Goal: Transaction & Acquisition: Book appointment/travel/reservation

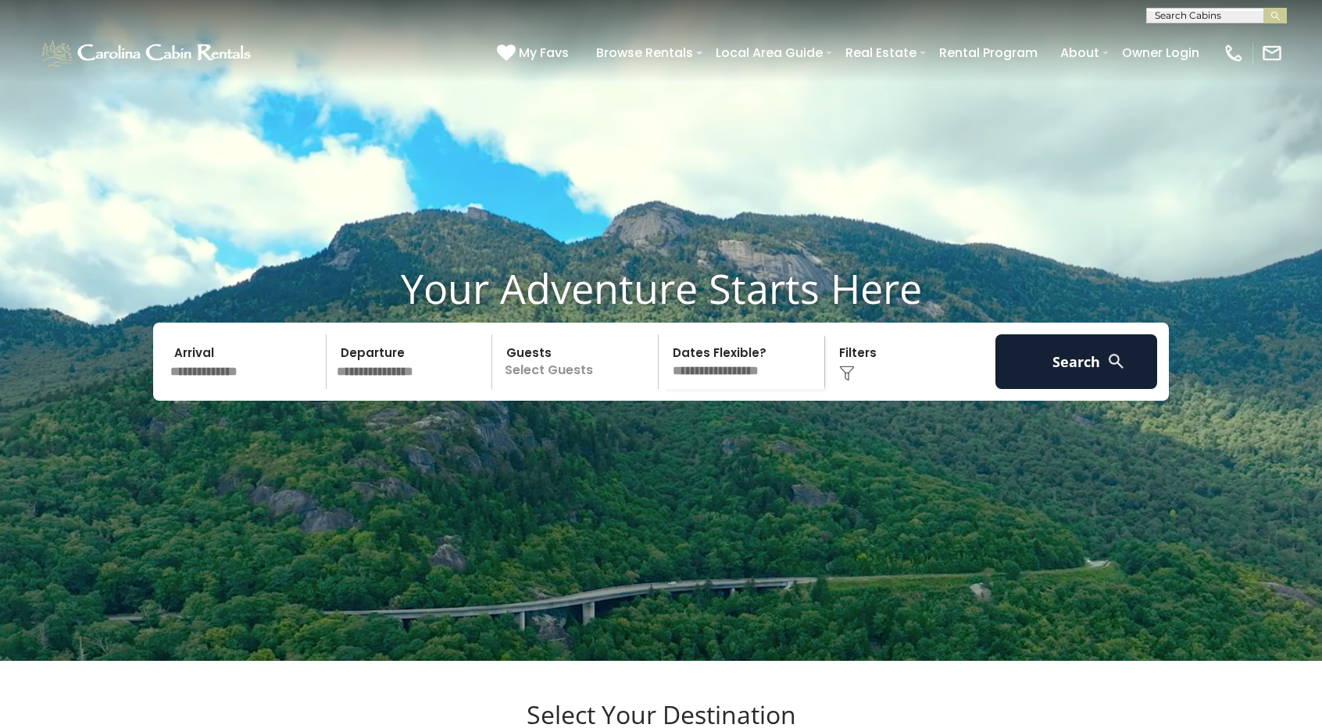
click at [194, 389] on input "text" at bounding box center [246, 361] width 162 height 55
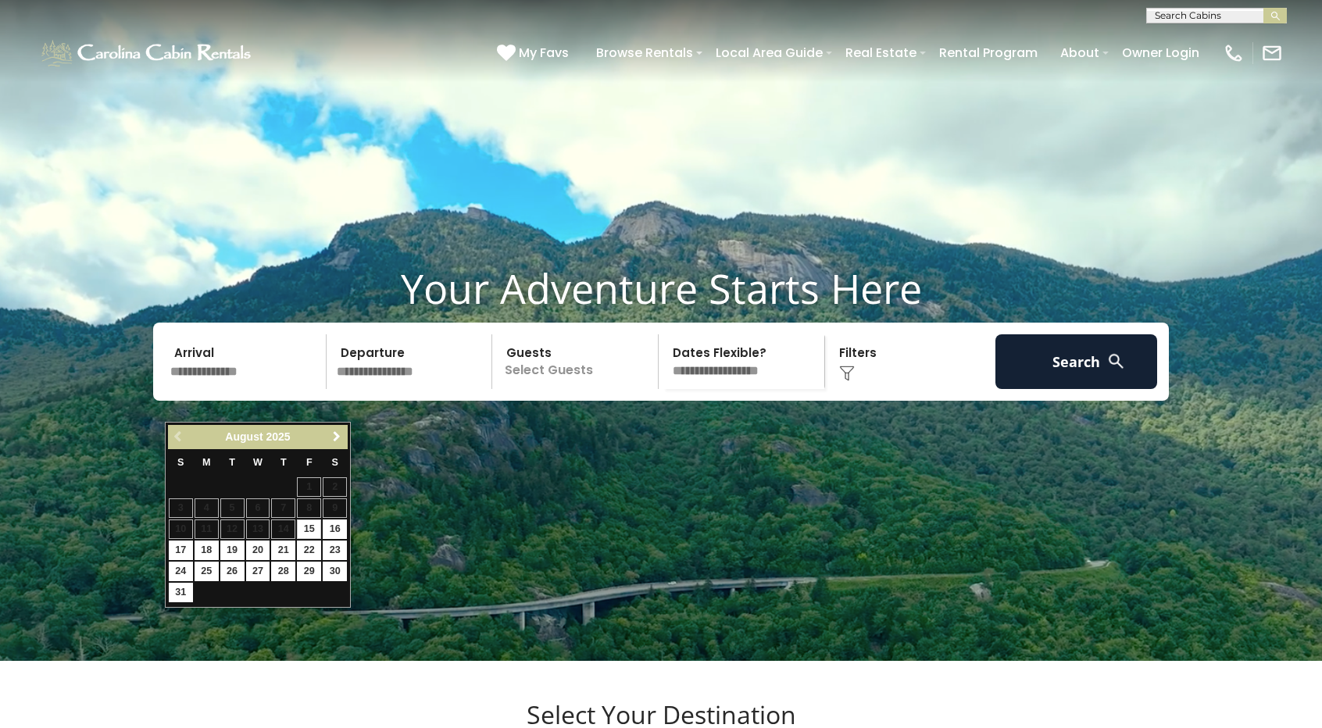
click at [338, 437] on span "Next" at bounding box center [337, 437] width 13 height 13
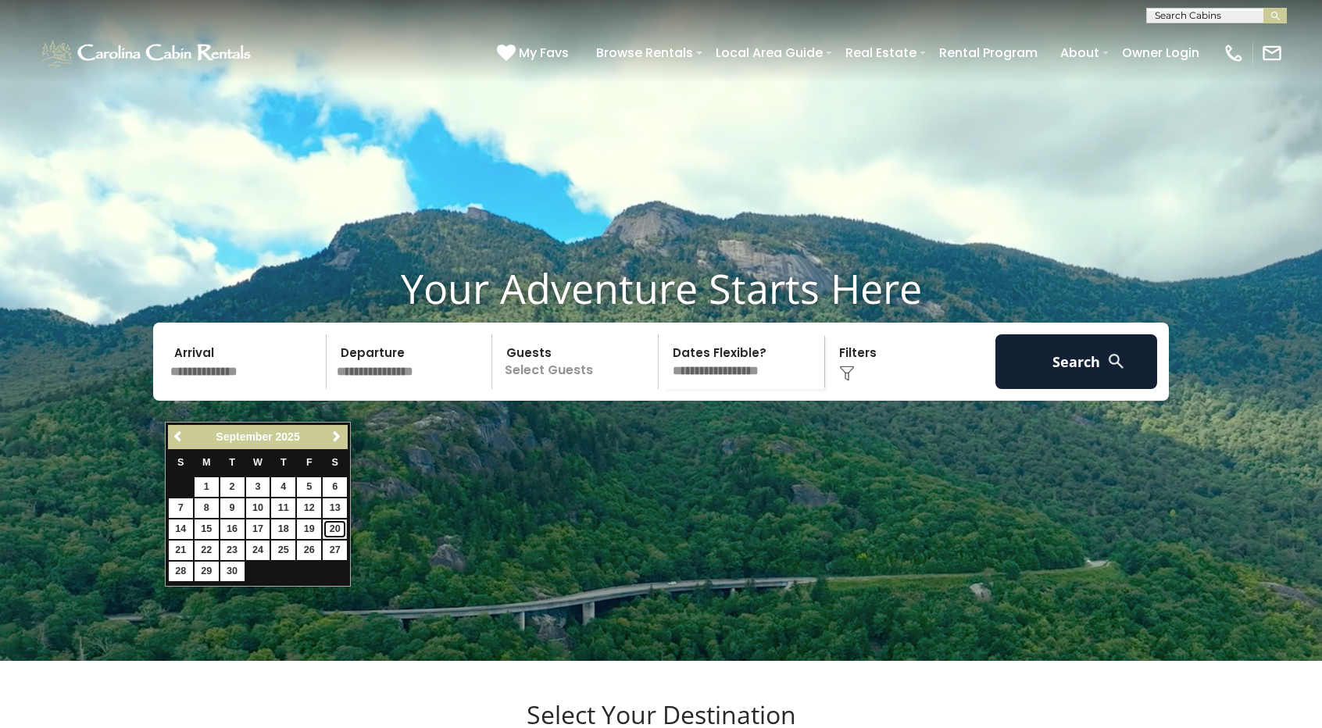
click at [336, 527] on link "20" at bounding box center [335, 530] width 24 height 20
type input "*******"
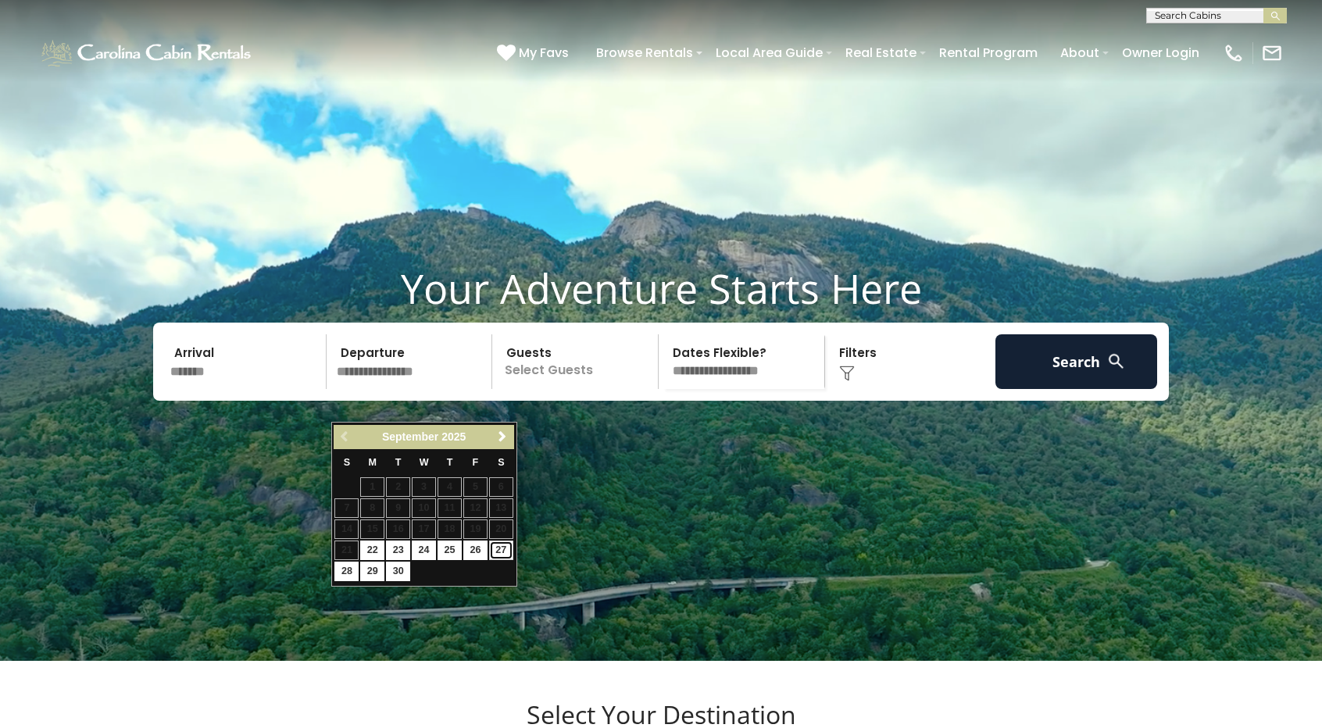
click at [498, 548] on link "27" at bounding box center [501, 551] width 24 height 20
type input "*******"
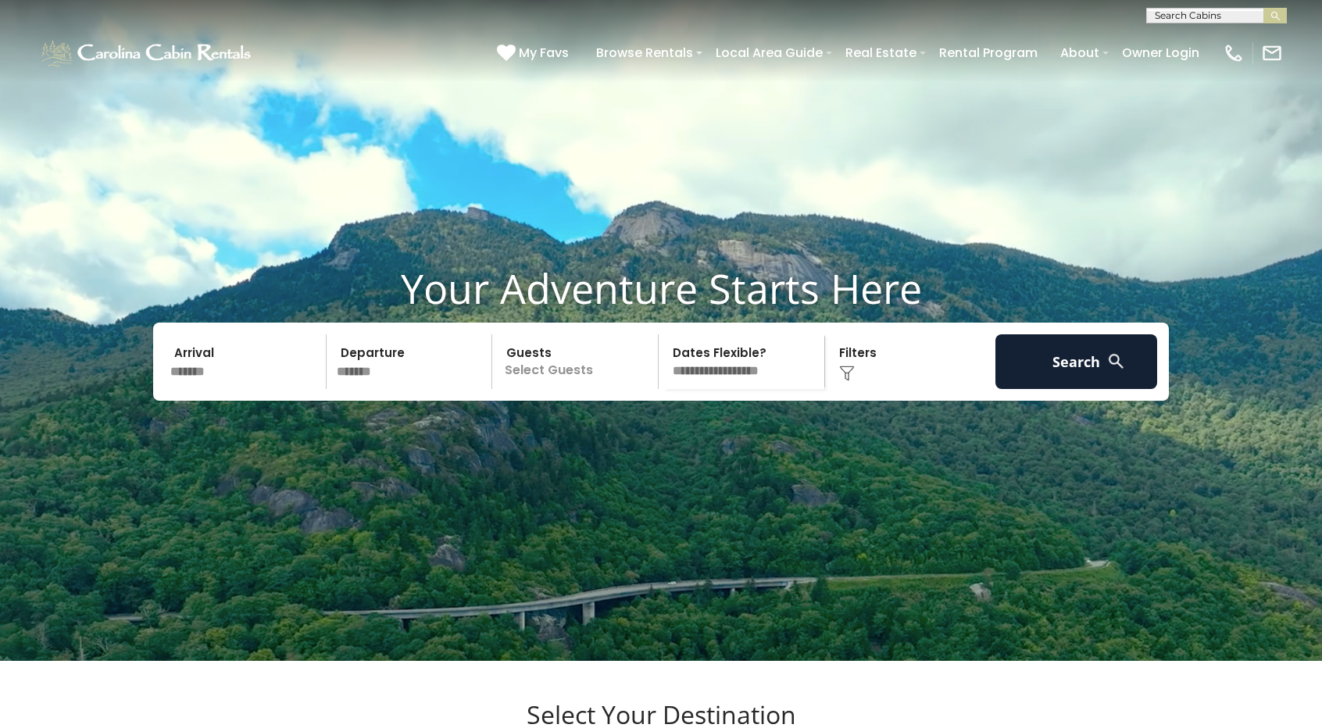
click at [559, 389] on p "Select Guests" at bounding box center [577, 361] width 161 height 55
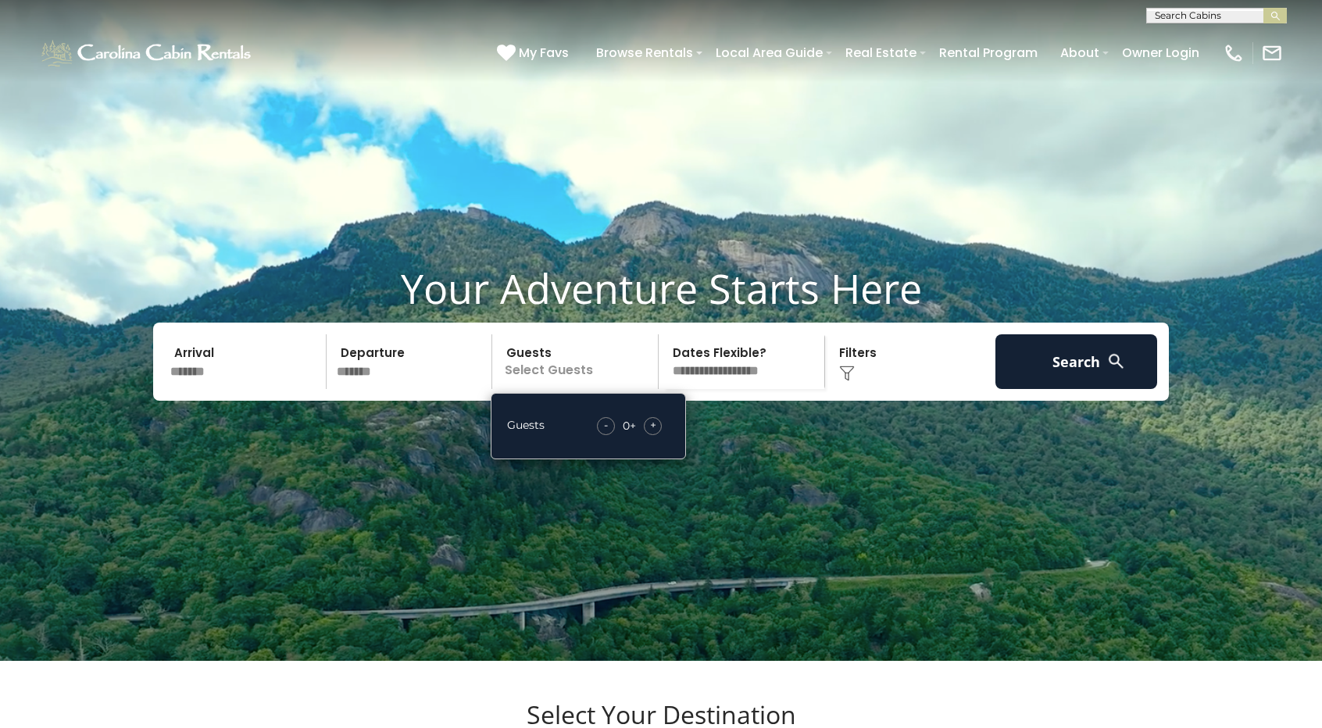
click at [650, 433] on span "+" at bounding box center [653, 425] width 6 height 16
click at [847, 381] on img at bounding box center [847, 374] width 16 height 16
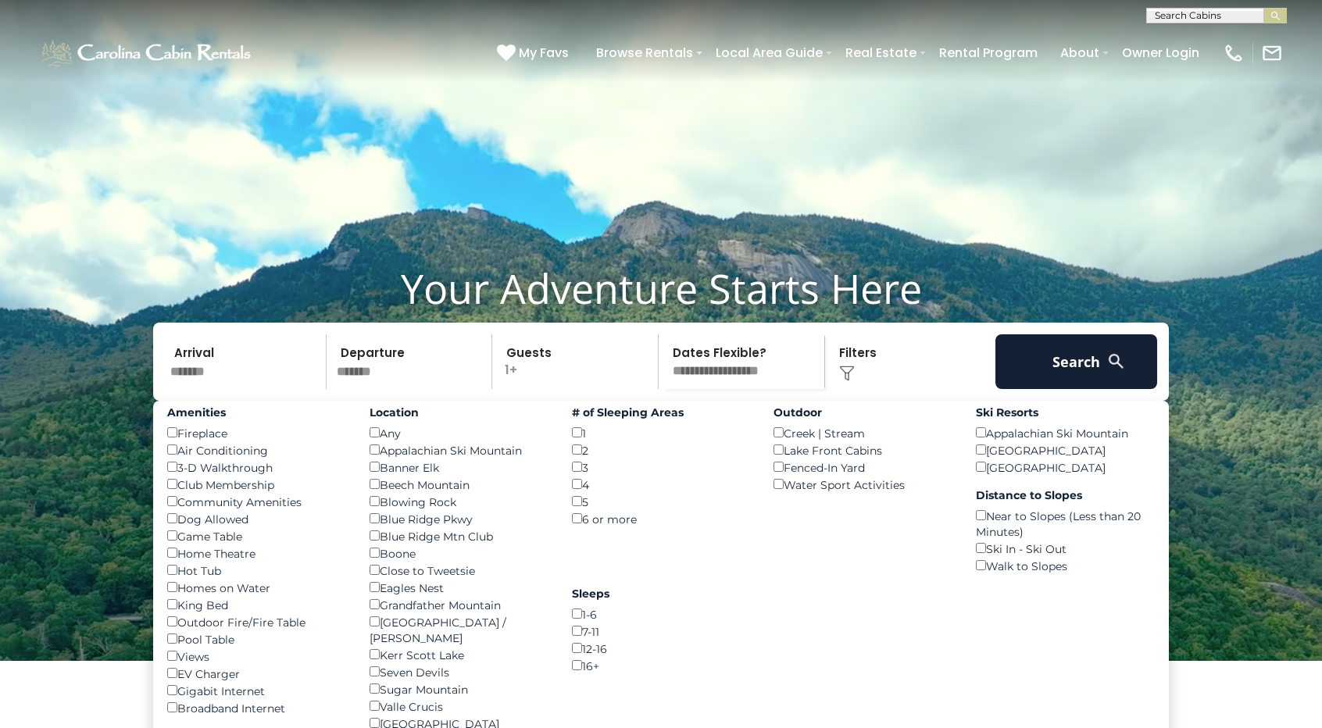
click at [164, 481] on div "Amenities Fireplace () Air Conditioning () 3-D Walkthrough () Club Membership (…" at bounding box center [256, 559] width 202 height 316
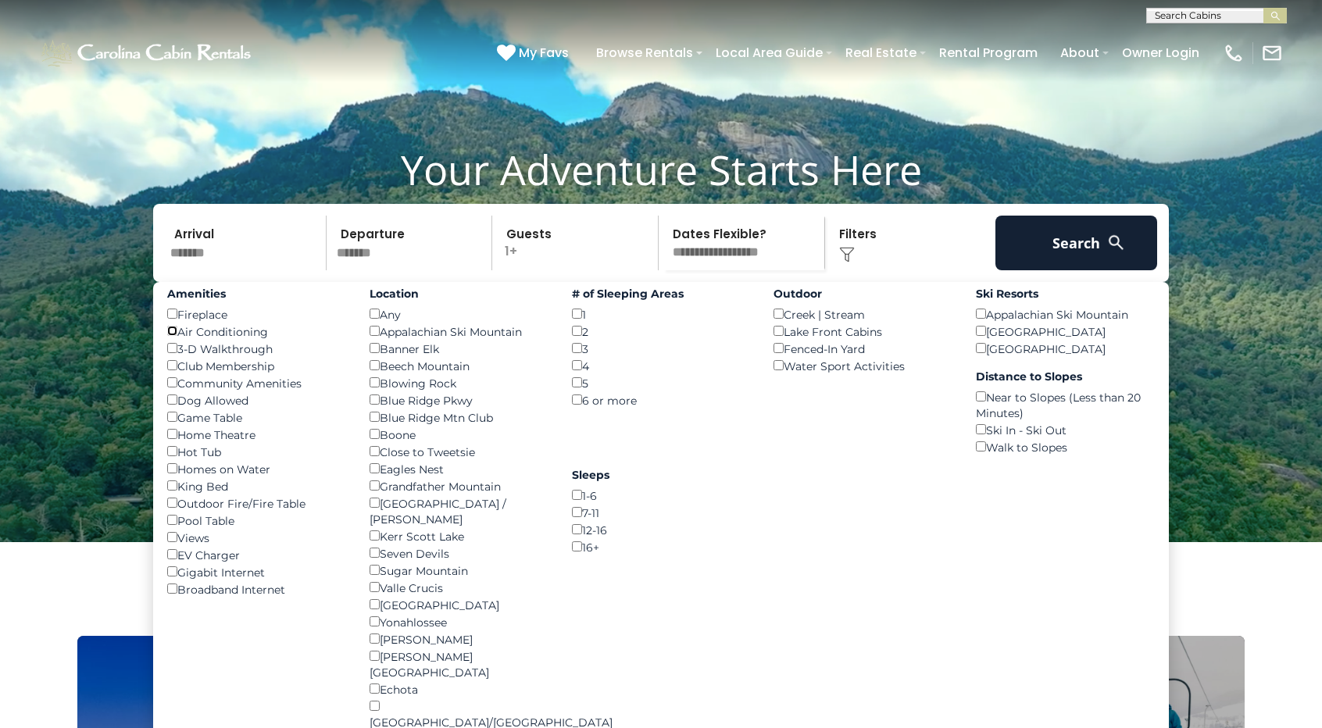
scroll to position [313, 0]
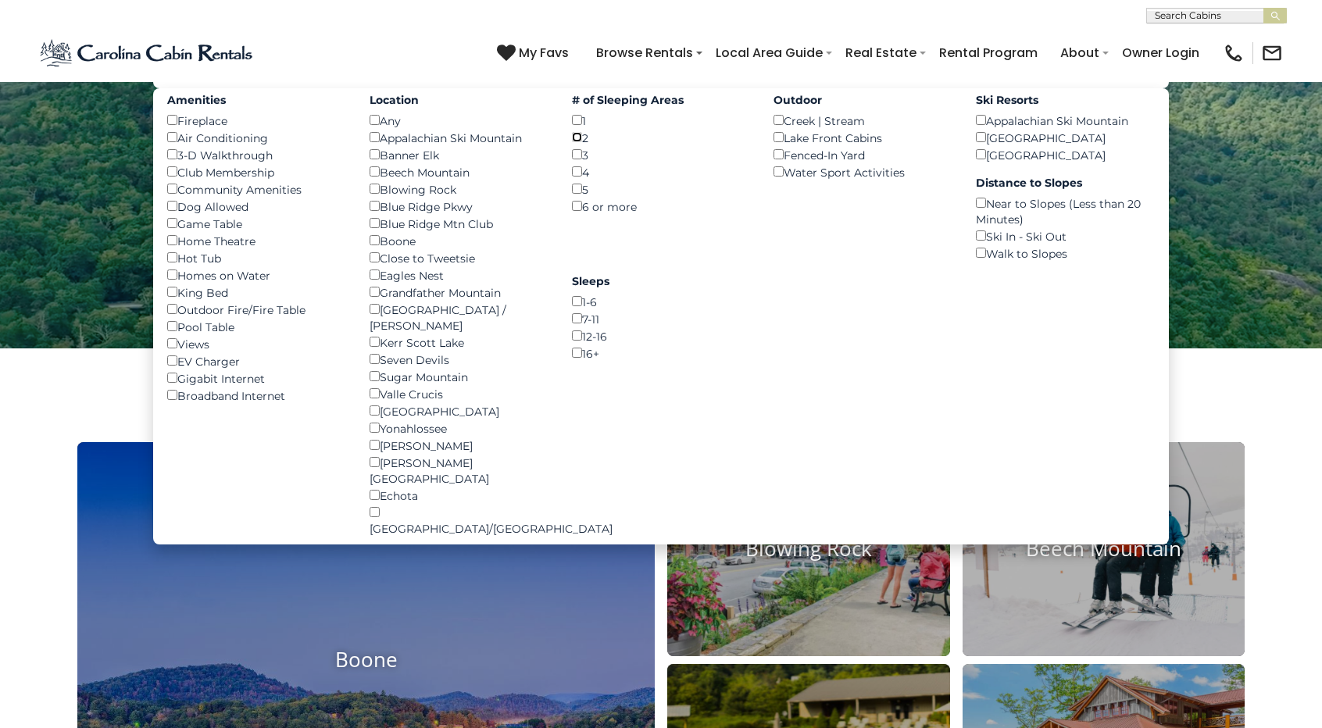
click at [580, 146] on div "2 ()" at bounding box center [661, 137] width 179 height 17
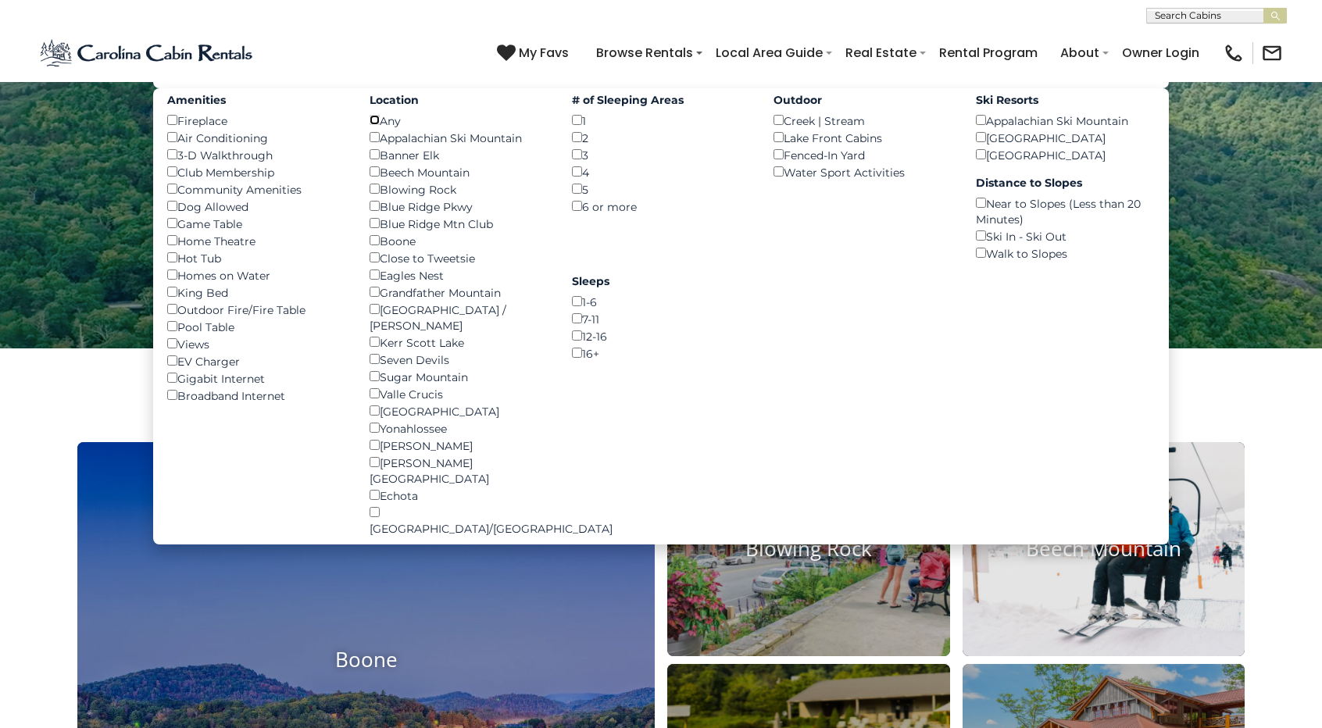
scroll to position [0, 0]
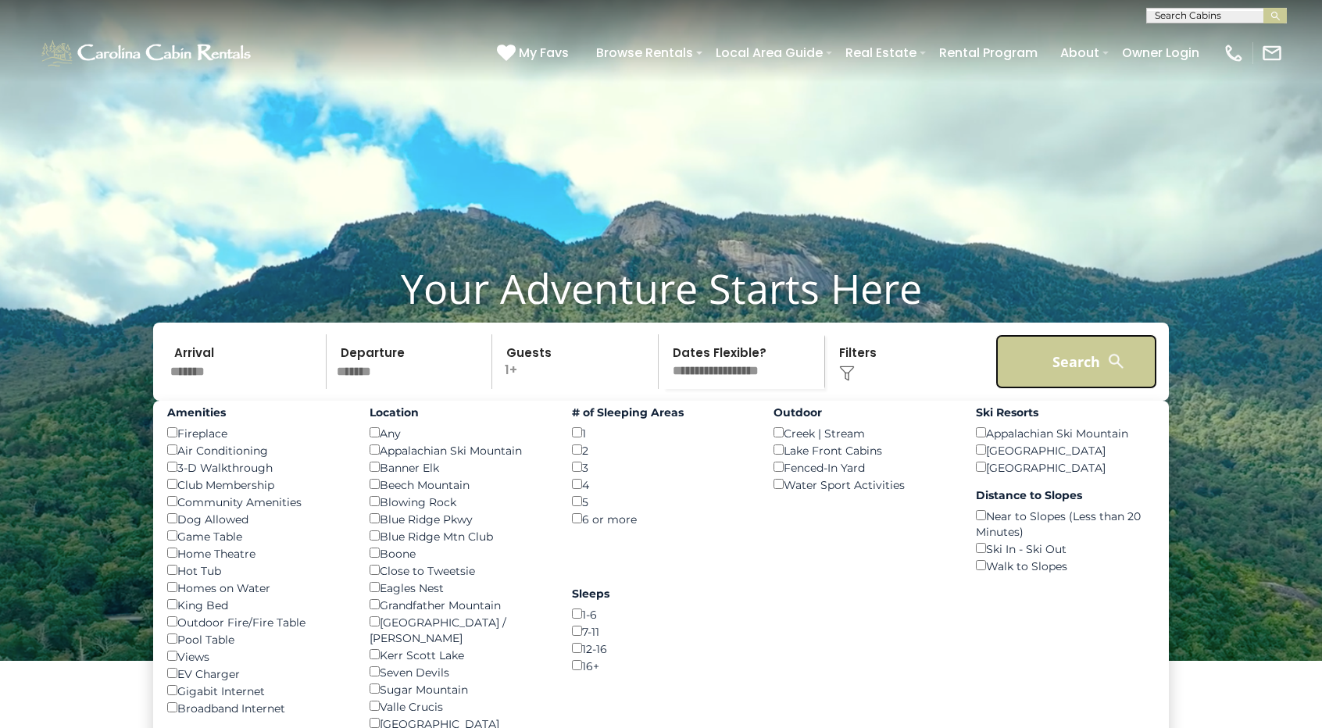
click at [1085, 389] on button "Search" at bounding box center [1076, 361] width 162 height 55
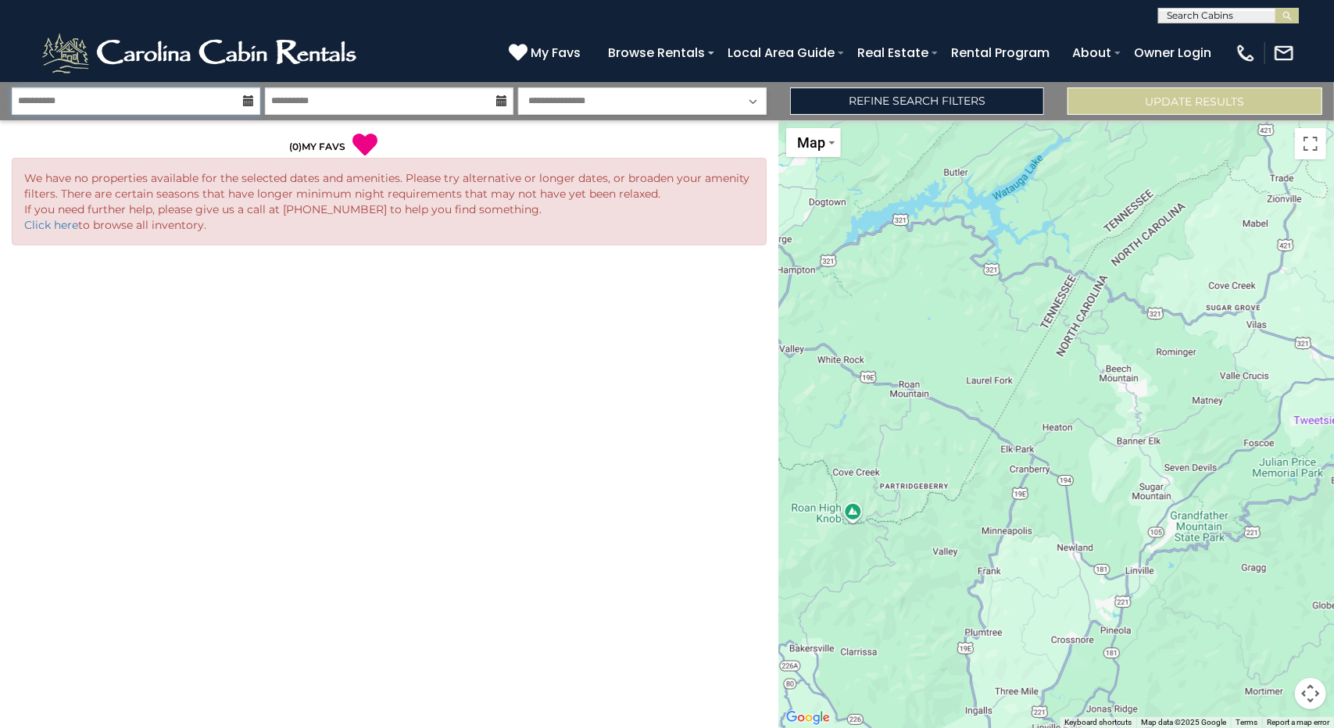
click at [170, 98] on input "**********" at bounding box center [136, 101] width 248 height 27
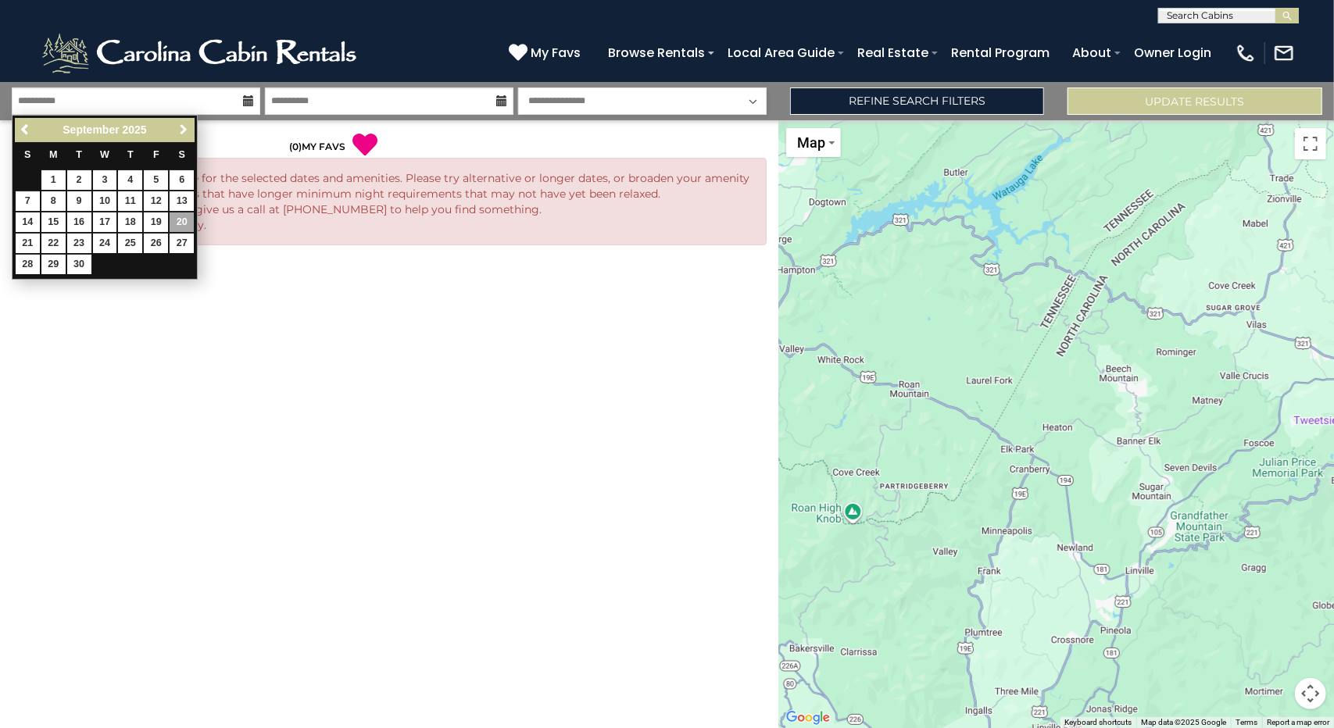
click at [183, 127] on span "Next" at bounding box center [183, 129] width 13 height 13
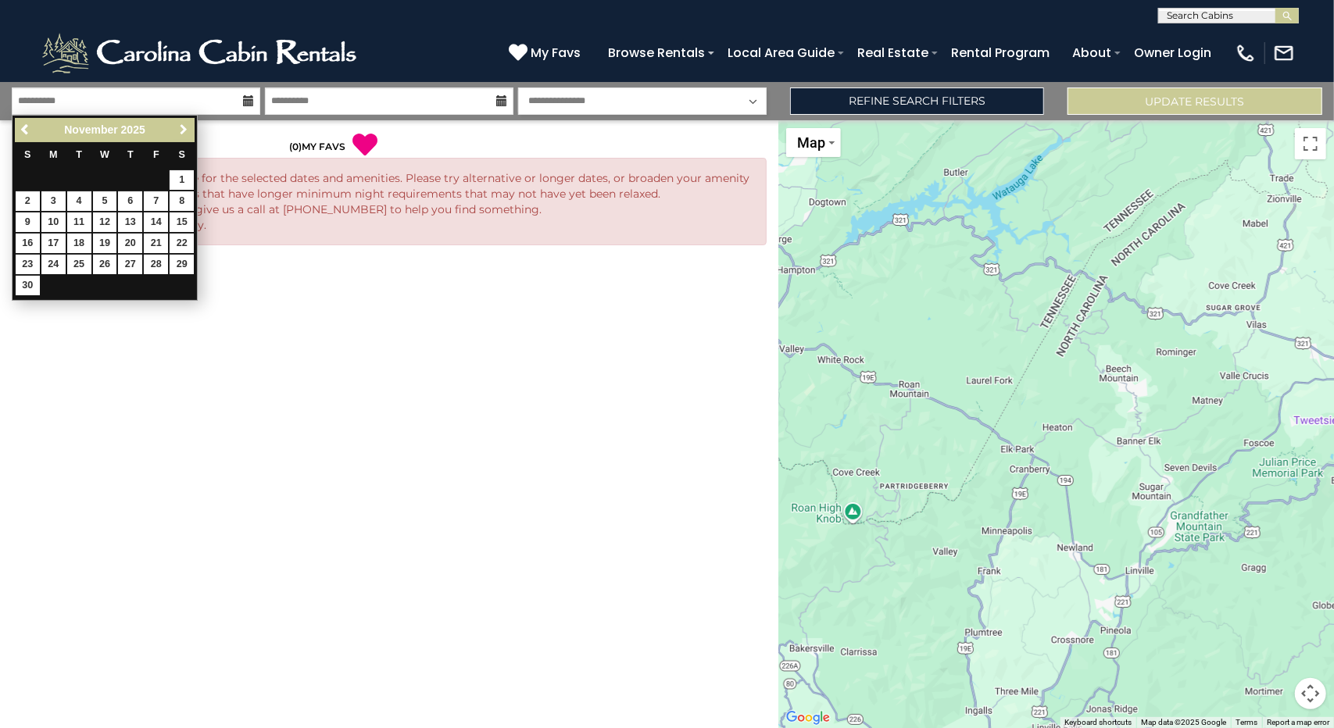
click at [183, 127] on span "Next" at bounding box center [183, 129] width 13 height 13
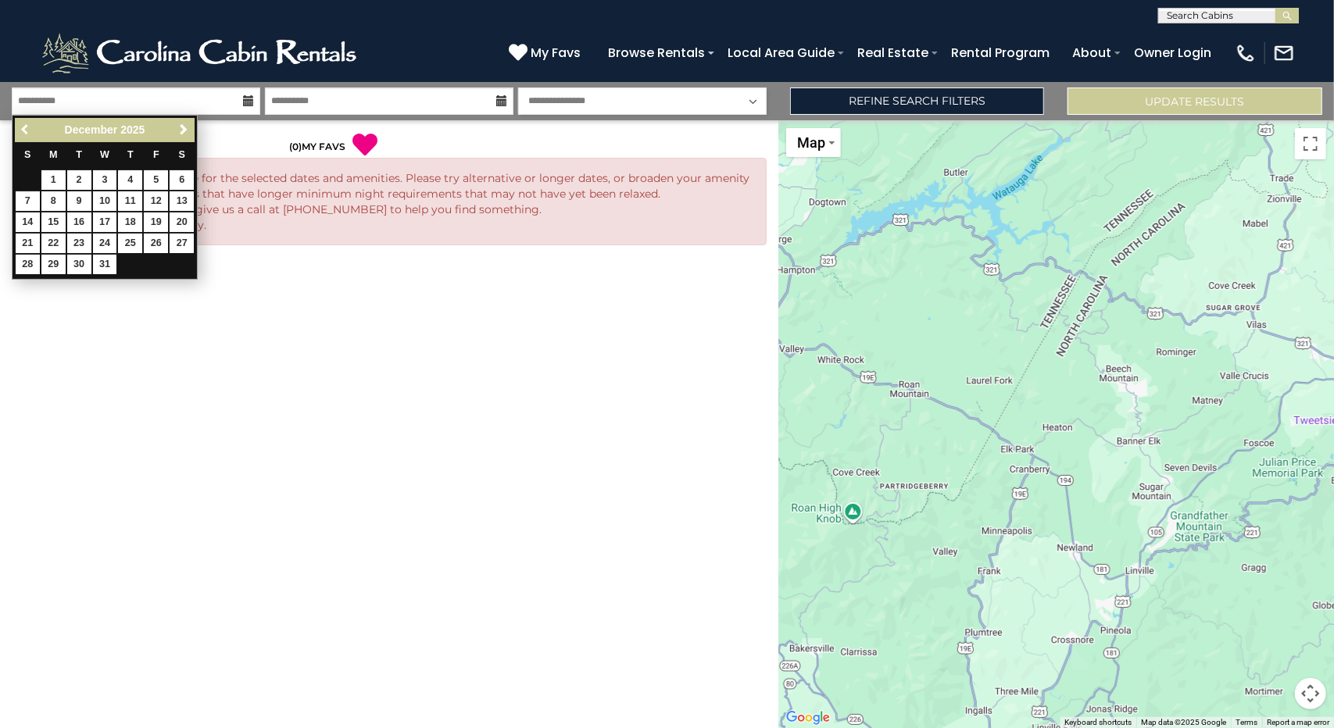
click at [25, 123] on link "Previous" at bounding box center [26, 130] width 20 height 20
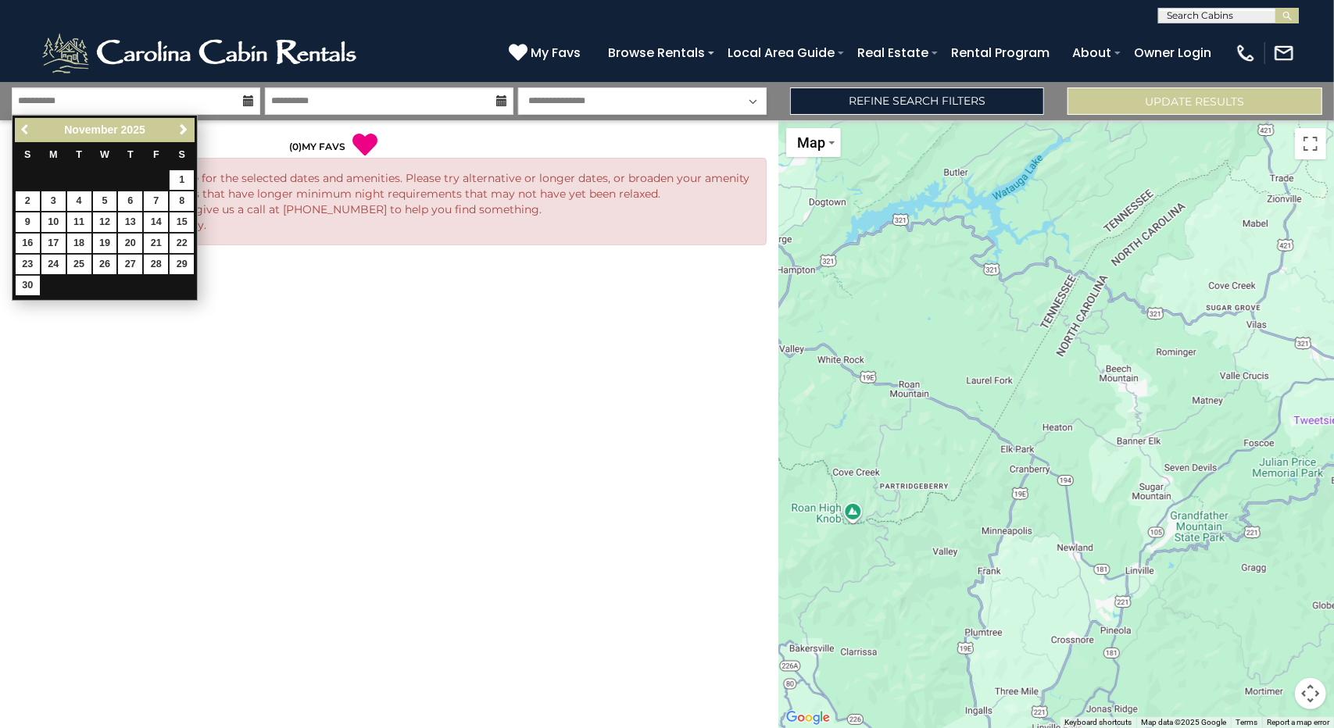
click at [25, 123] on link "Previous" at bounding box center [26, 130] width 20 height 20
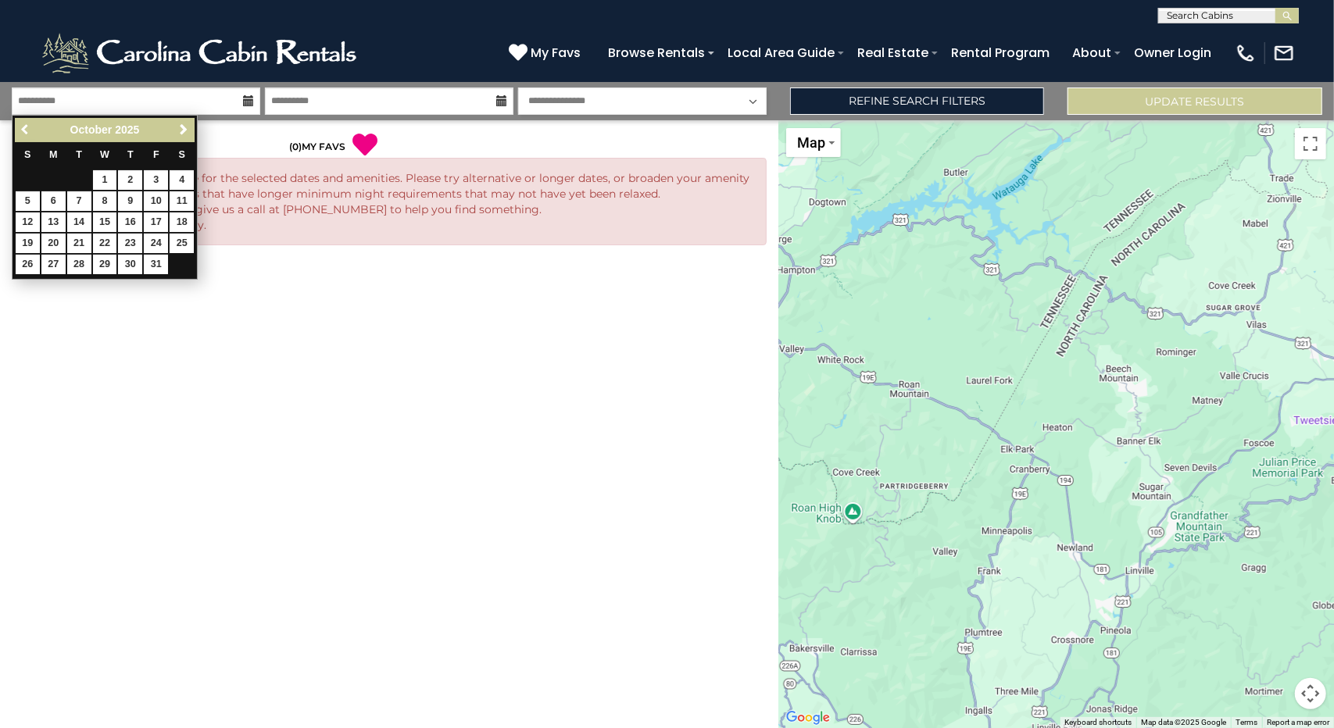
click at [25, 123] on link "Previous" at bounding box center [26, 130] width 20 height 20
click at [156, 220] on link "19" at bounding box center [156, 223] width 24 height 20
type input "*******"
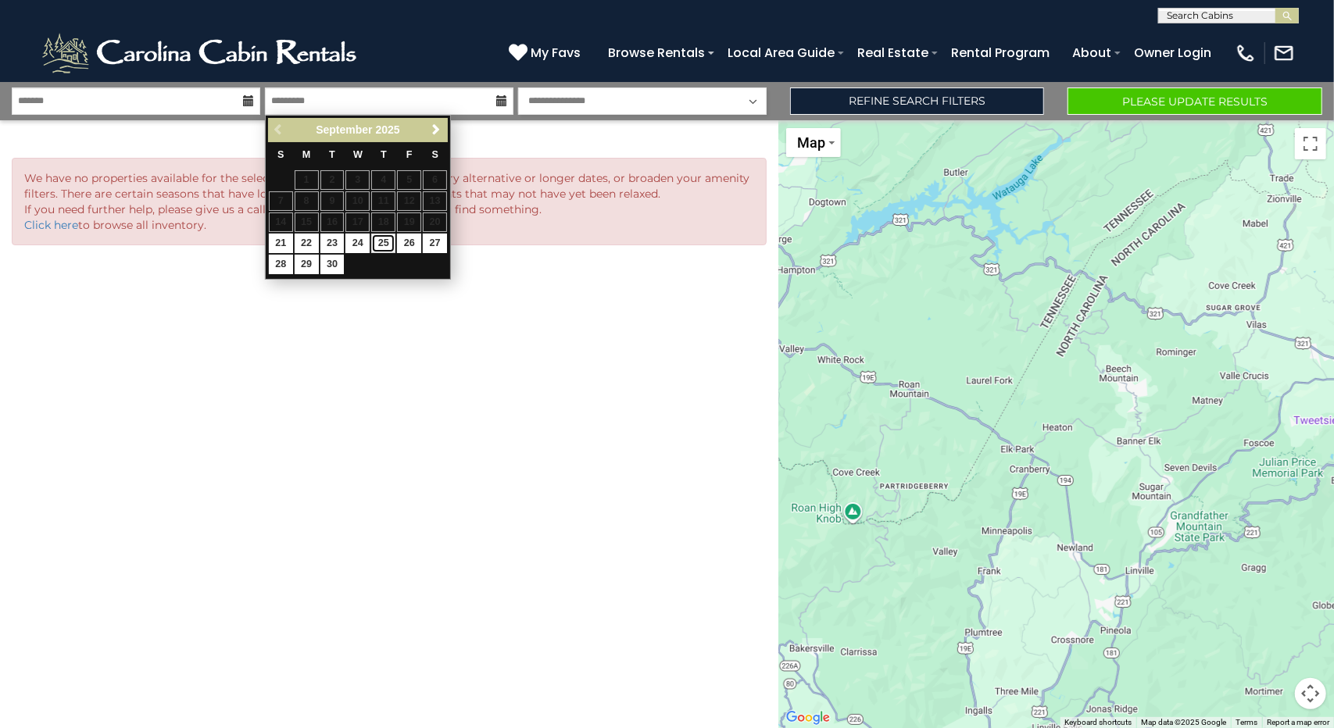
click at [378, 244] on link "25" at bounding box center [383, 244] width 24 height 20
type input "*******"
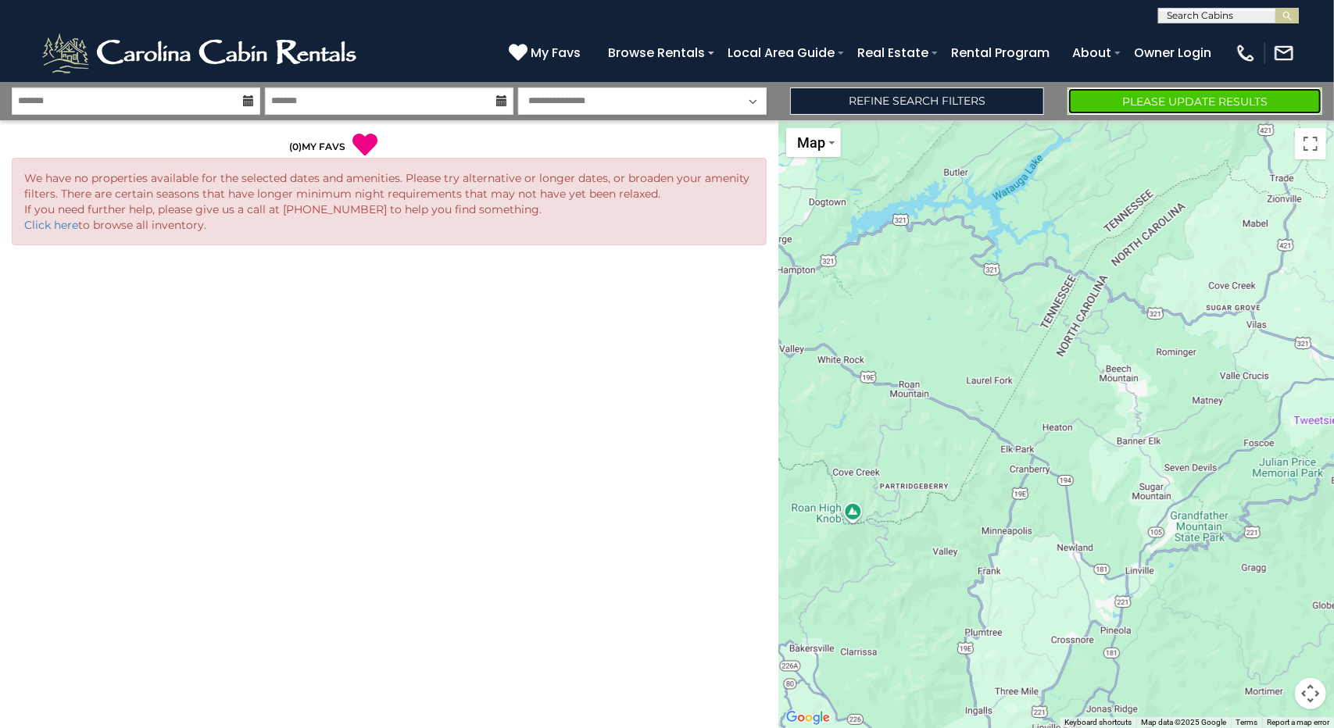
click at [1214, 98] on button "Please Update Results" at bounding box center [1194, 101] width 255 height 27
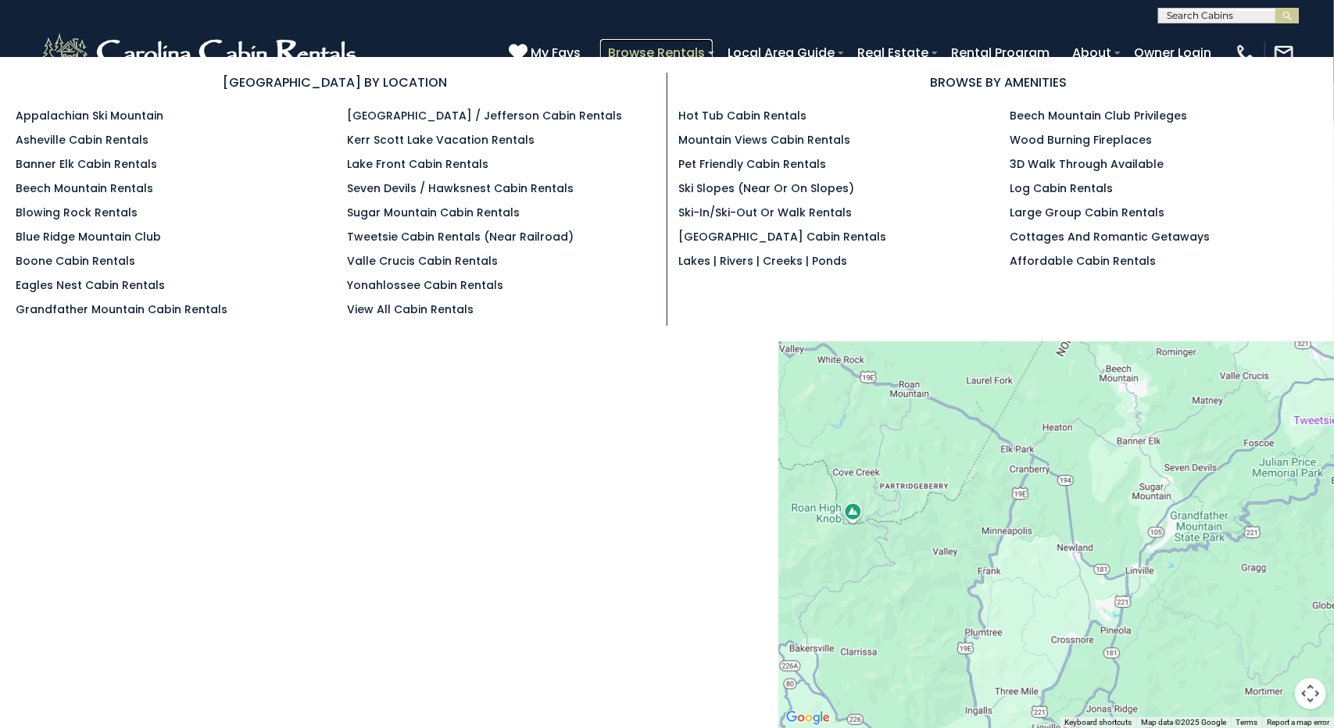
click at [642, 41] on link "Browse Rentals" at bounding box center [656, 52] width 113 height 27
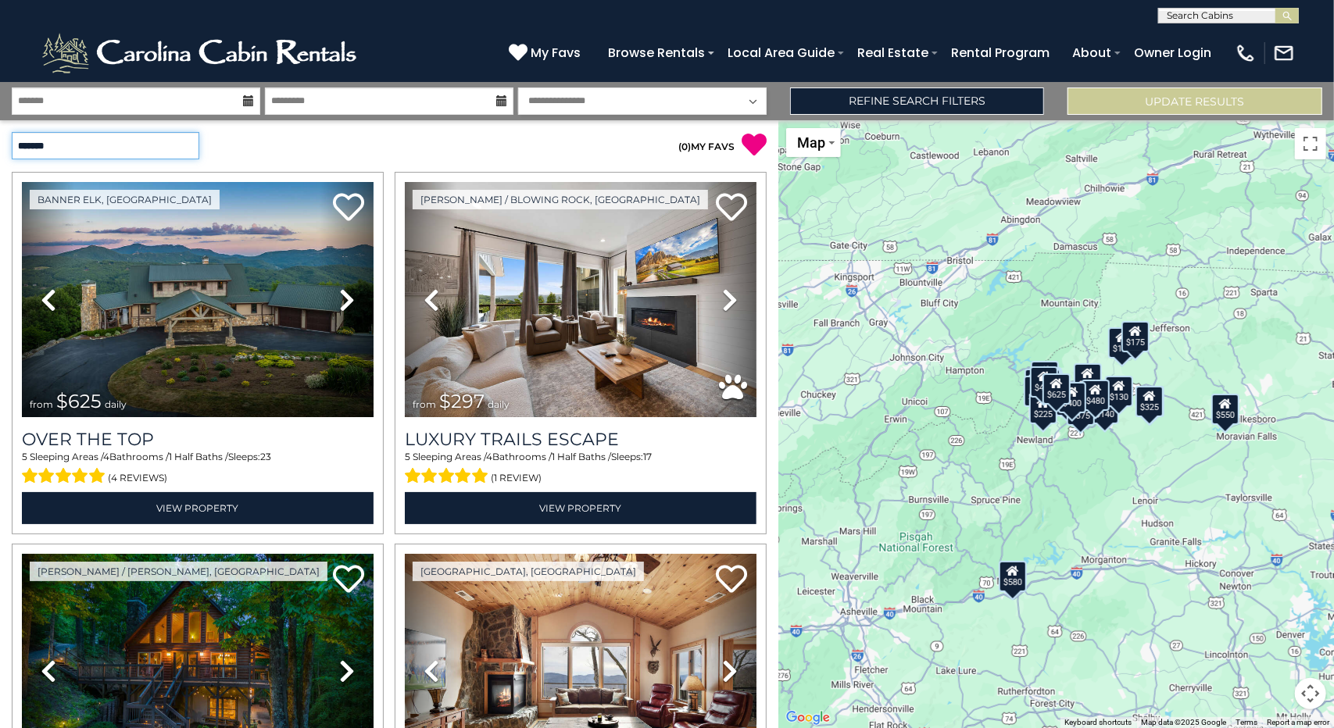
click at [127, 145] on select "**********" at bounding box center [106, 145] width 188 height 27
select select "*********"
click at [12, 132] on select "**********" at bounding box center [106, 145] width 188 height 27
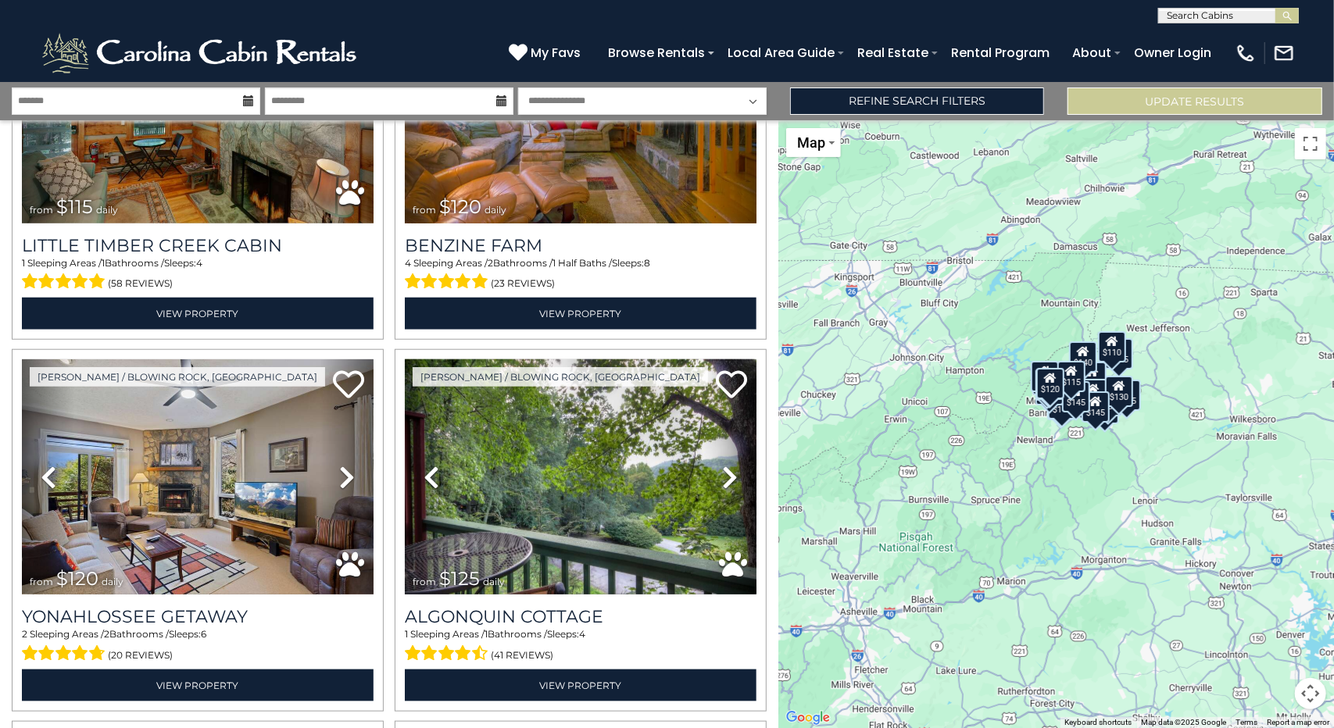
scroll to position [1250, 0]
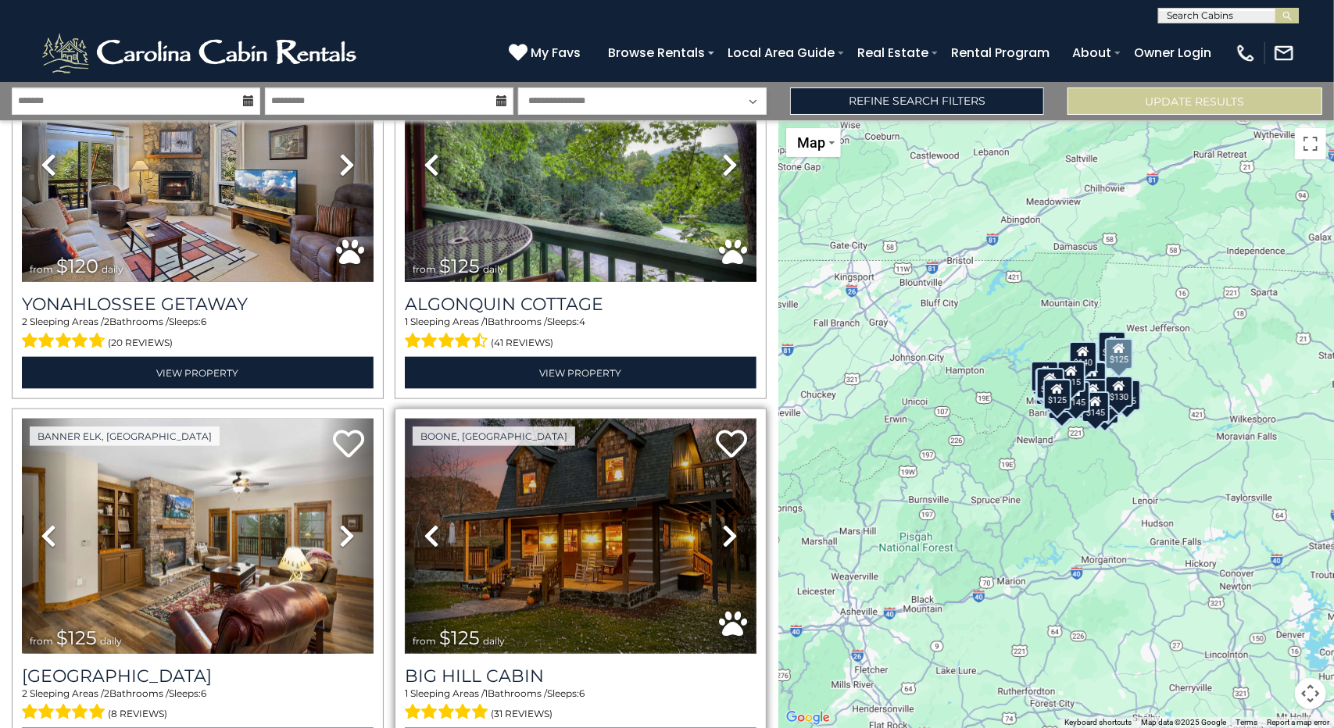
click at [580, 512] on img at bounding box center [581, 536] width 352 height 235
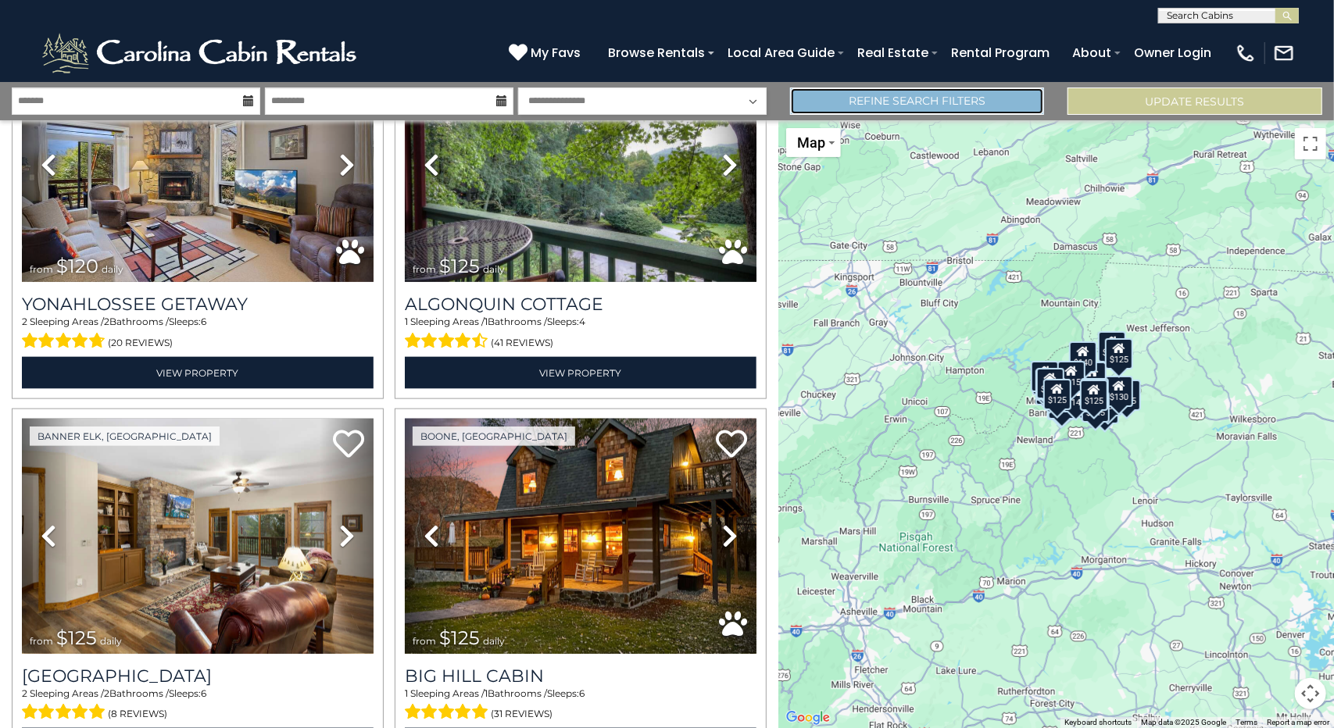
click at [924, 98] on link "Refine Search Filters" at bounding box center [917, 101] width 255 height 27
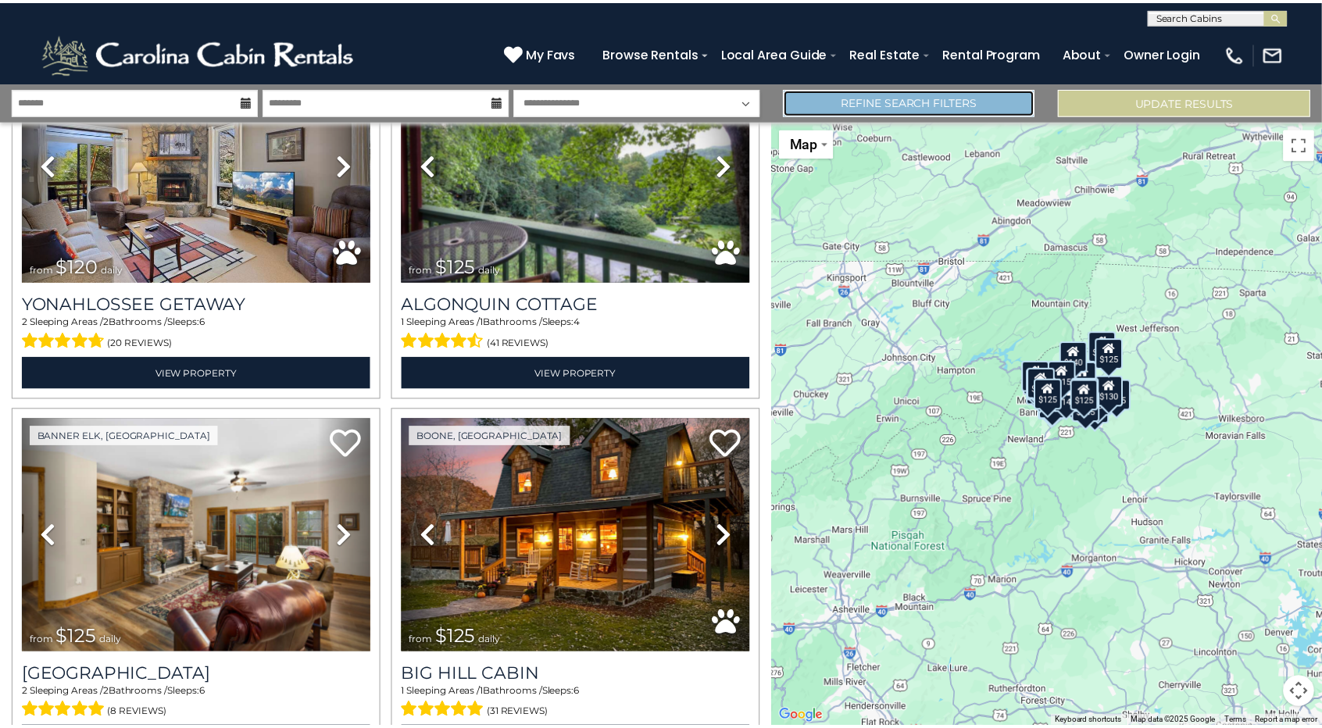
scroll to position [1243, 0]
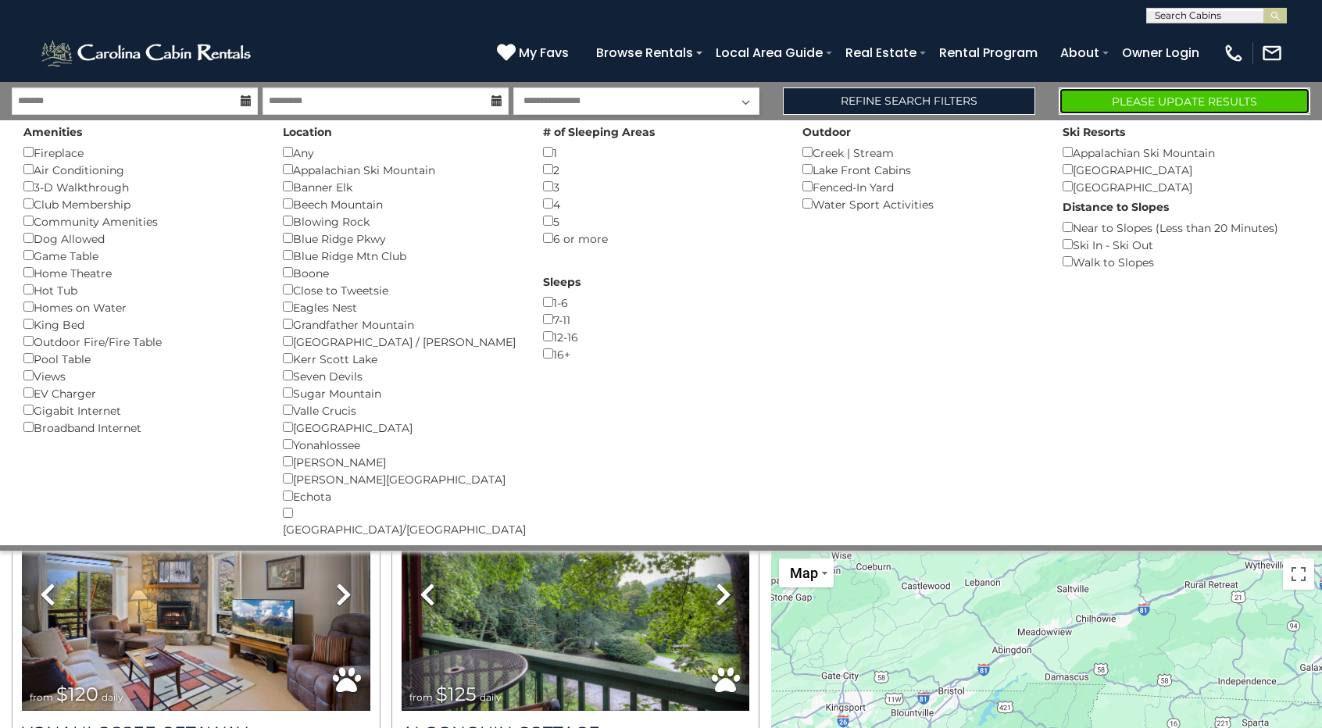
click at [1146, 96] on button "Please Update Results" at bounding box center [1185, 101] width 252 height 27
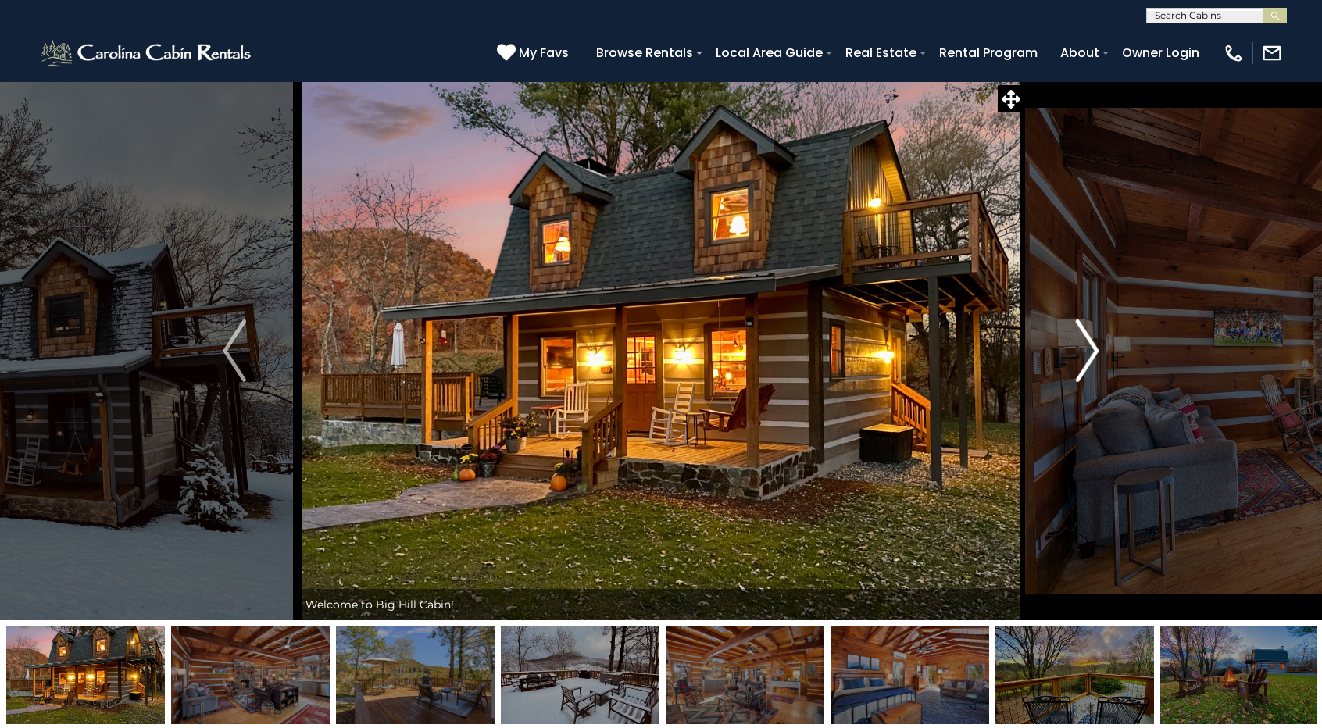
click at [1086, 351] on img "Next" at bounding box center [1087, 351] width 23 height 63
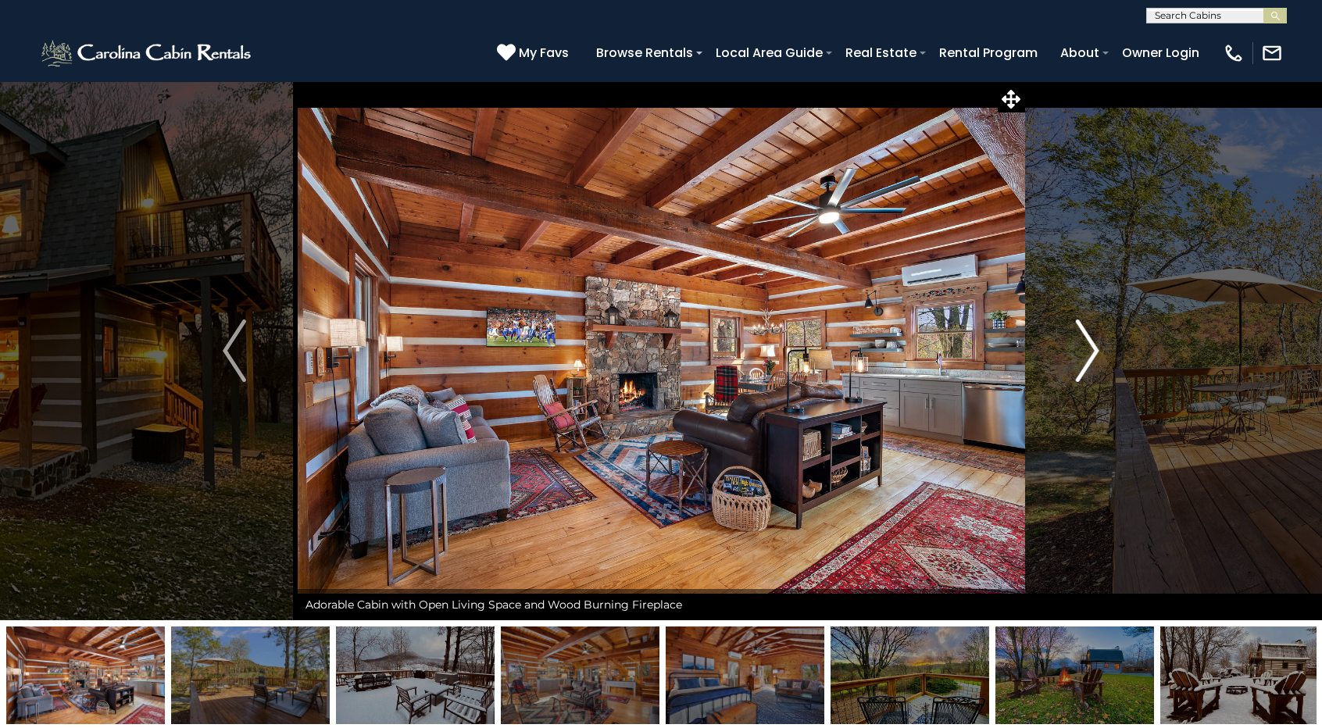
click at [1086, 351] on img "Next" at bounding box center [1087, 351] width 23 height 63
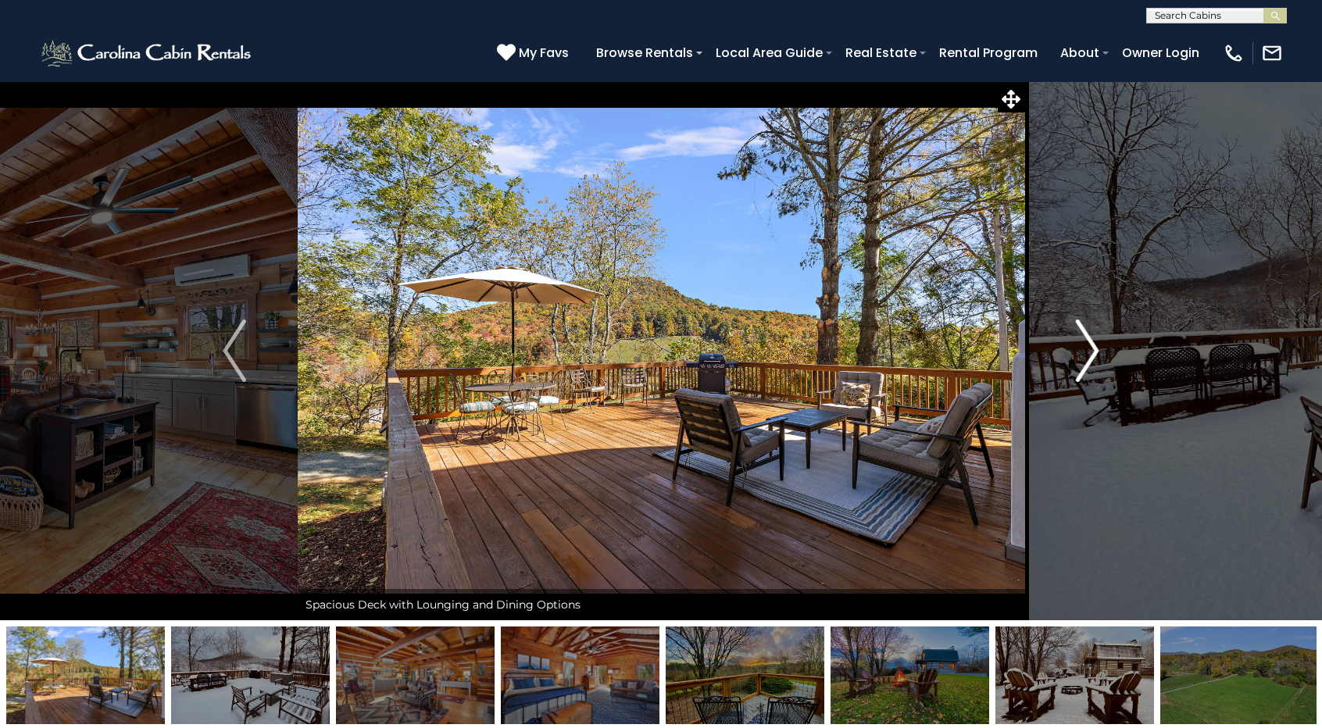
click at [1086, 351] on img "Next" at bounding box center [1087, 351] width 23 height 63
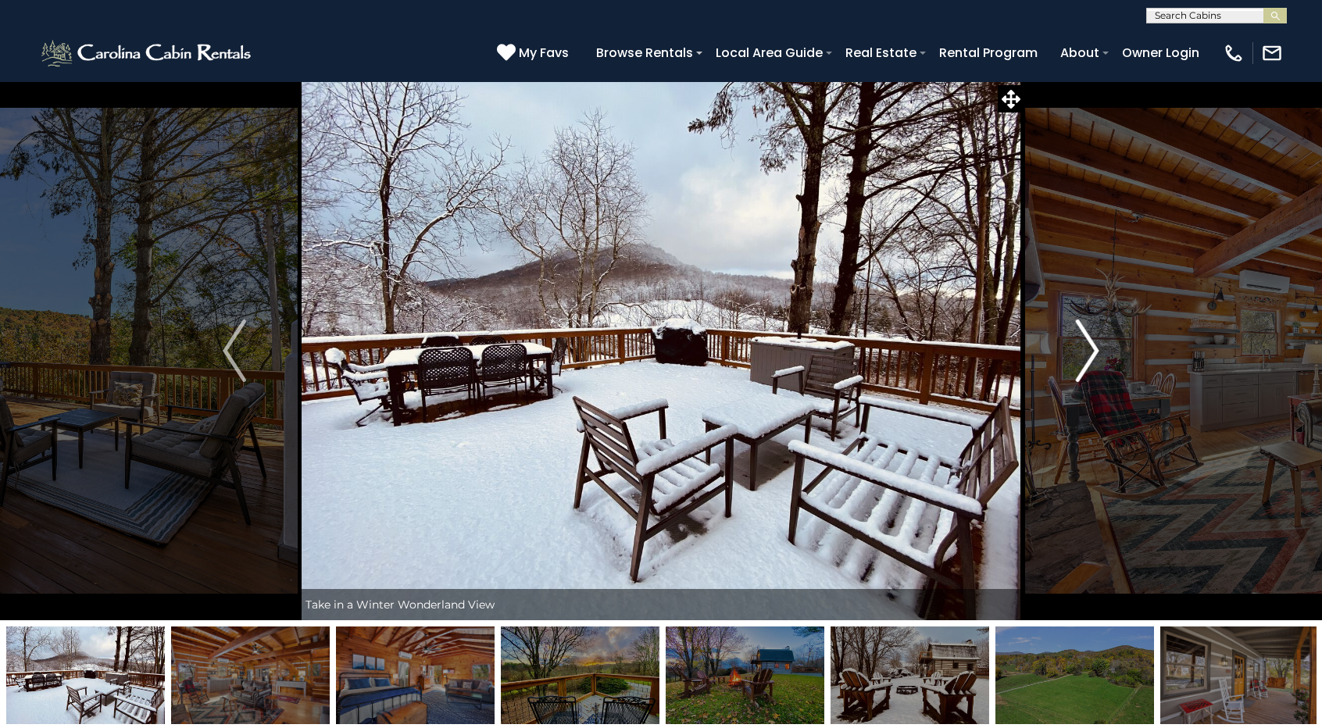
click at [1086, 351] on img "Next" at bounding box center [1087, 351] width 23 height 63
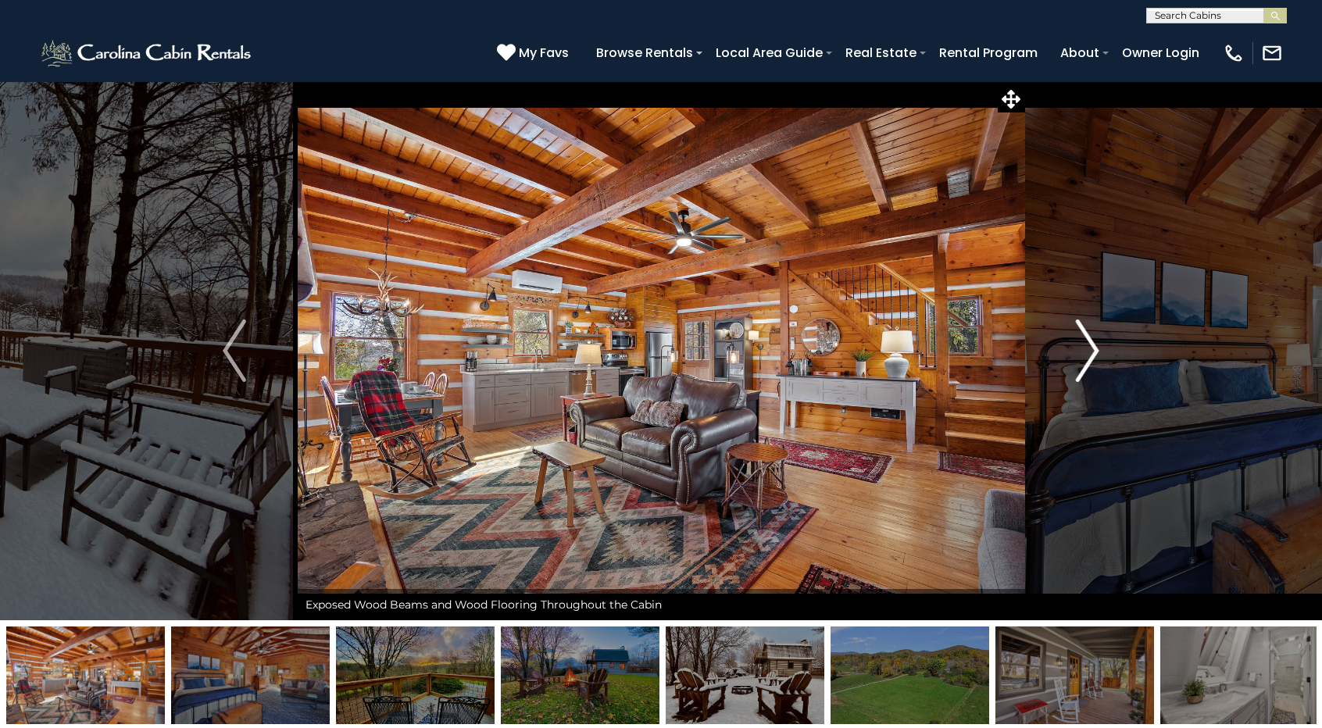
click at [1086, 351] on img "Next" at bounding box center [1087, 351] width 23 height 63
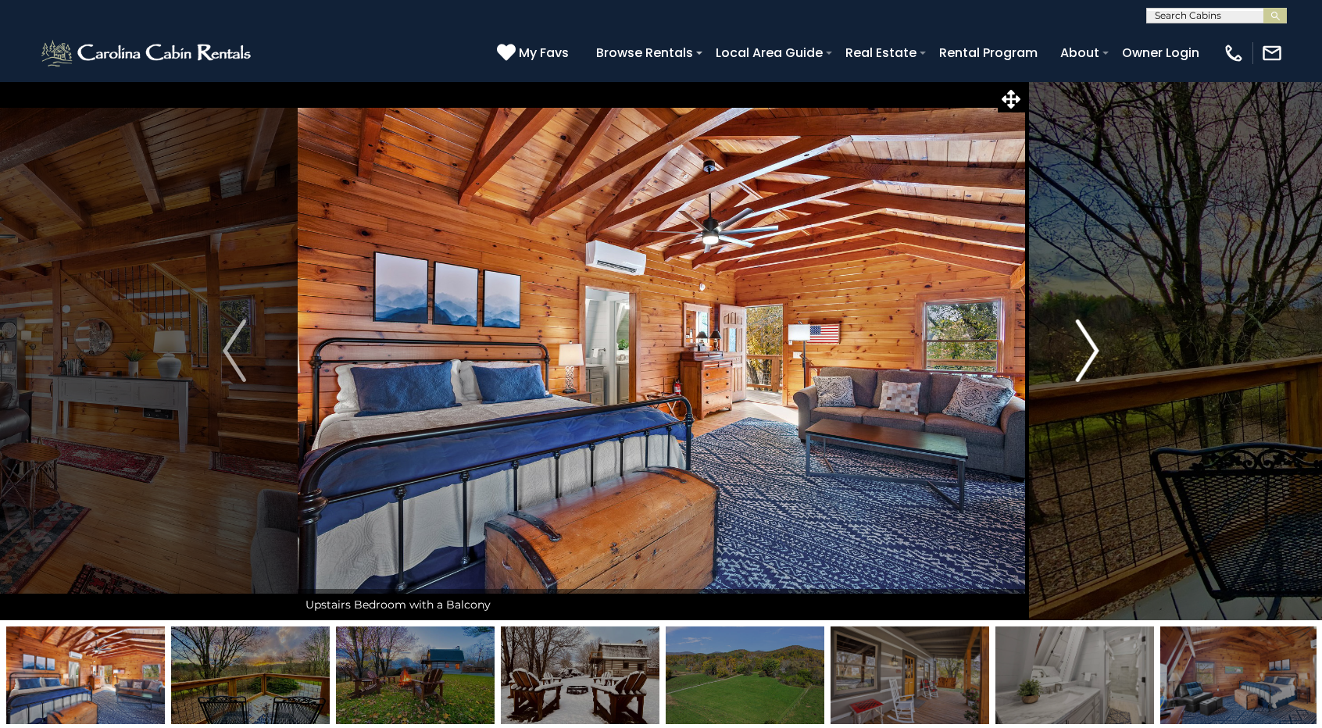
click at [1086, 351] on img "Next" at bounding box center [1087, 351] width 23 height 63
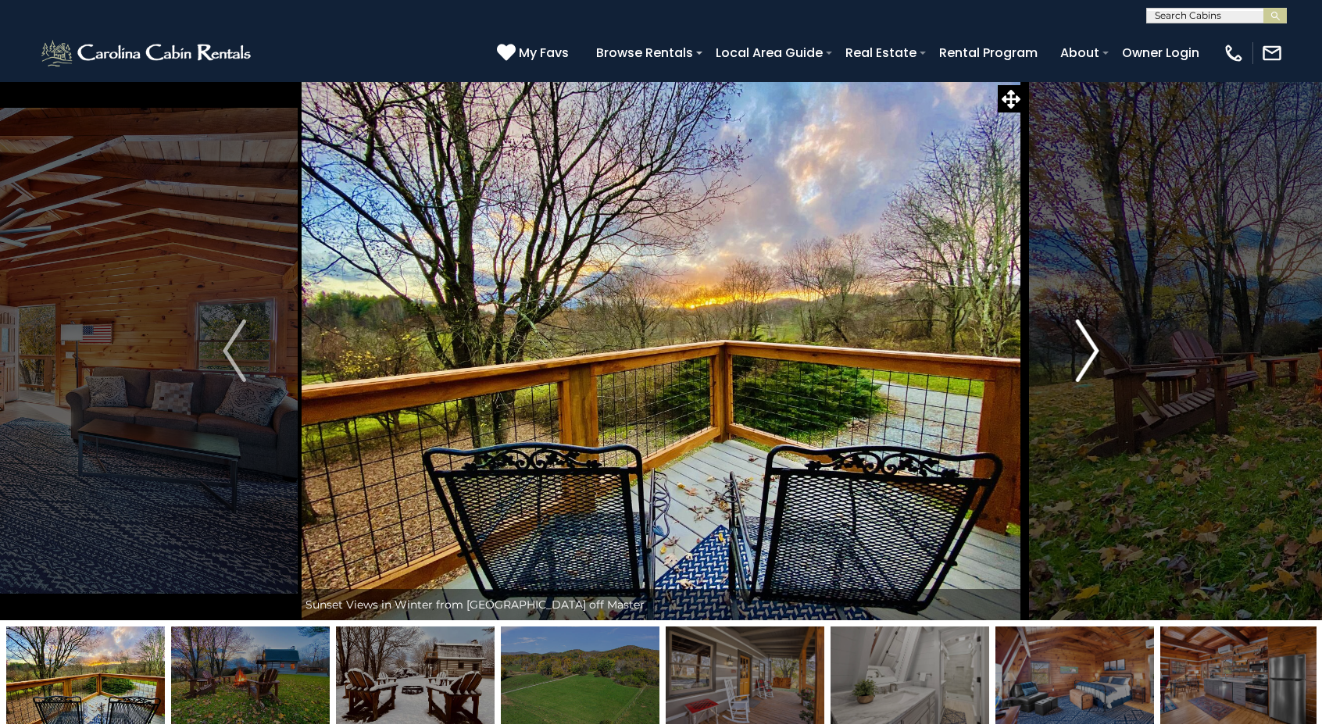
click at [1086, 351] on img "Next" at bounding box center [1087, 351] width 23 height 63
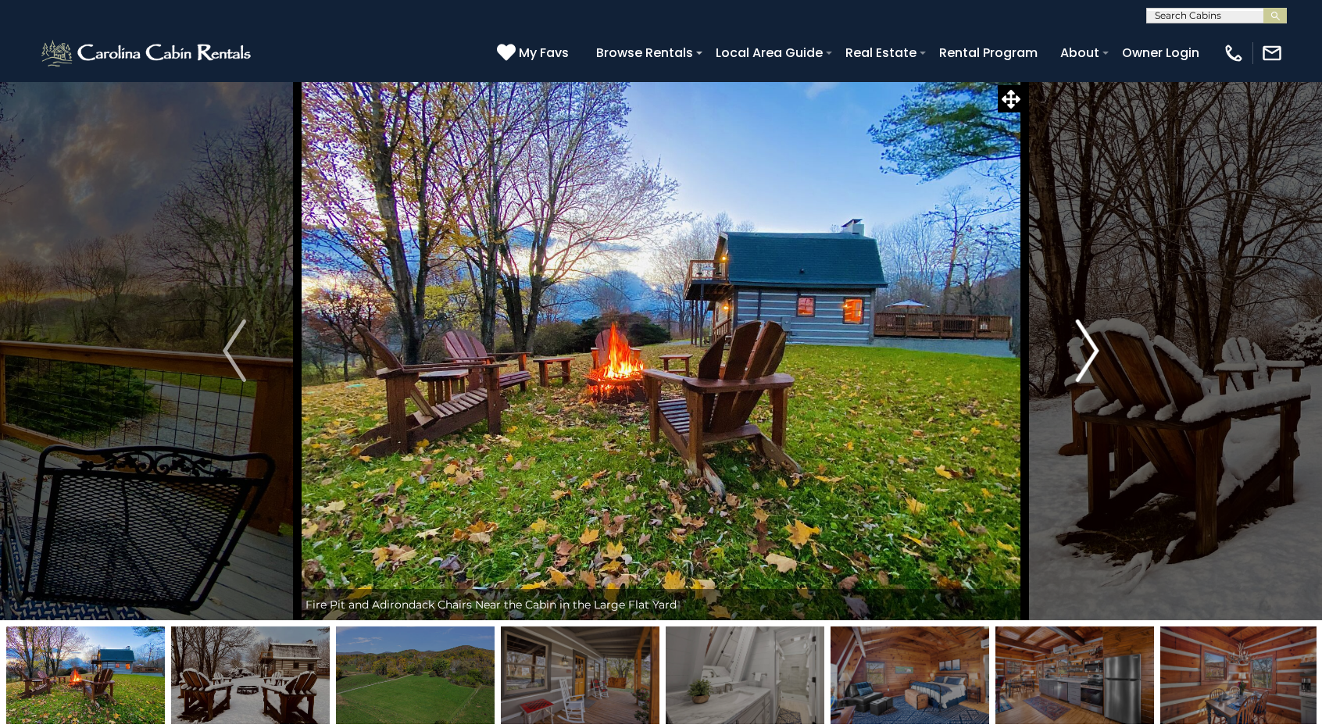
click at [1086, 351] on img "Next" at bounding box center [1087, 351] width 23 height 63
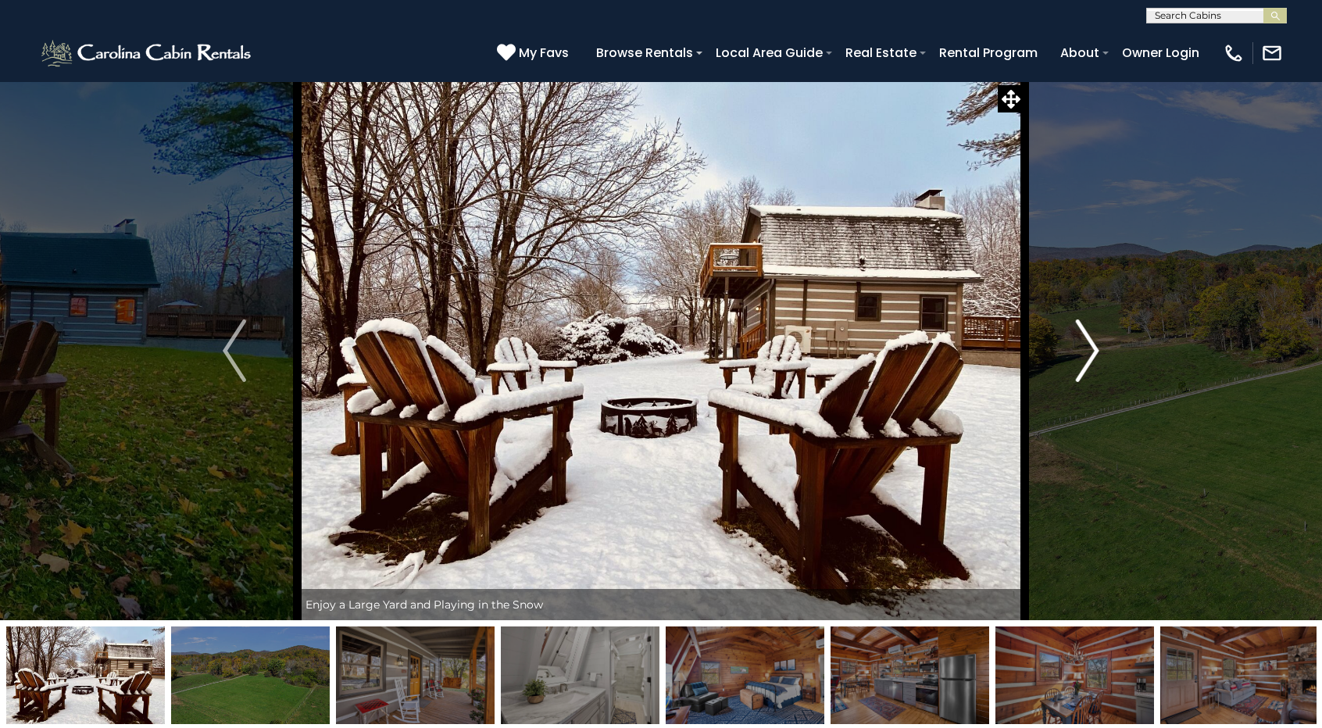
click at [1086, 351] on img "Next" at bounding box center [1087, 351] width 23 height 63
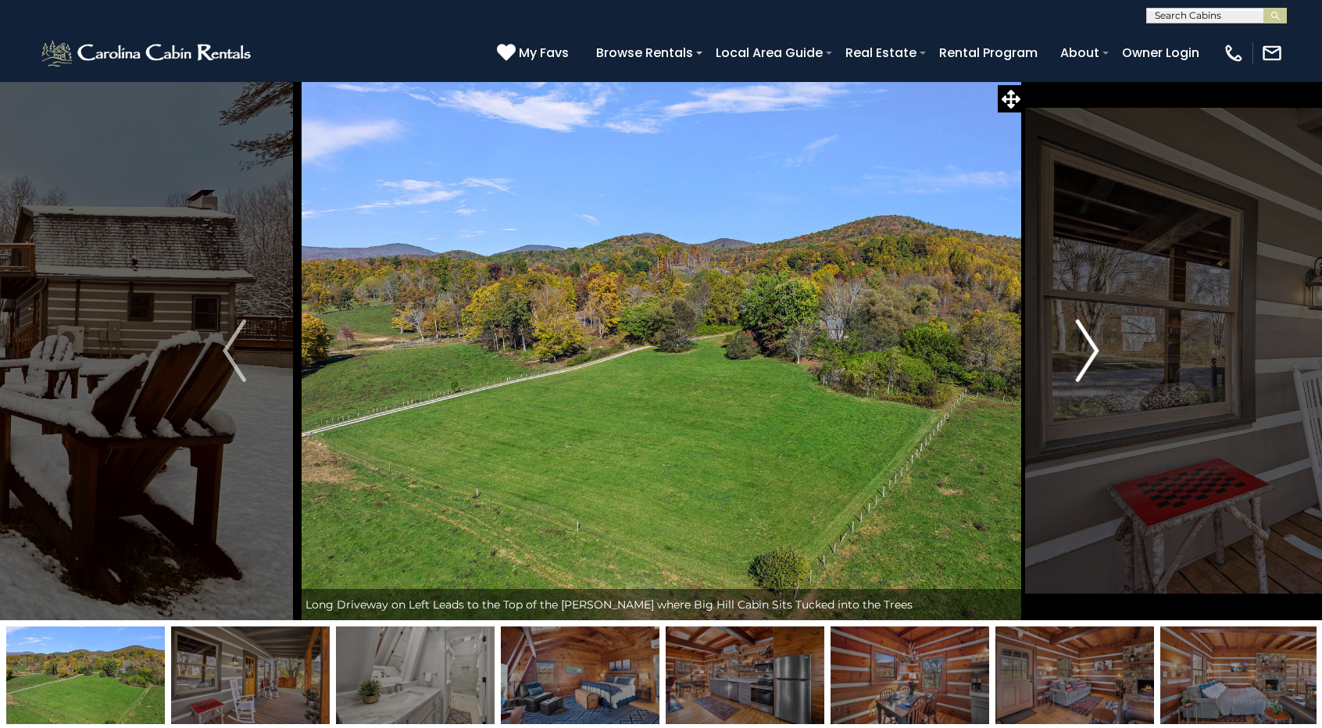
click at [1086, 351] on img "Next" at bounding box center [1087, 351] width 23 height 63
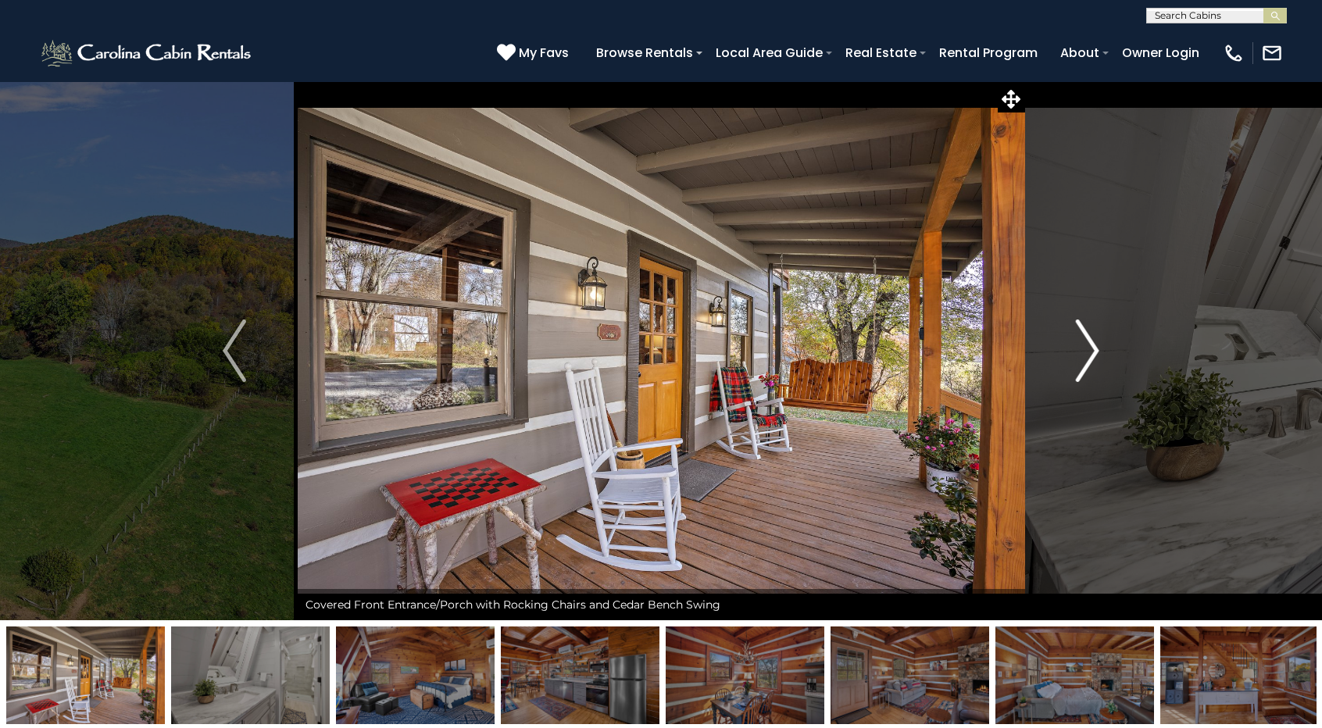
click at [1086, 351] on img "Next" at bounding box center [1087, 351] width 23 height 63
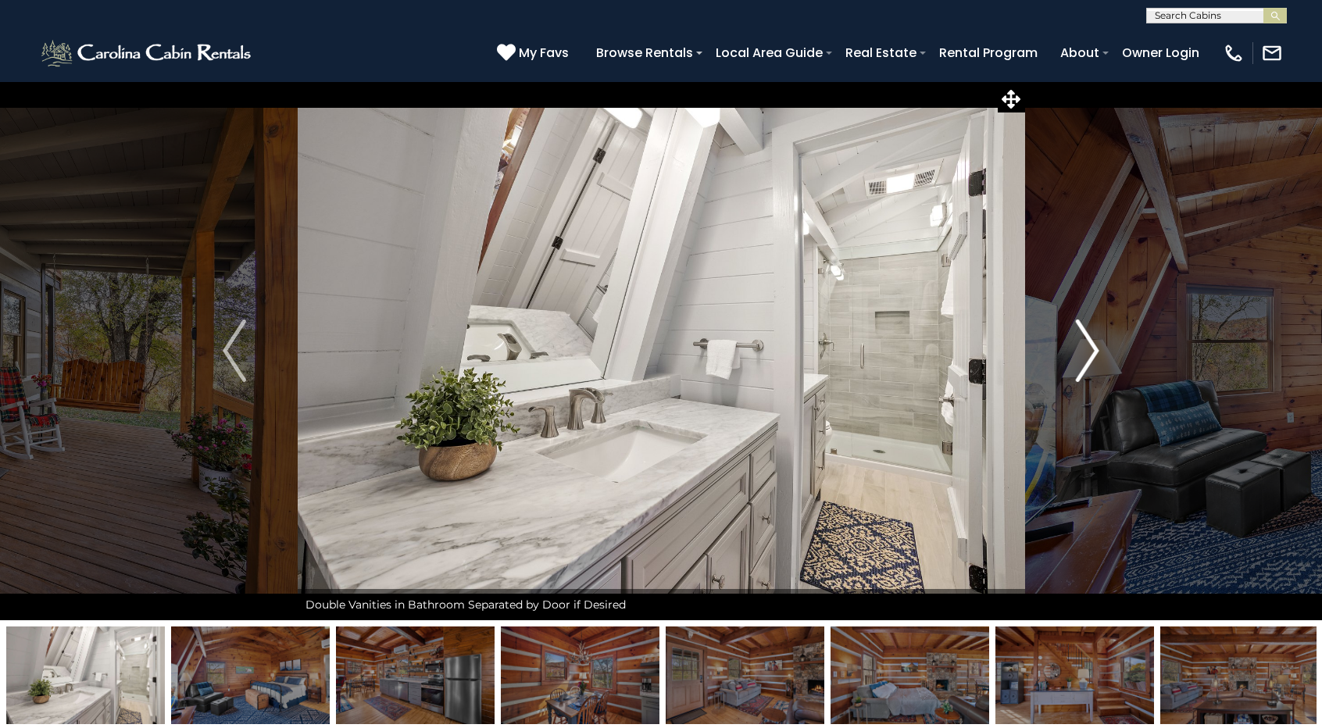
click at [1086, 351] on img "Next" at bounding box center [1087, 351] width 23 height 63
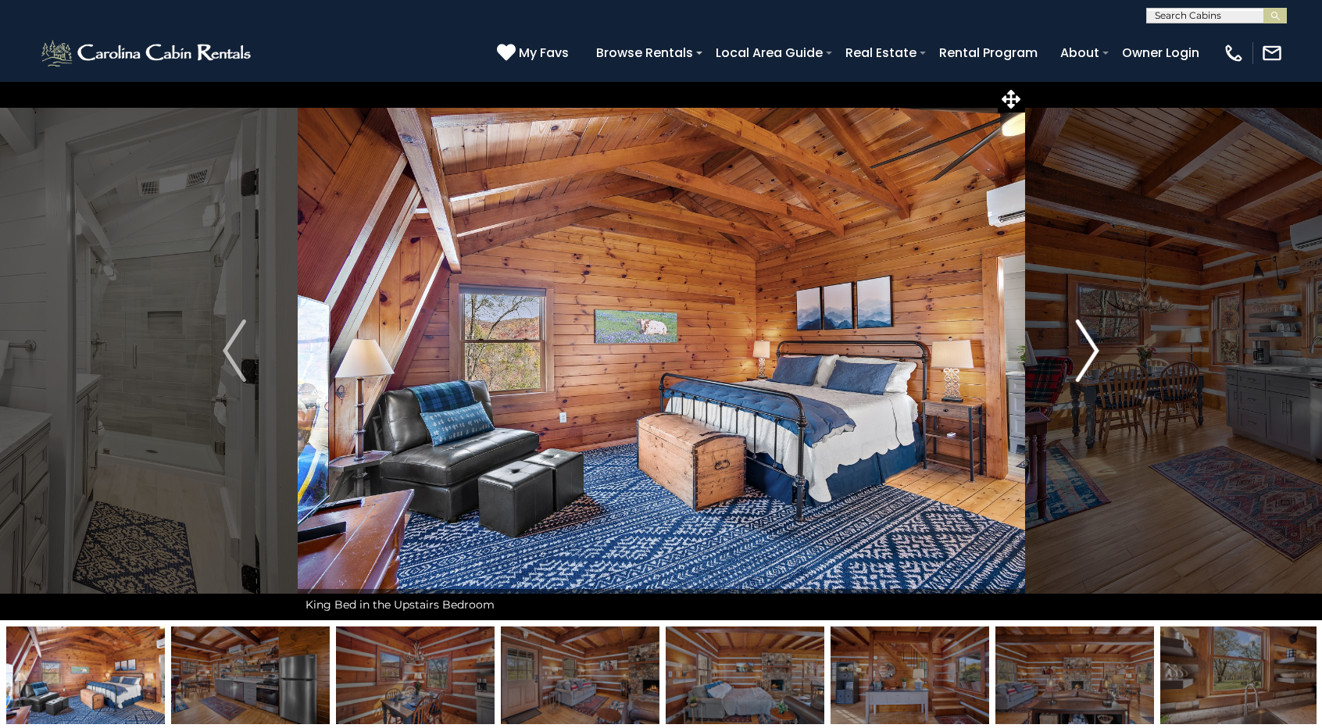
click at [1086, 351] on img "Next" at bounding box center [1087, 351] width 23 height 63
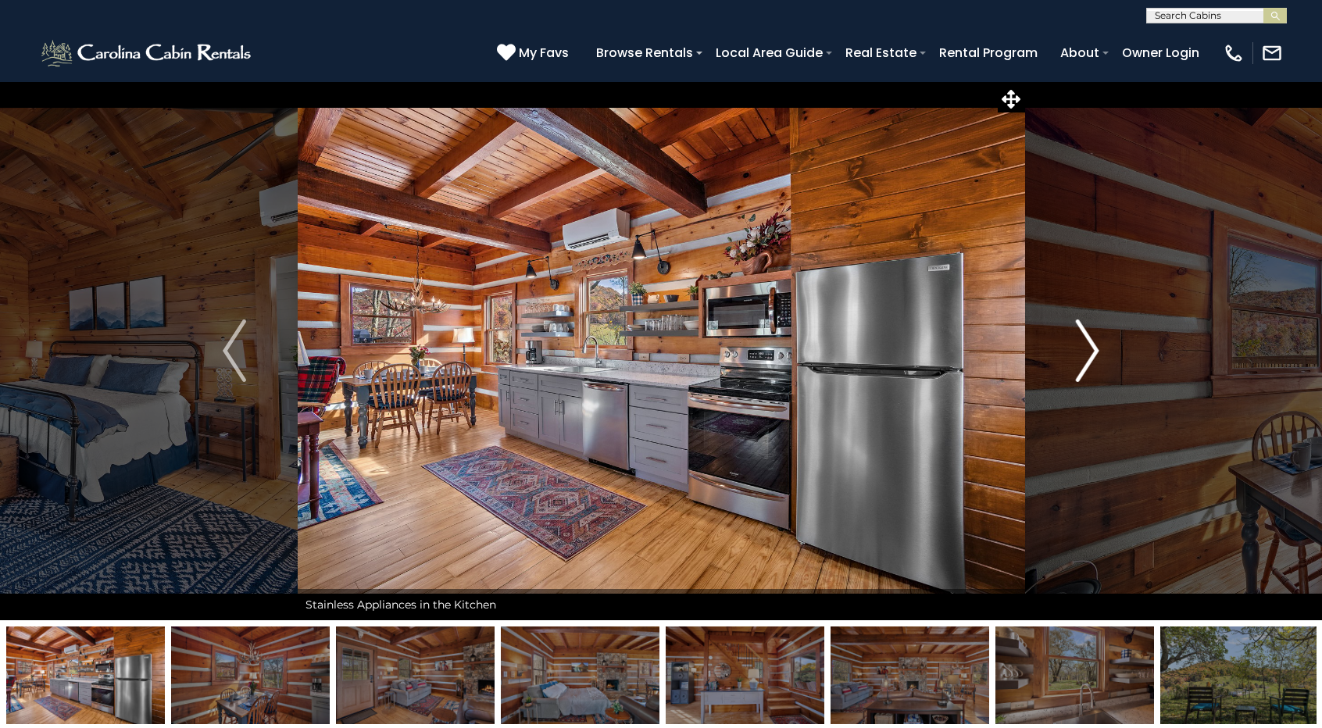
click at [1086, 351] on img "Next" at bounding box center [1087, 351] width 23 height 63
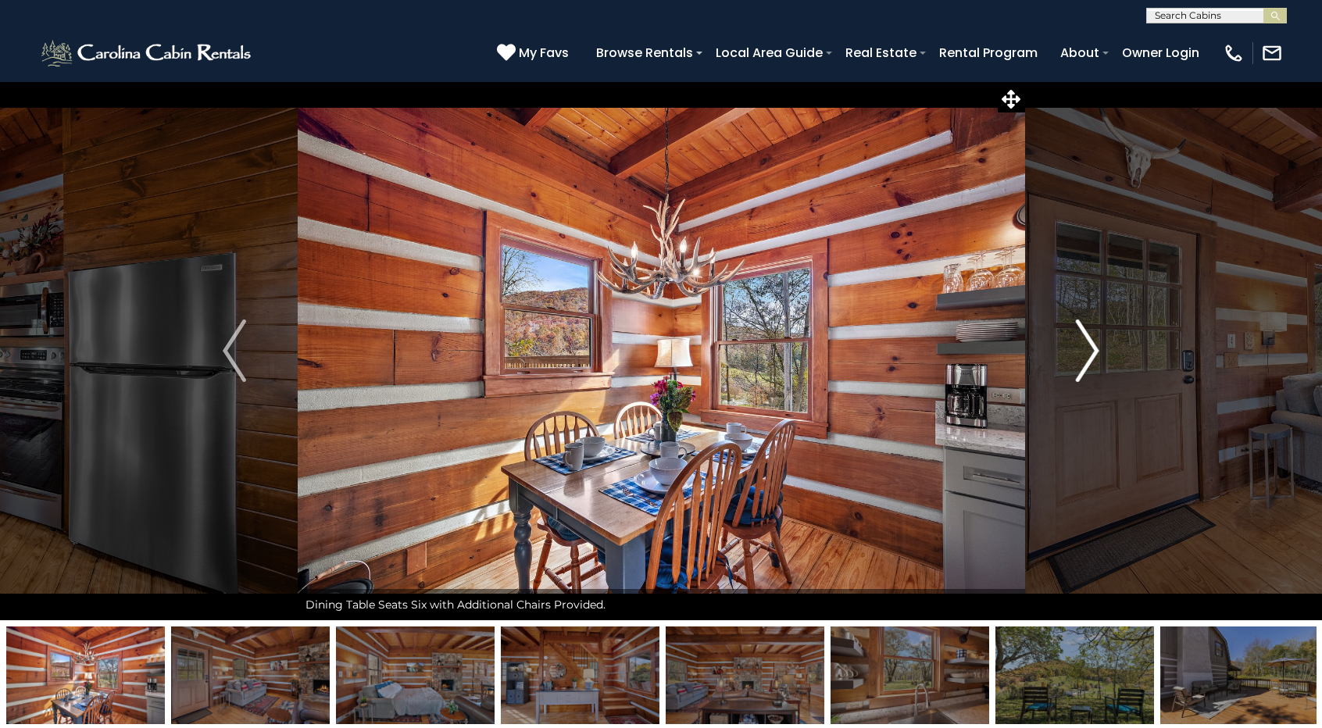
click at [1086, 351] on img "Next" at bounding box center [1087, 351] width 23 height 63
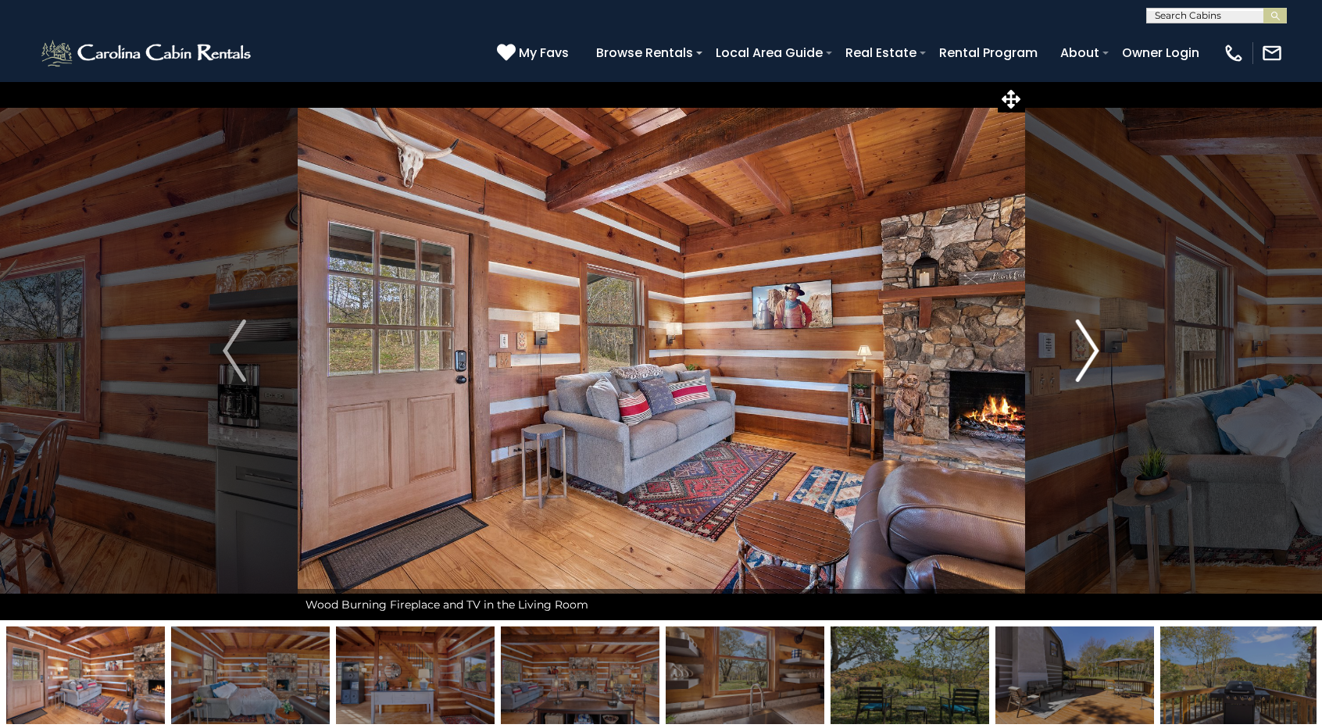
click at [1086, 351] on img "Next" at bounding box center [1087, 351] width 23 height 63
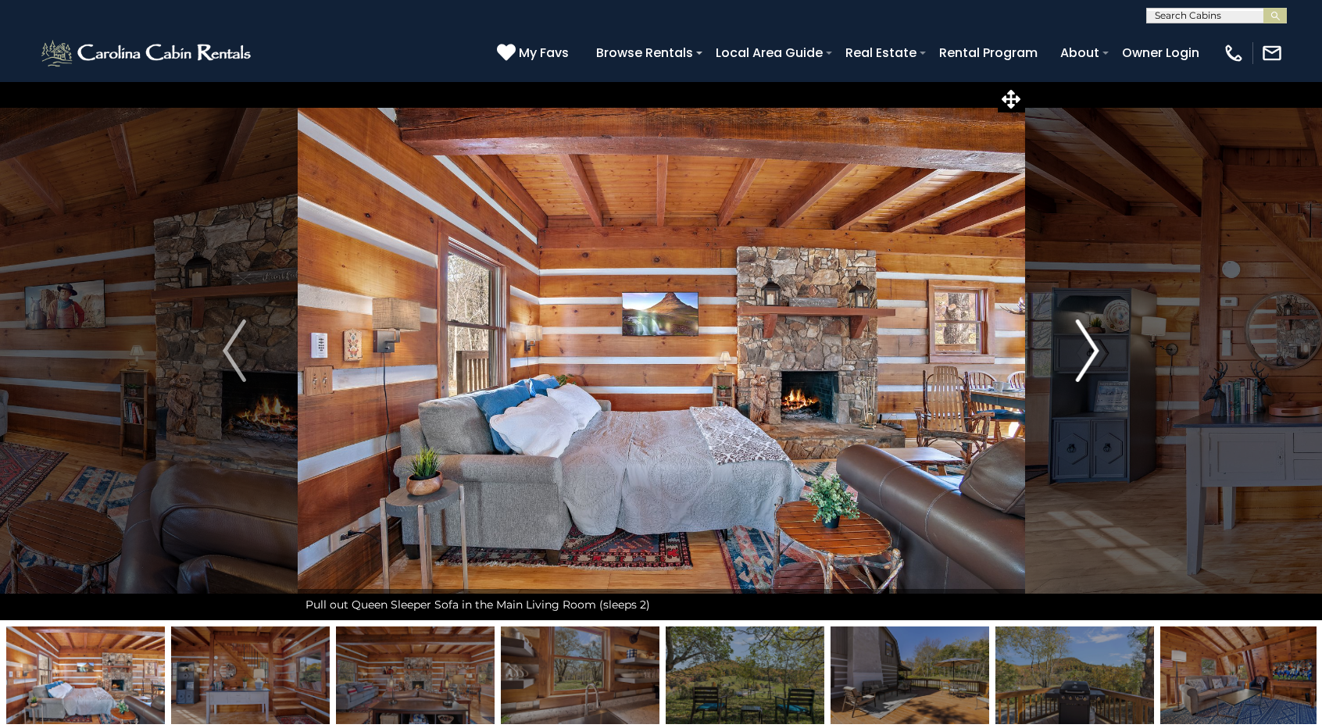
click at [1086, 351] on img "Next" at bounding box center [1087, 351] width 23 height 63
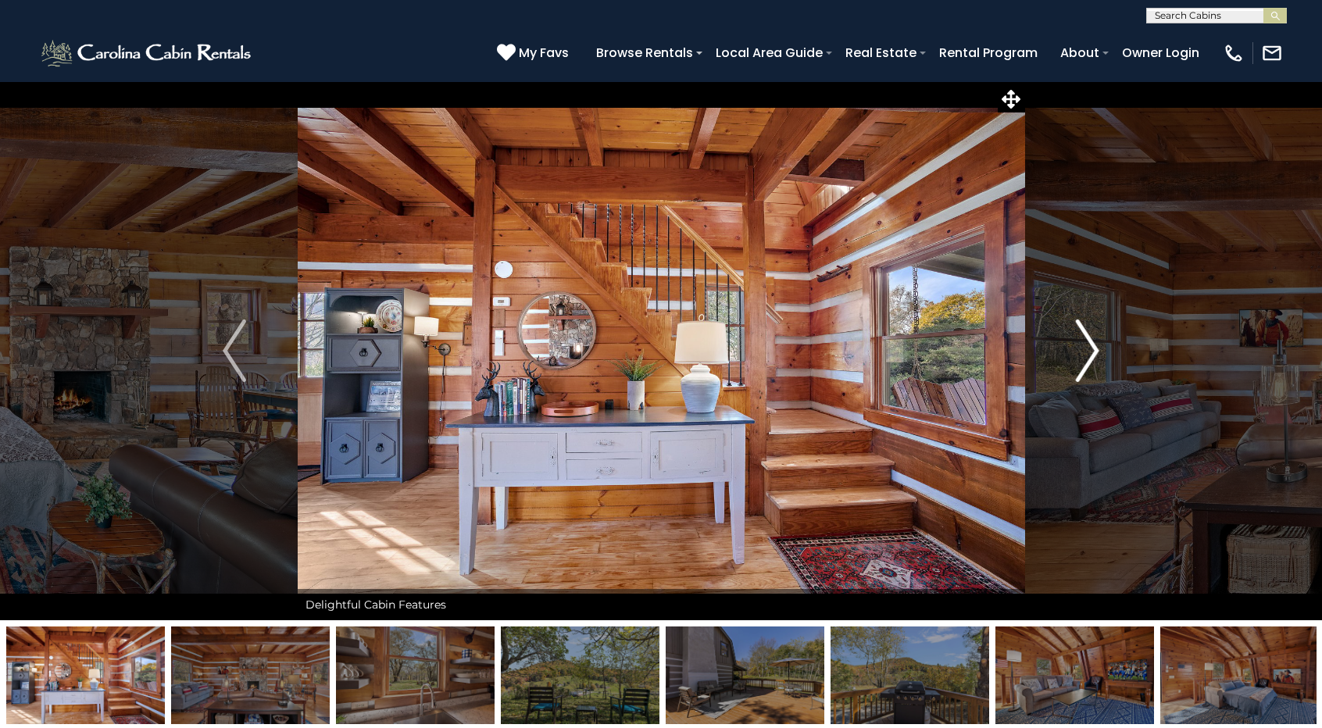
click at [1086, 351] on img "Next" at bounding box center [1087, 351] width 23 height 63
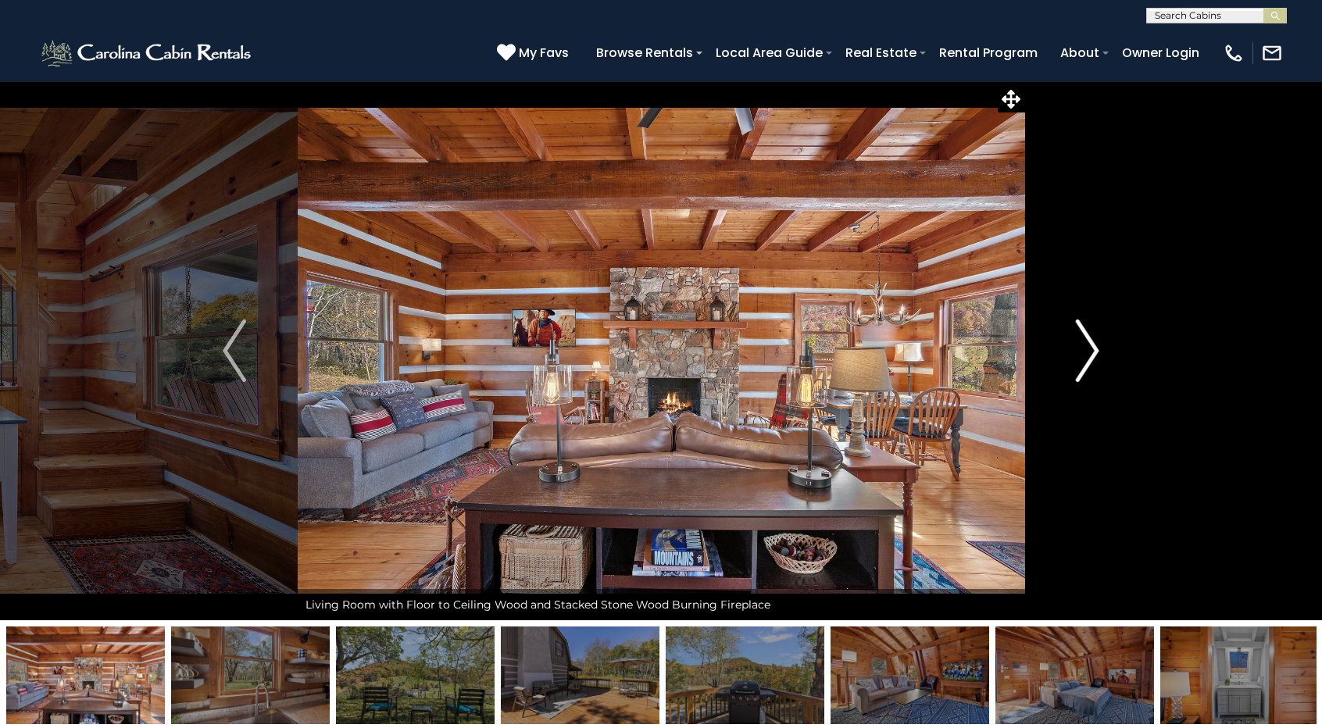
click at [1086, 351] on img "Next" at bounding box center [1087, 351] width 23 height 63
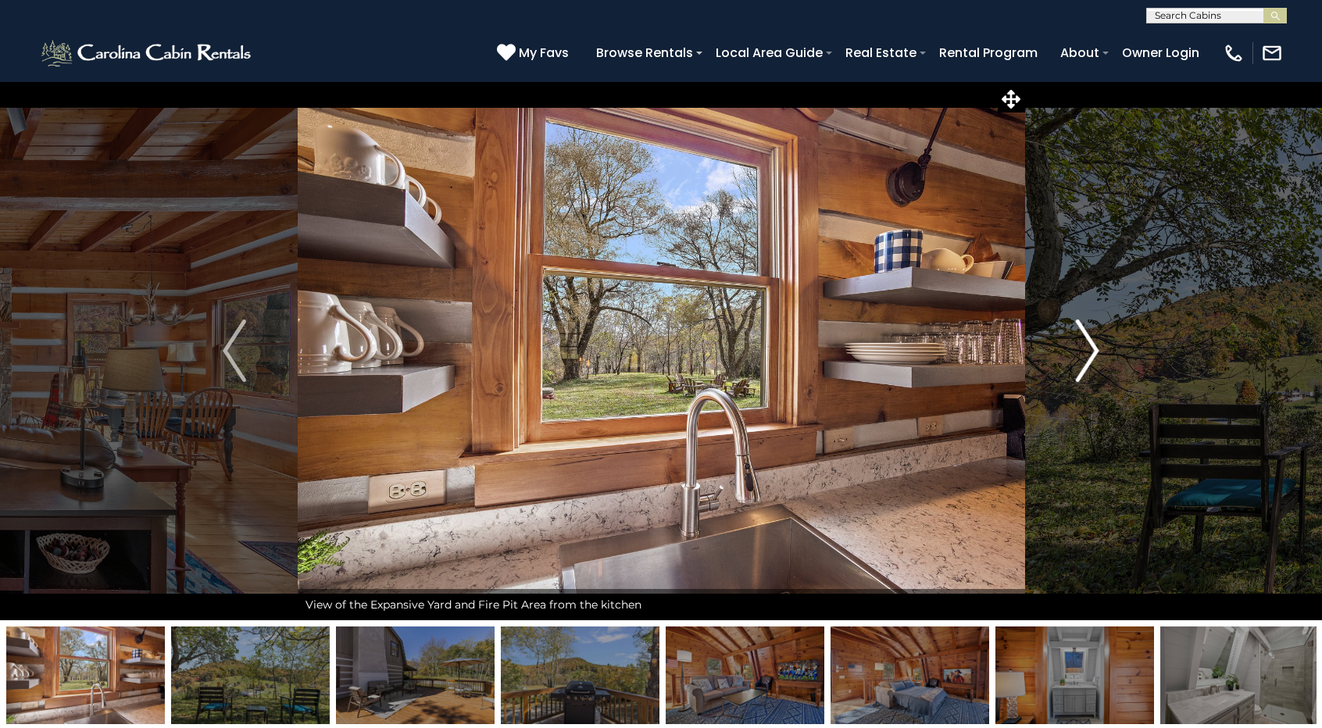
click at [1086, 351] on img "Next" at bounding box center [1087, 351] width 23 height 63
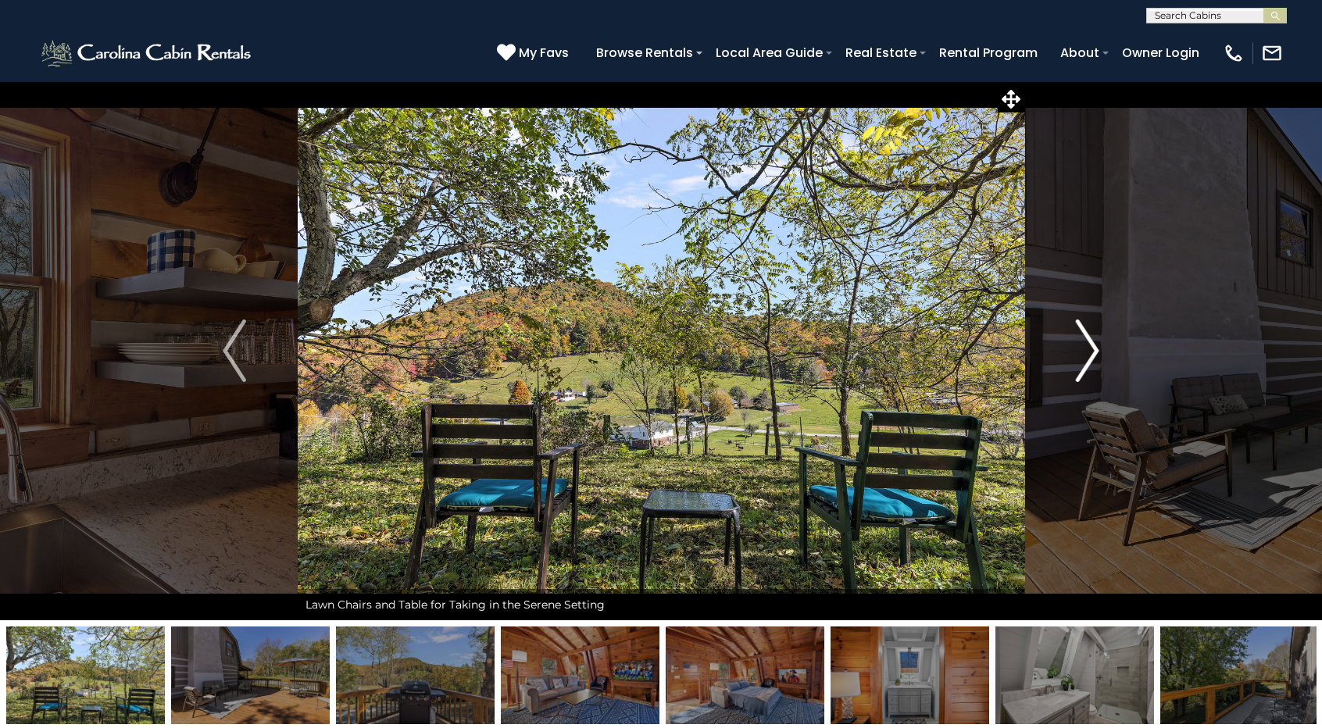
click at [1086, 351] on img "Next" at bounding box center [1087, 351] width 23 height 63
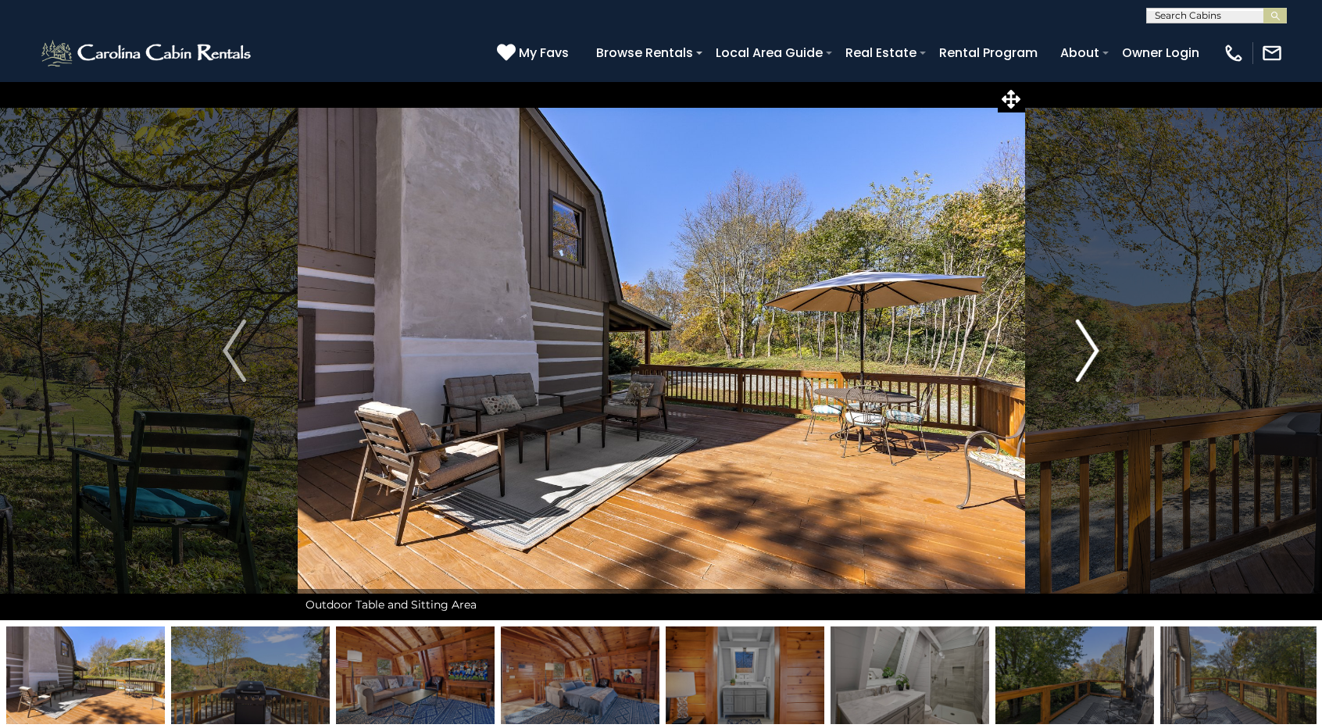
click at [1086, 351] on img "Next" at bounding box center [1087, 351] width 23 height 63
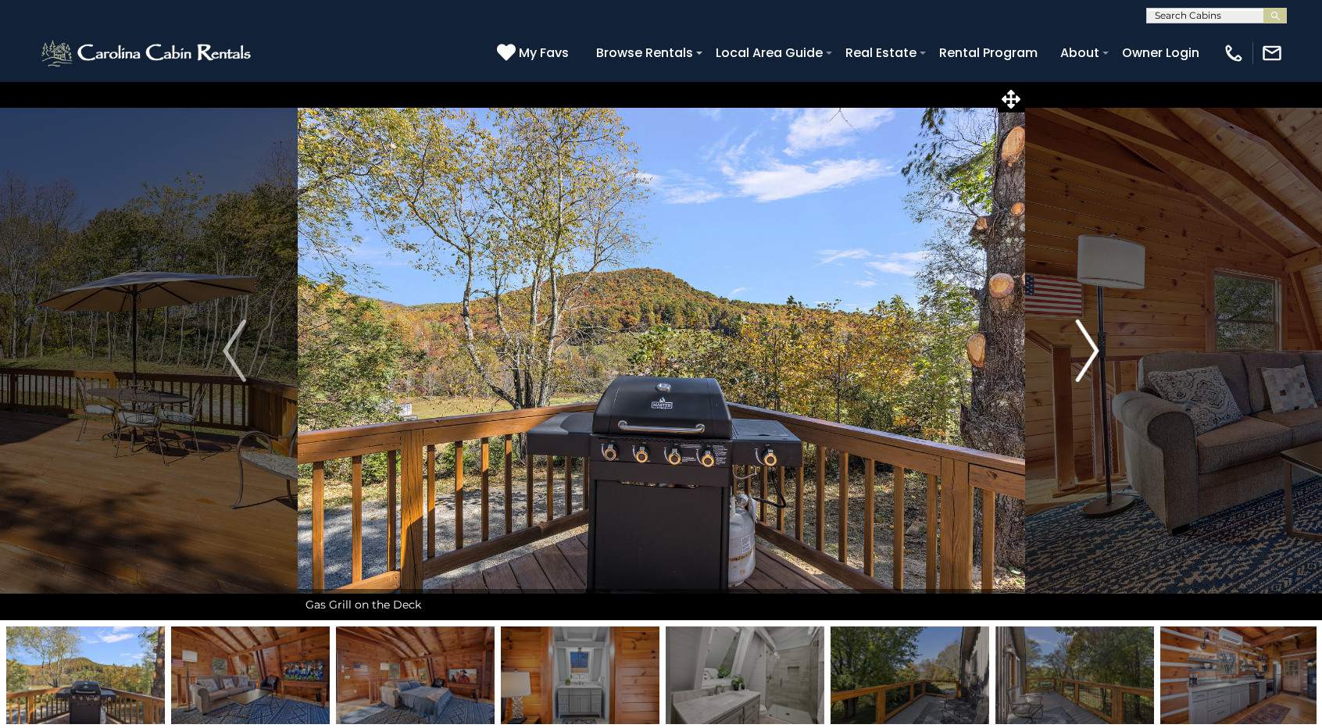
click at [1086, 351] on img "Next" at bounding box center [1087, 351] width 23 height 63
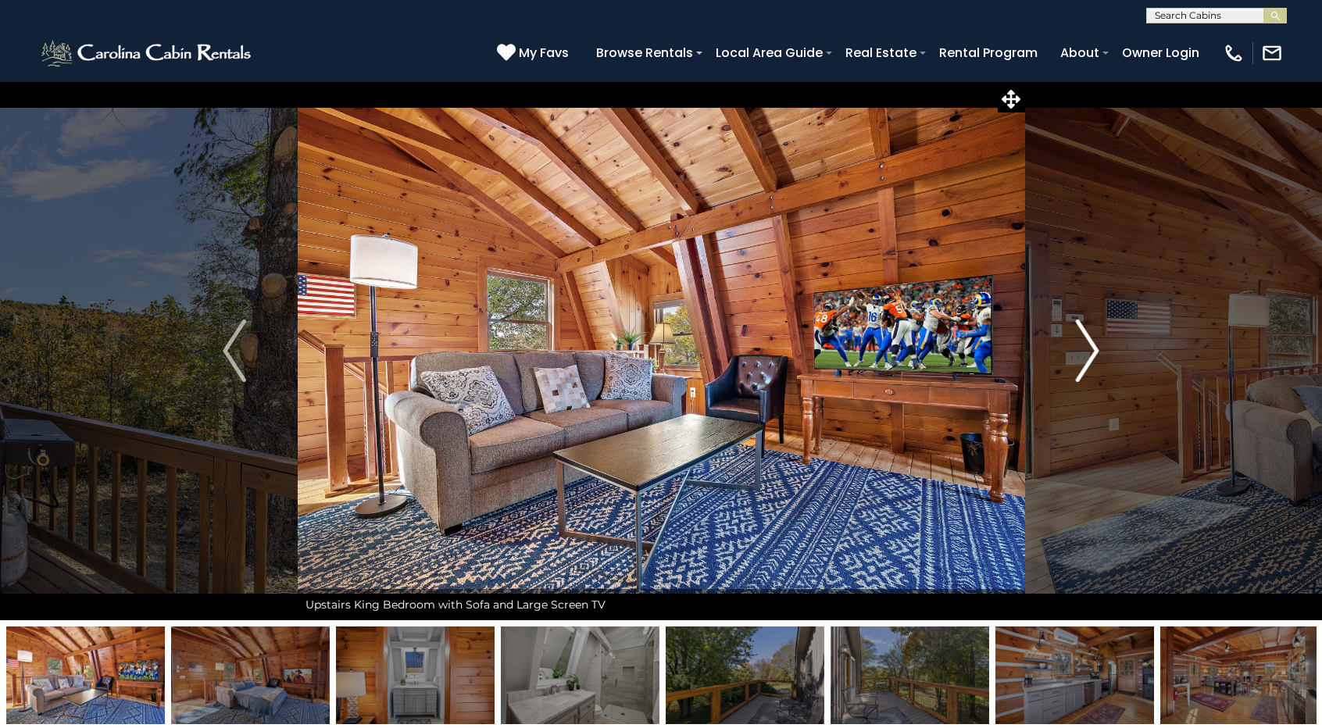
click at [1086, 351] on img "Next" at bounding box center [1087, 351] width 23 height 63
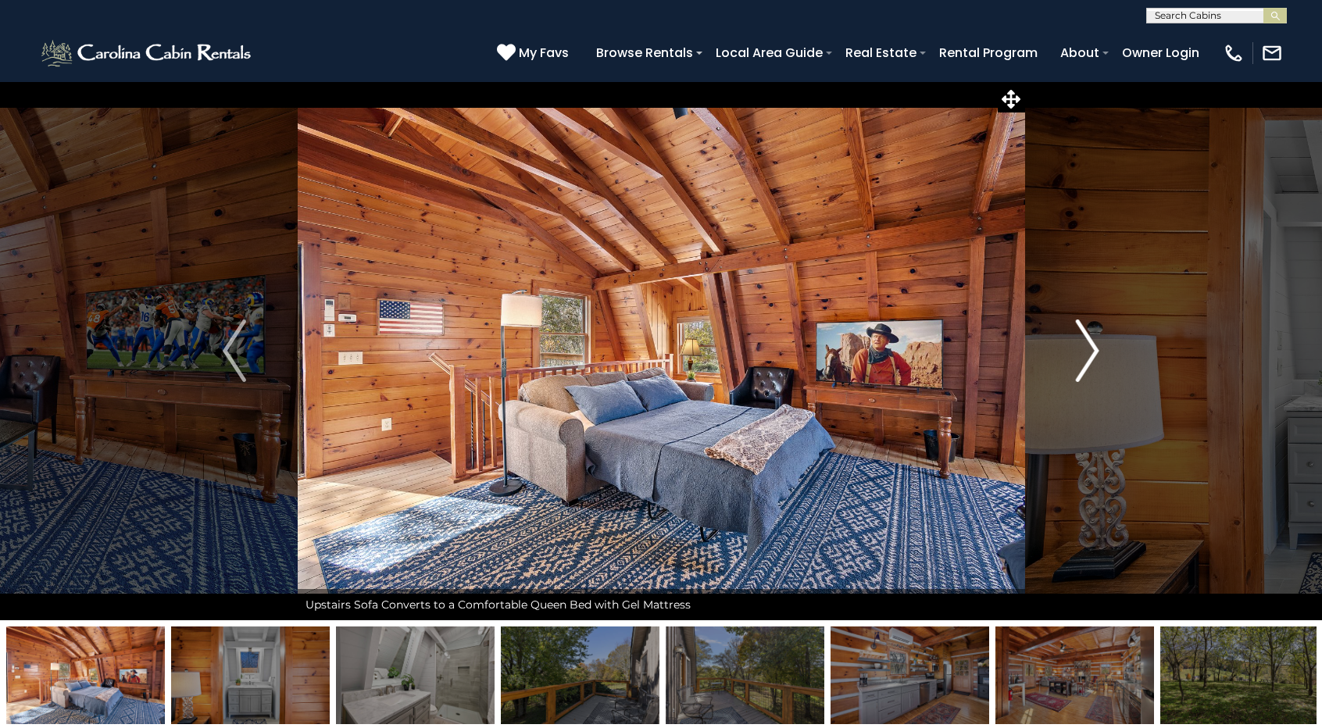
click at [1086, 351] on img "Next" at bounding box center [1087, 351] width 23 height 63
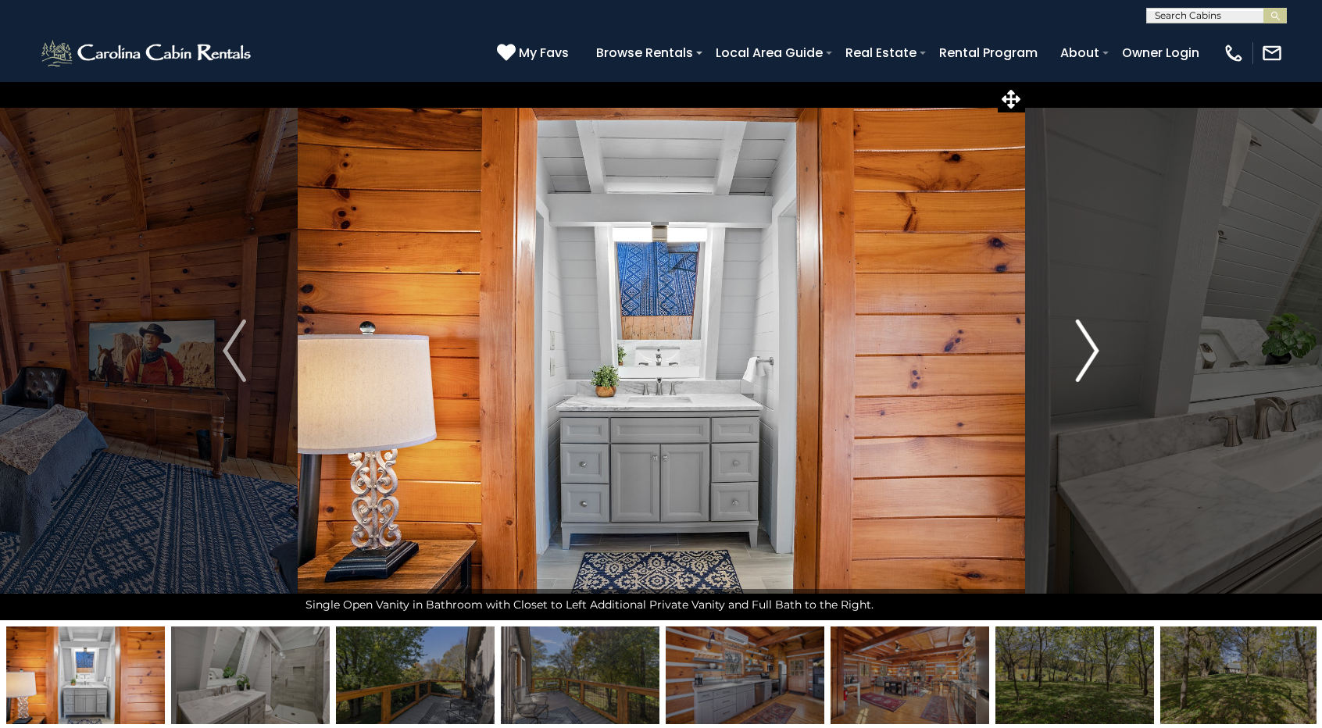
click at [1086, 351] on img "Next" at bounding box center [1087, 351] width 23 height 63
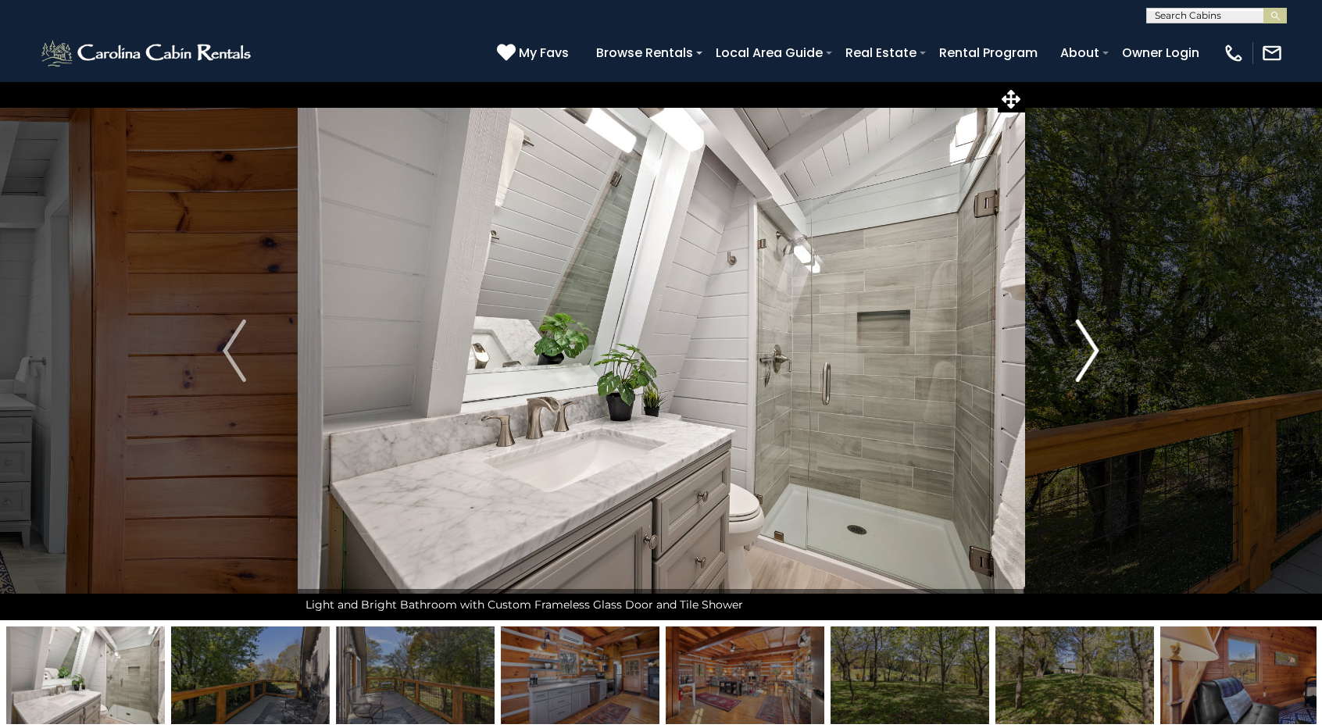
click at [1086, 351] on img "Next" at bounding box center [1087, 351] width 23 height 63
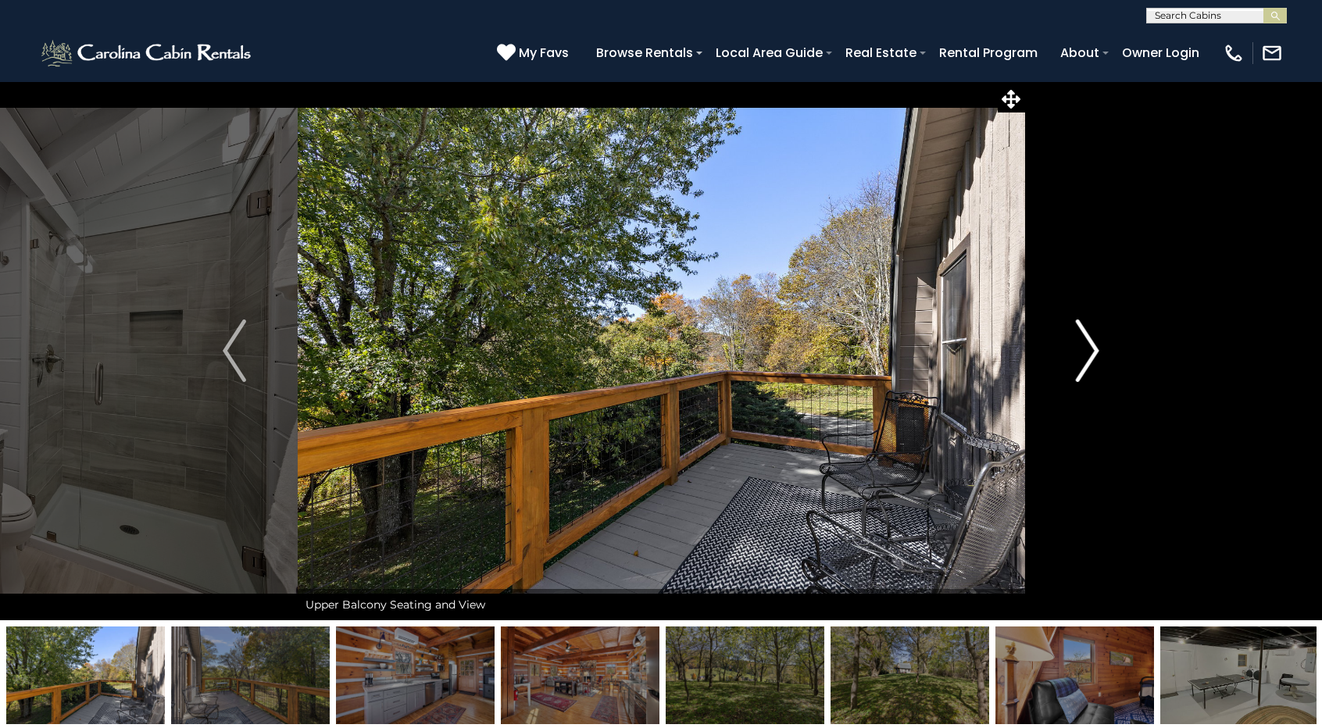
click at [1086, 351] on img "Next" at bounding box center [1087, 351] width 23 height 63
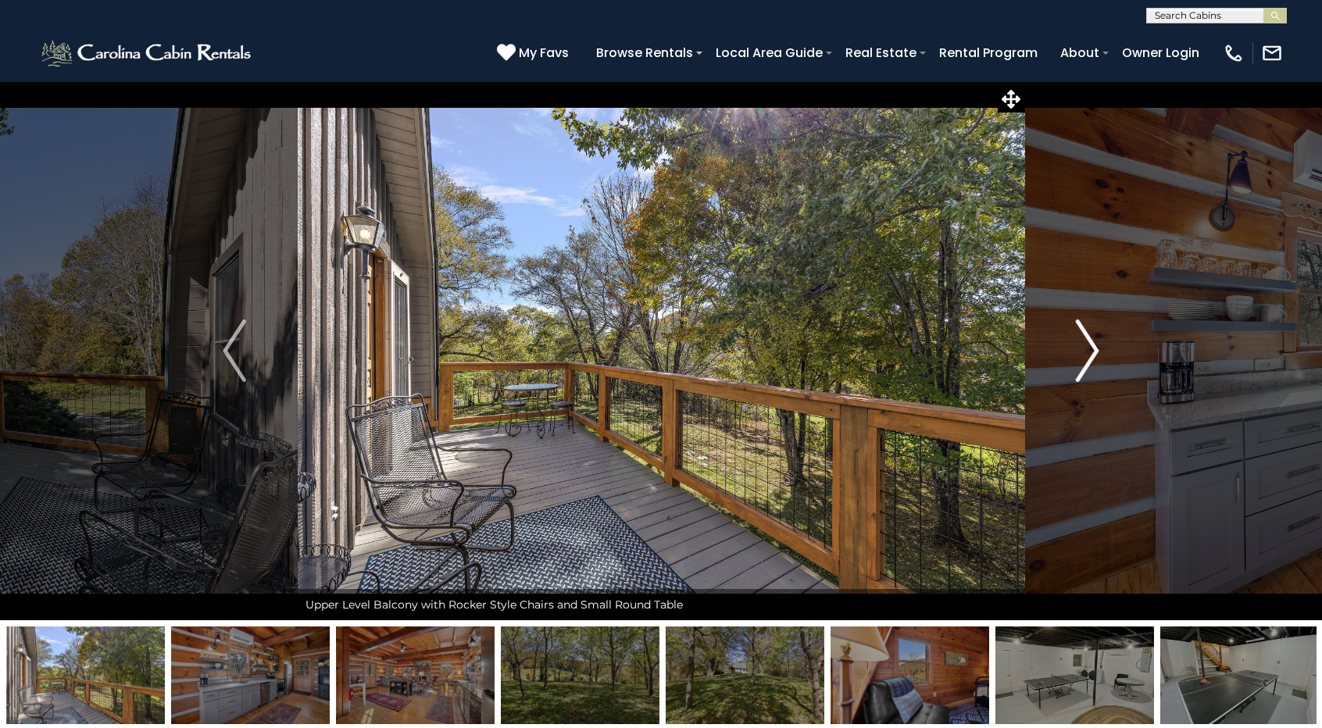
click at [1086, 351] on img "Next" at bounding box center [1087, 351] width 23 height 63
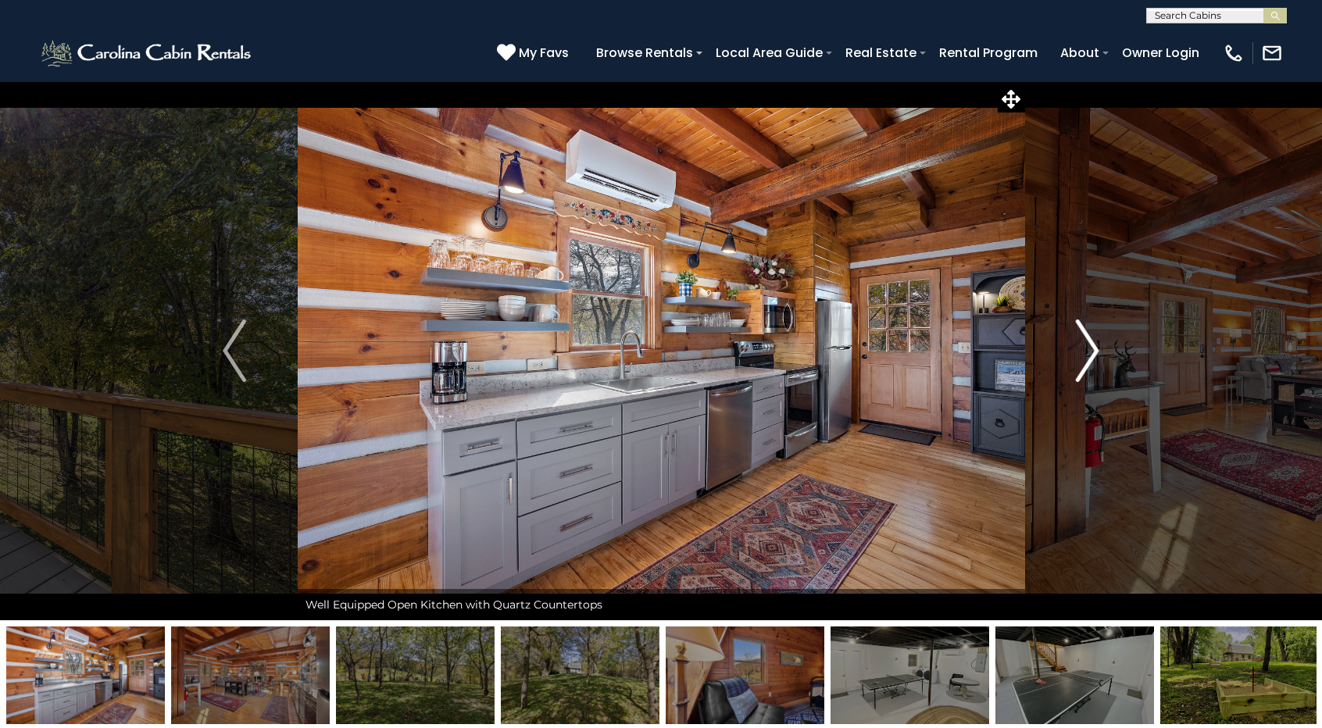
click at [1086, 351] on img "Next" at bounding box center [1087, 351] width 23 height 63
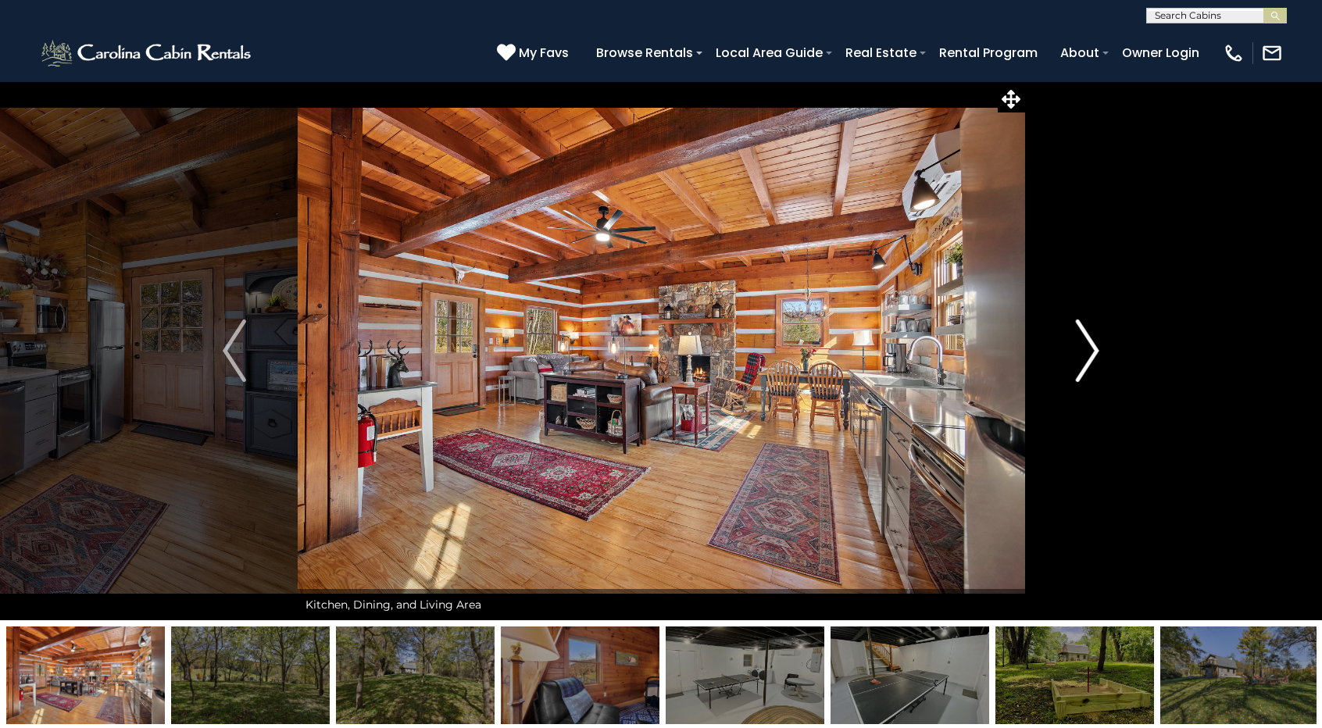
click at [1086, 351] on img "Next" at bounding box center [1087, 351] width 23 height 63
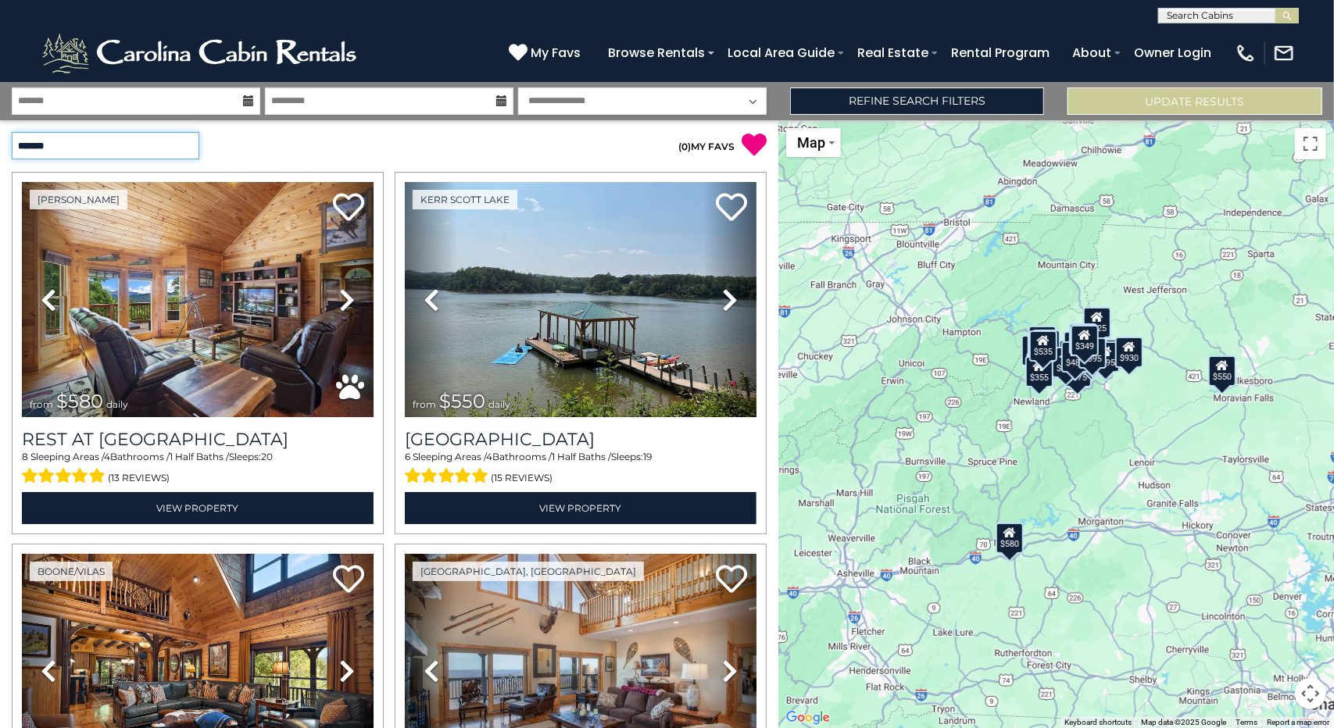
click at [98, 138] on select "**********" at bounding box center [106, 145] width 188 height 27
select select "*********"
click at [12, 132] on select "**********" at bounding box center [106, 145] width 188 height 27
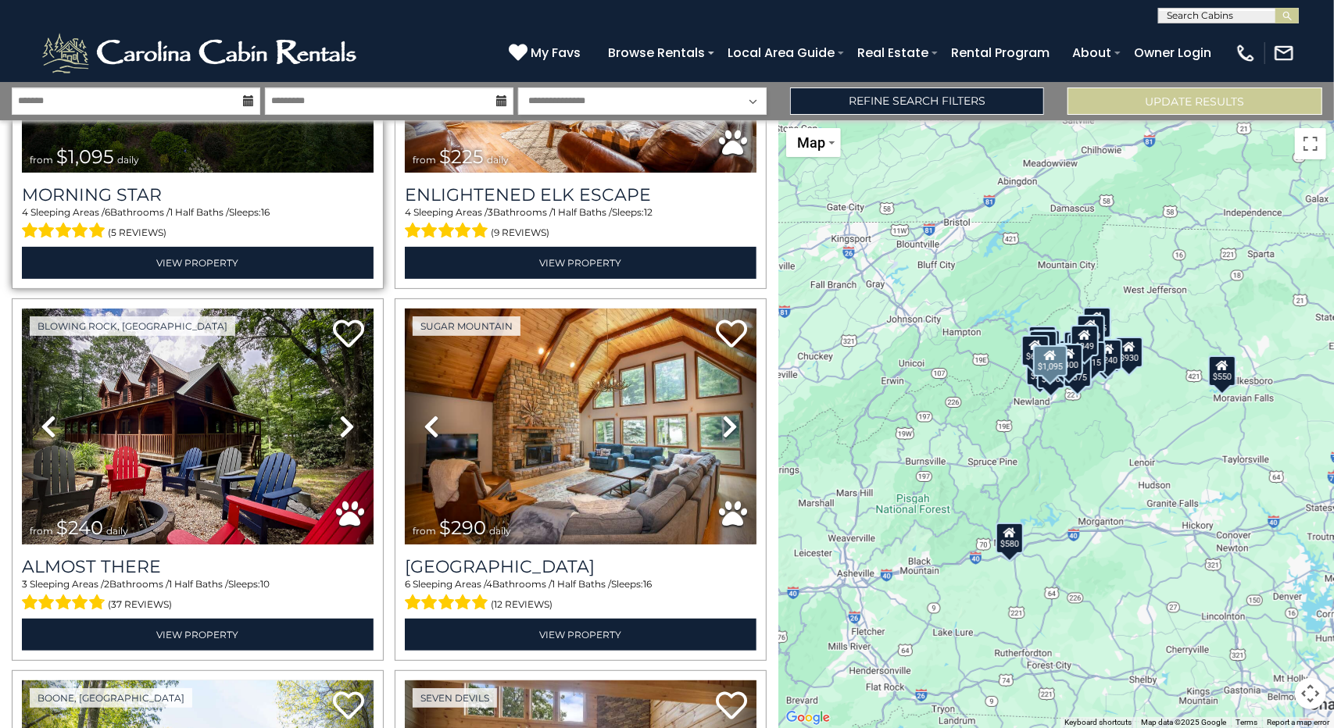
scroll to position [4376, 0]
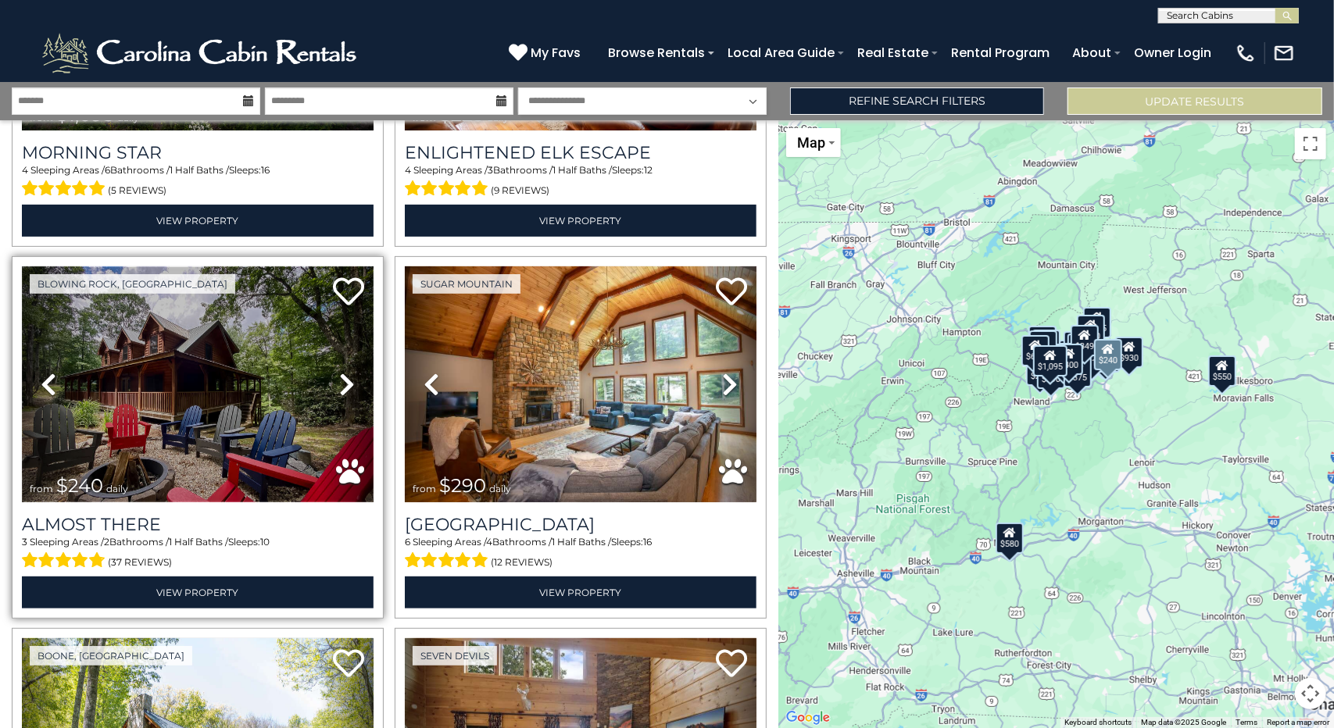
click at [200, 343] on img at bounding box center [198, 383] width 352 height 235
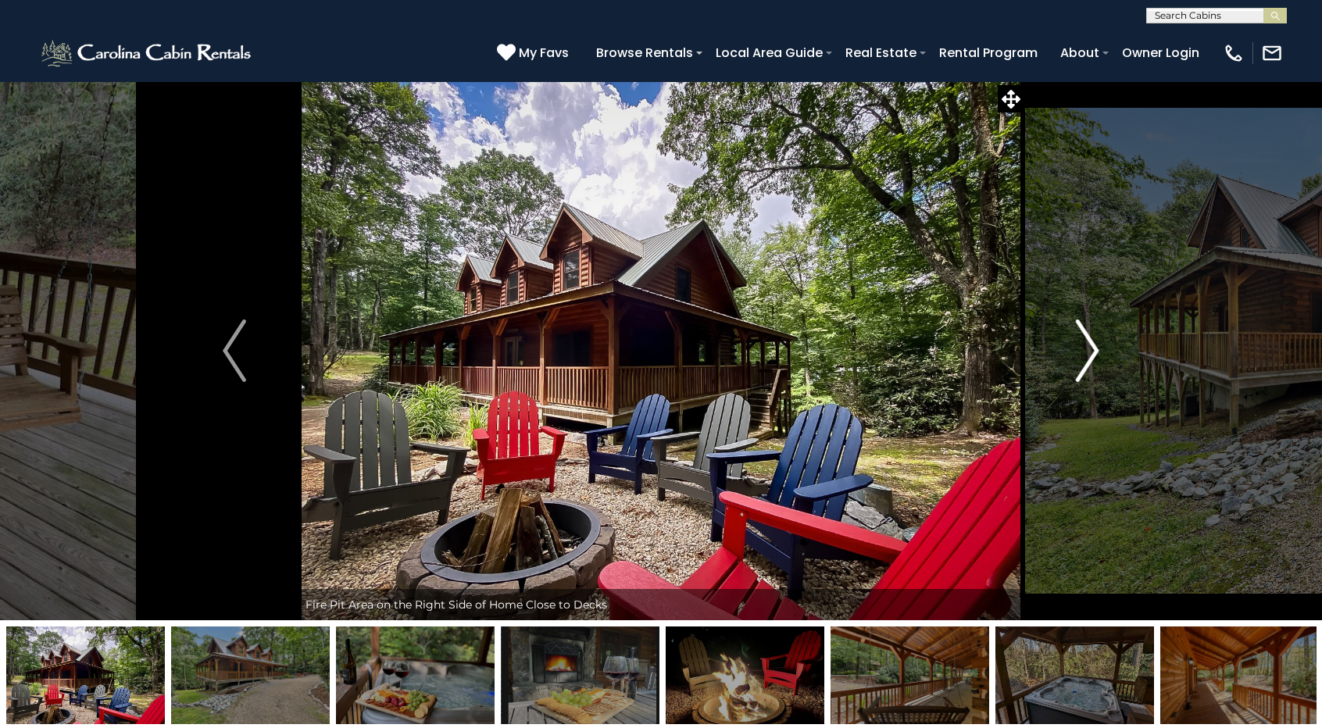
click at [1088, 352] on img "Next" at bounding box center [1087, 351] width 23 height 63
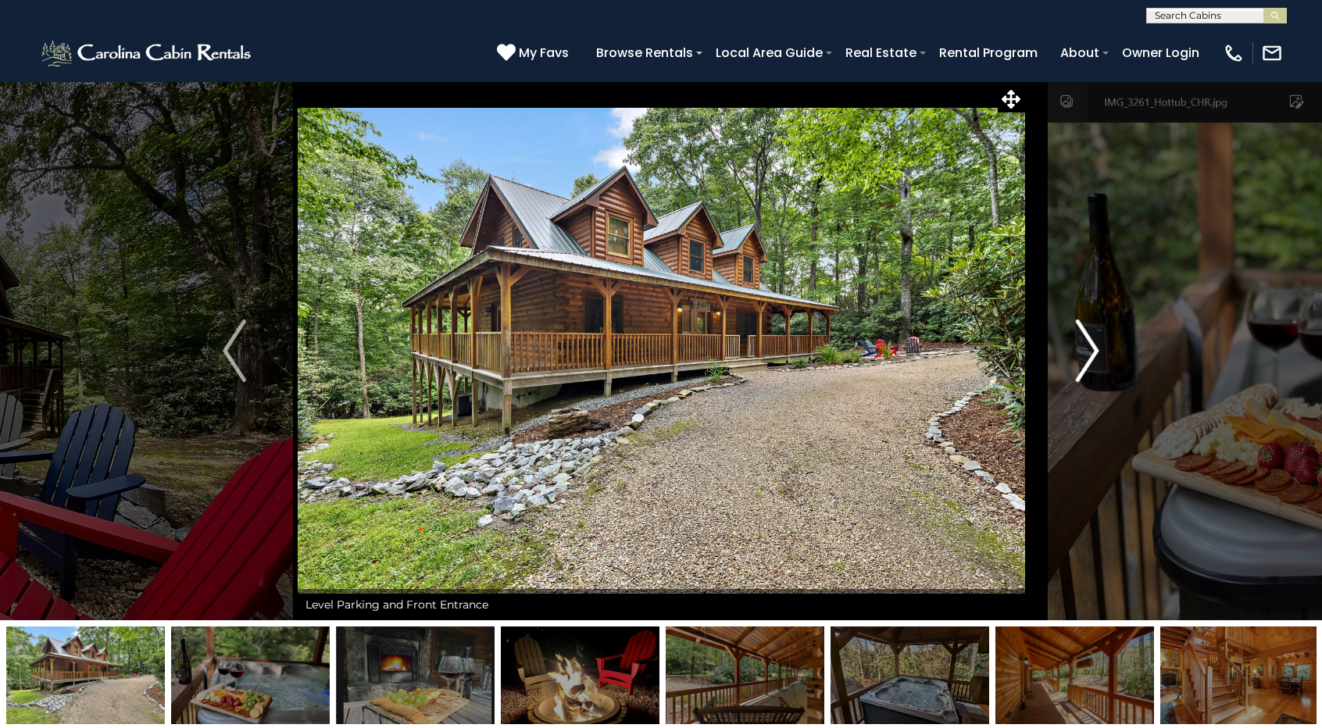
click at [1088, 352] on img "Next" at bounding box center [1087, 351] width 23 height 63
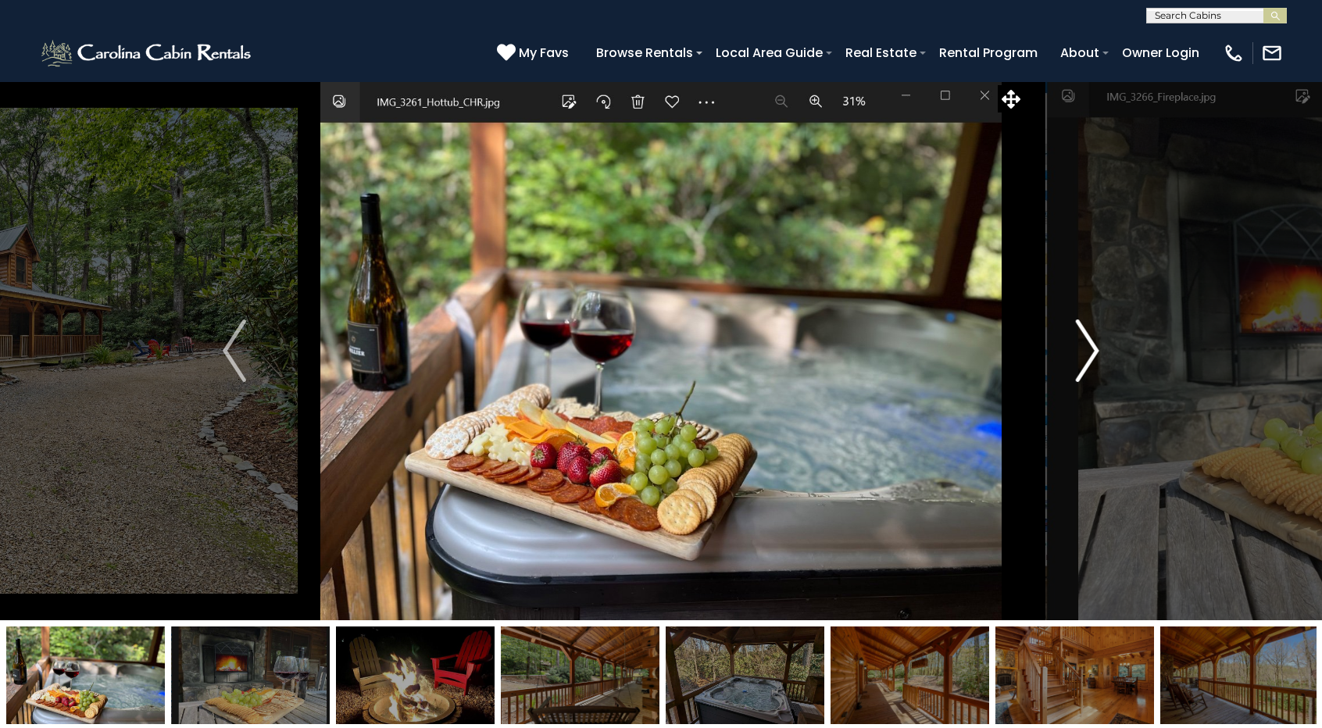
click at [1088, 352] on img "Next" at bounding box center [1087, 351] width 23 height 63
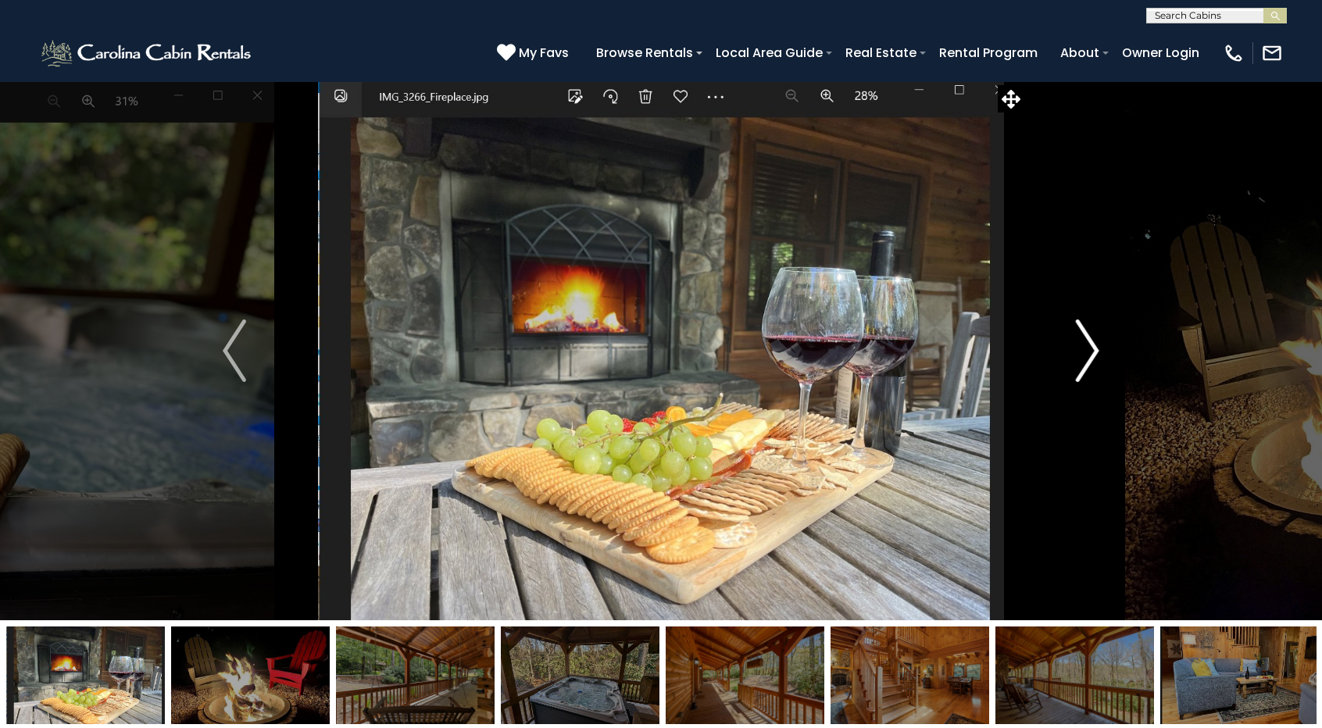
click at [1088, 352] on img "Next" at bounding box center [1087, 351] width 23 height 63
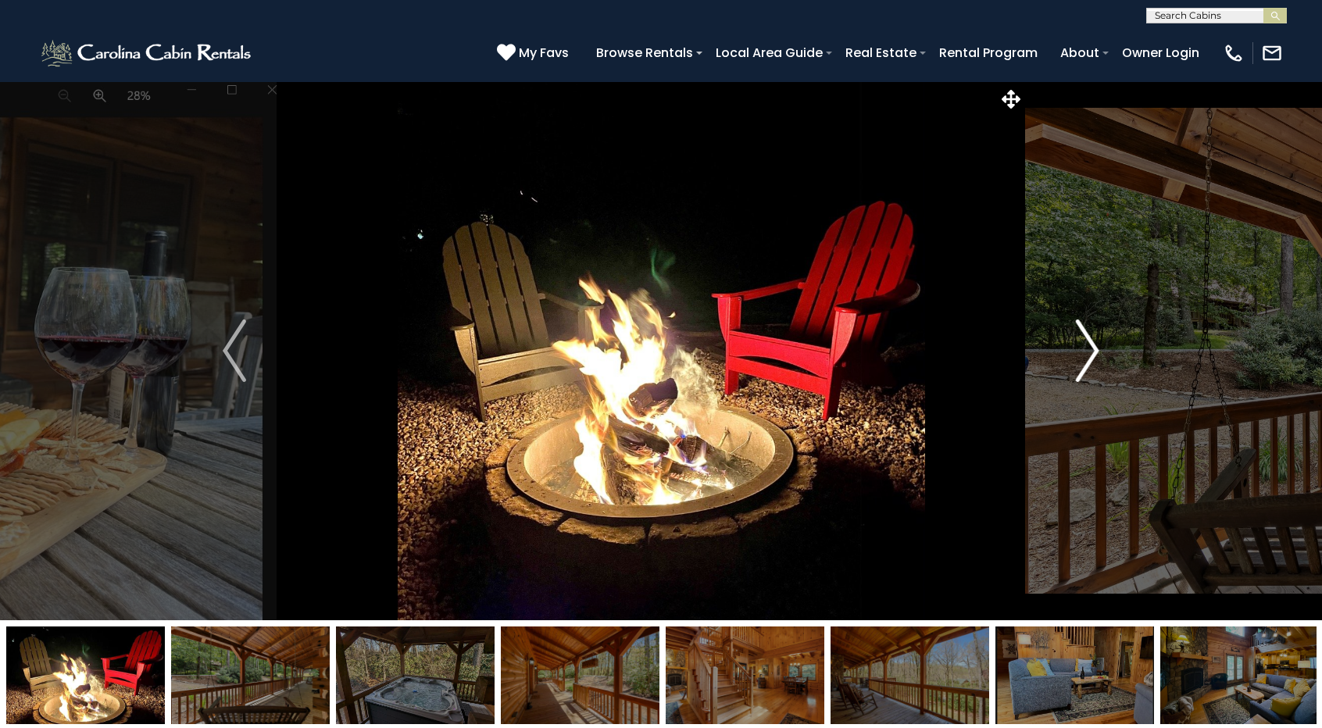
click at [1088, 352] on img "Next" at bounding box center [1087, 351] width 23 height 63
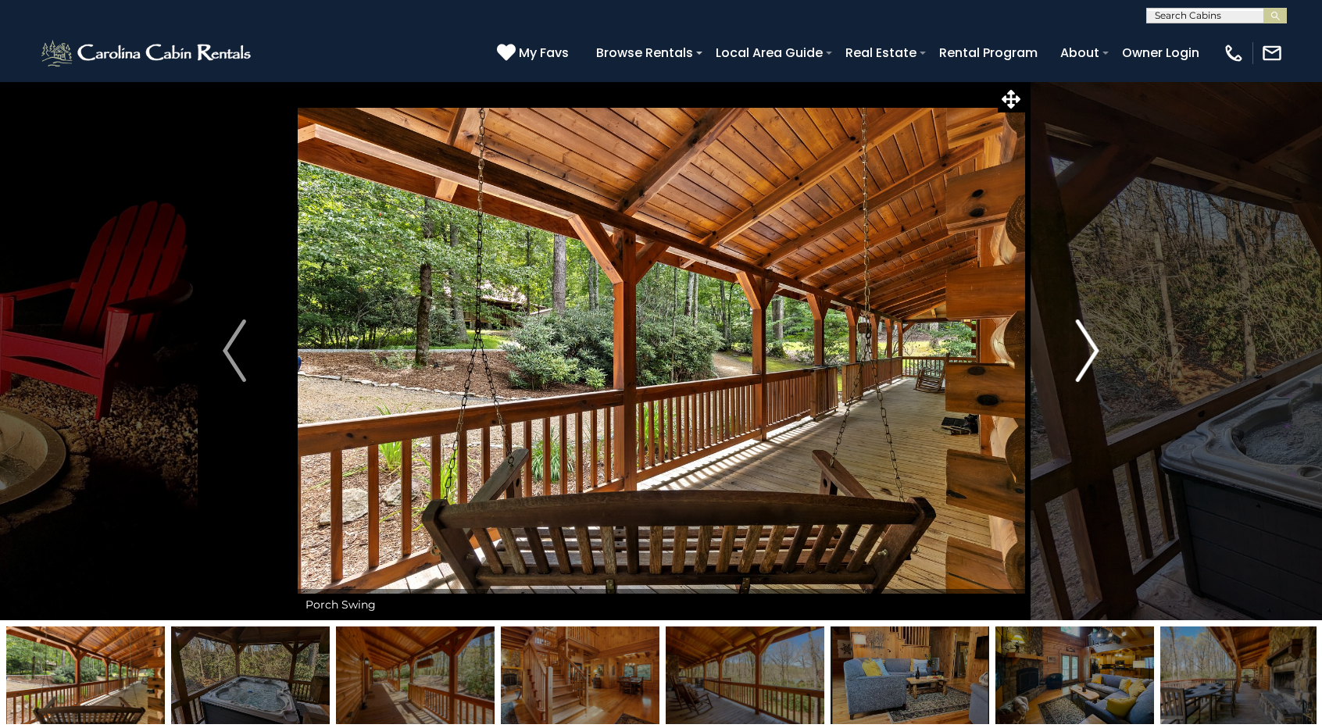
click at [1088, 352] on img "Next" at bounding box center [1087, 351] width 23 height 63
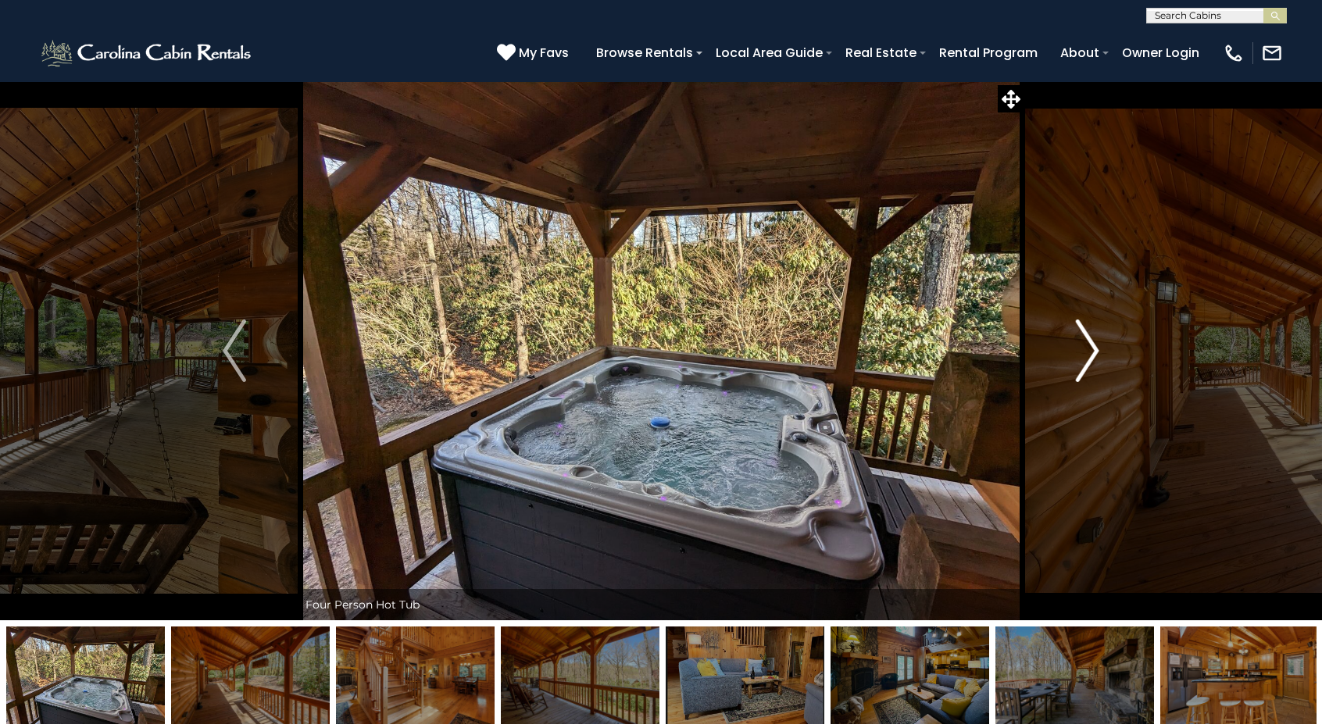
click at [1088, 352] on img "Next" at bounding box center [1087, 351] width 23 height 63
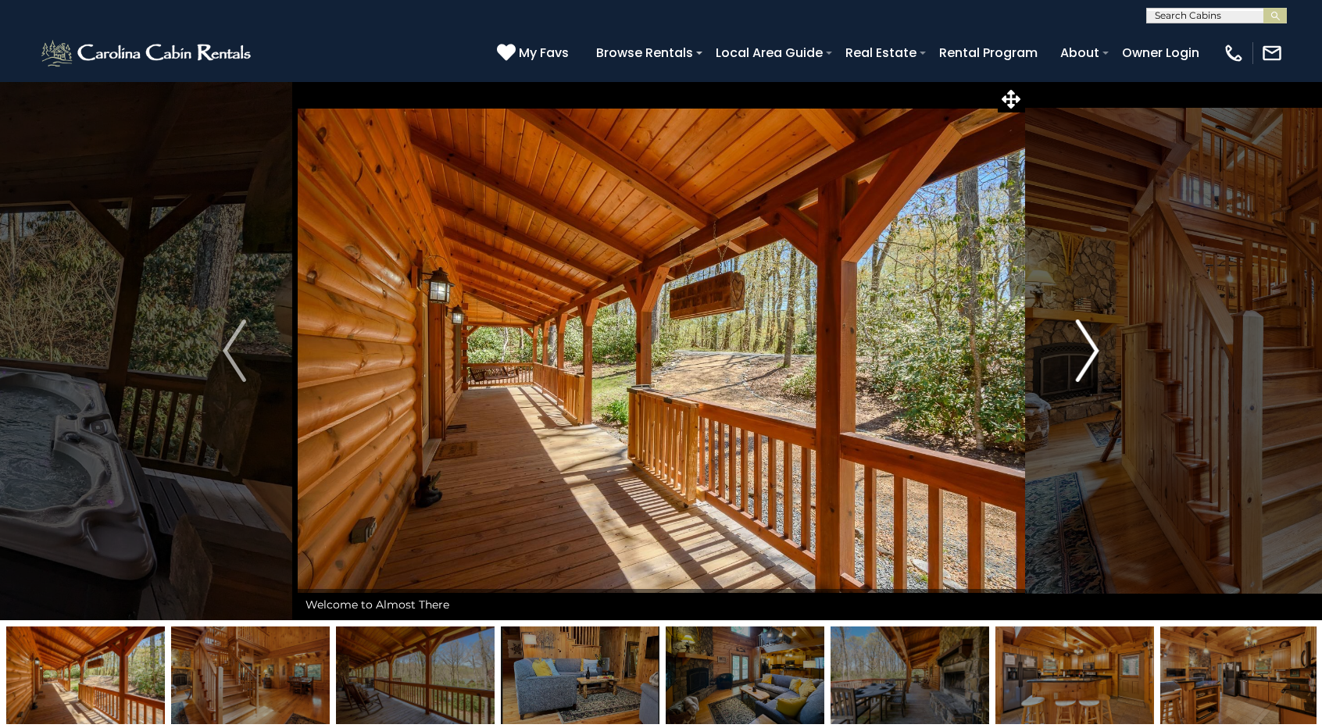
click at [1088, 352] on img "Next" at bounding box center [1087, 351] width 23 height 63
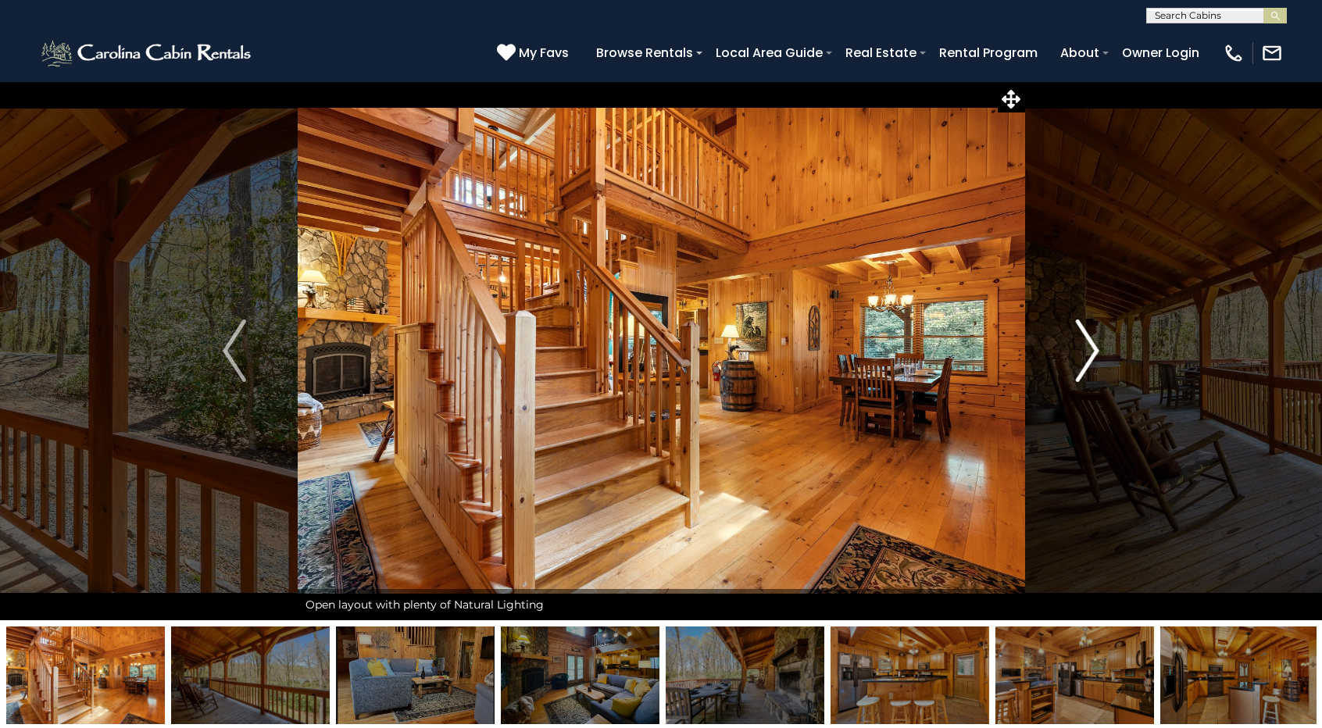
click at [1088, 352] on img "Next" at bounding box center [1087, 351] width 23 height 63
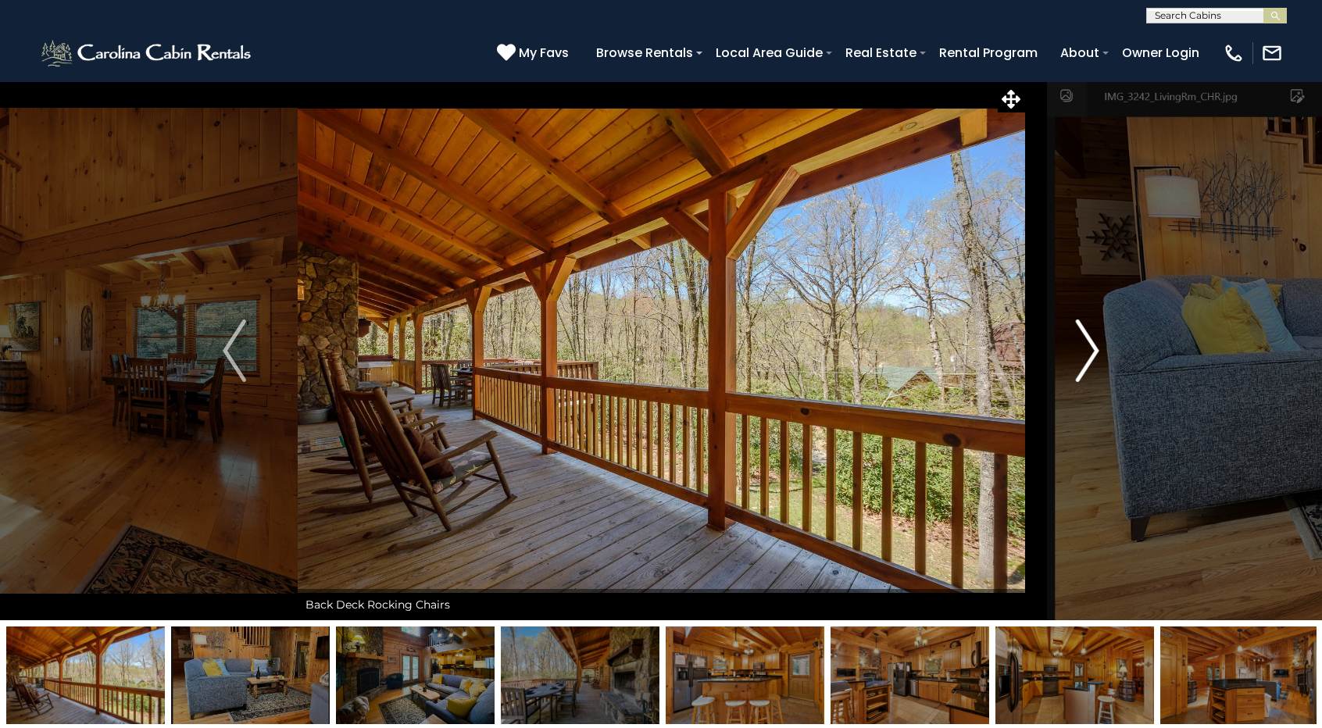
click at [1088, 352] on img "Next" at bounding box center [1087, 351] width 23 height 63
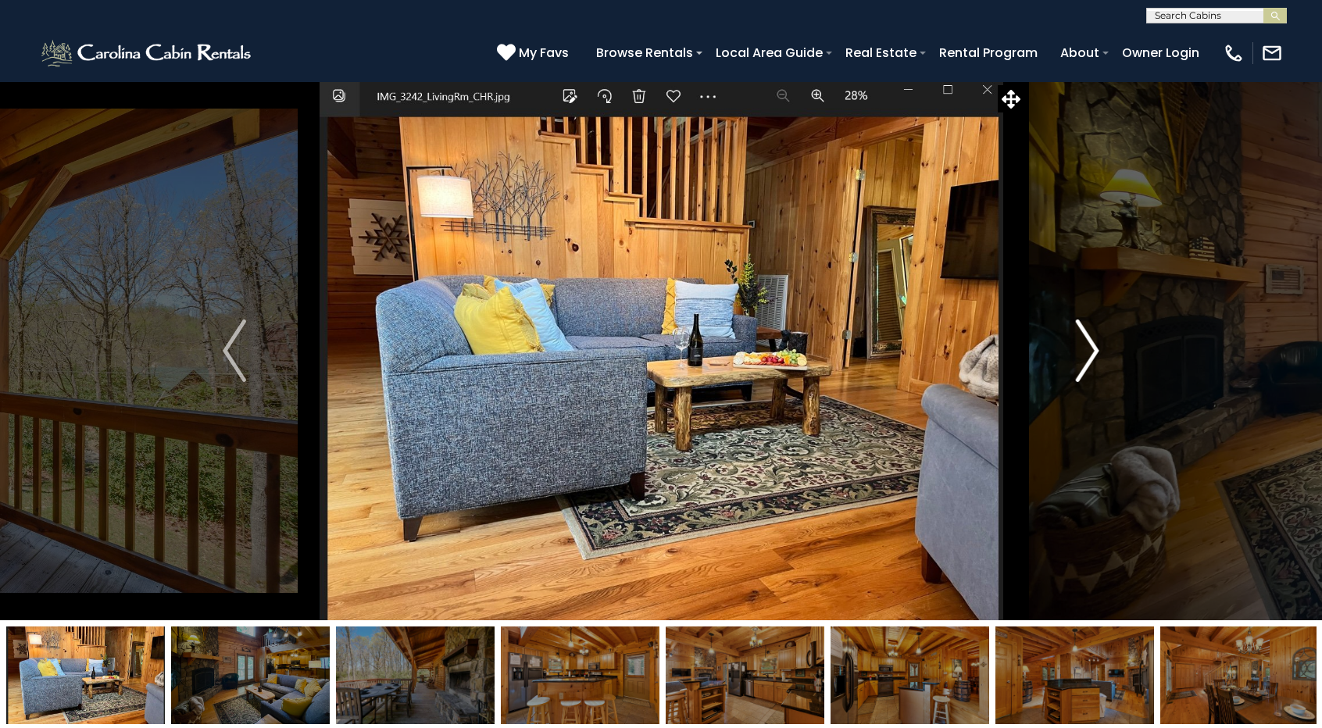
click at [1088, 352] on img "Next" at bounding box center [1087, 351] width 23 height 63
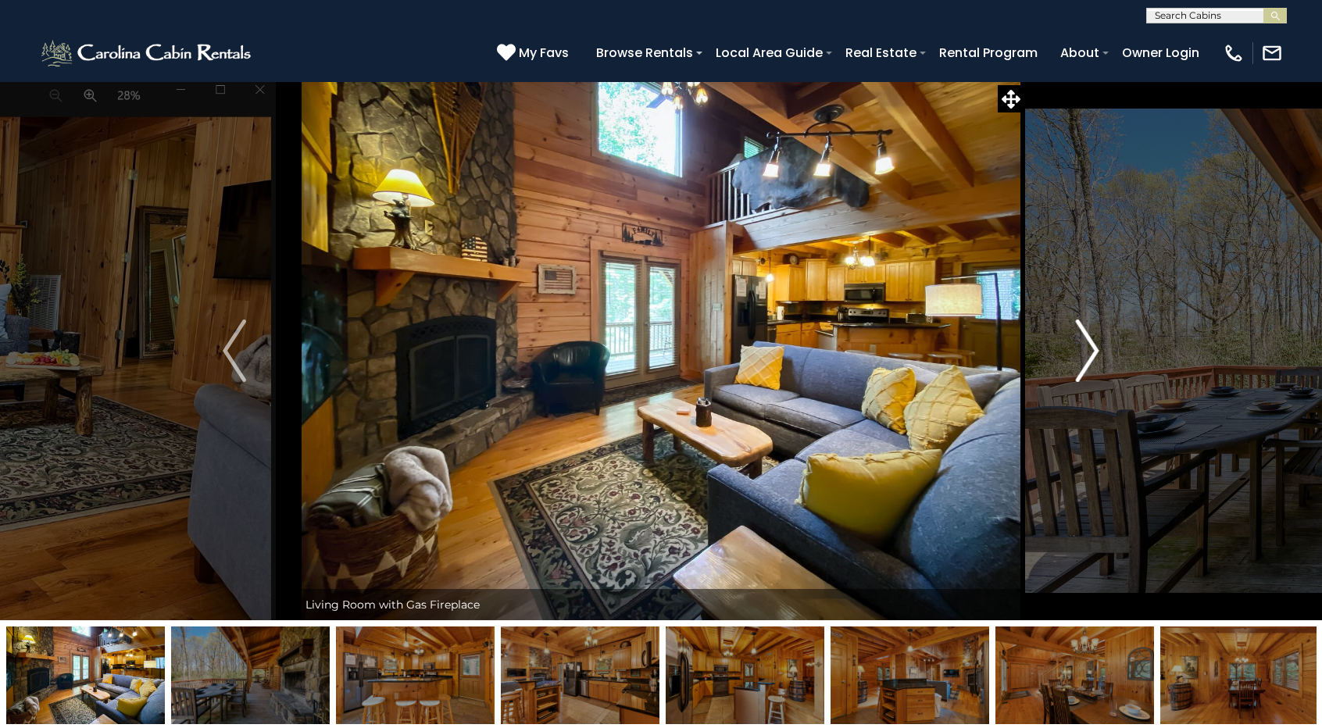
click at [1088, 352] on img "Next" at bounding box center [1087, 351] width 23 height 63
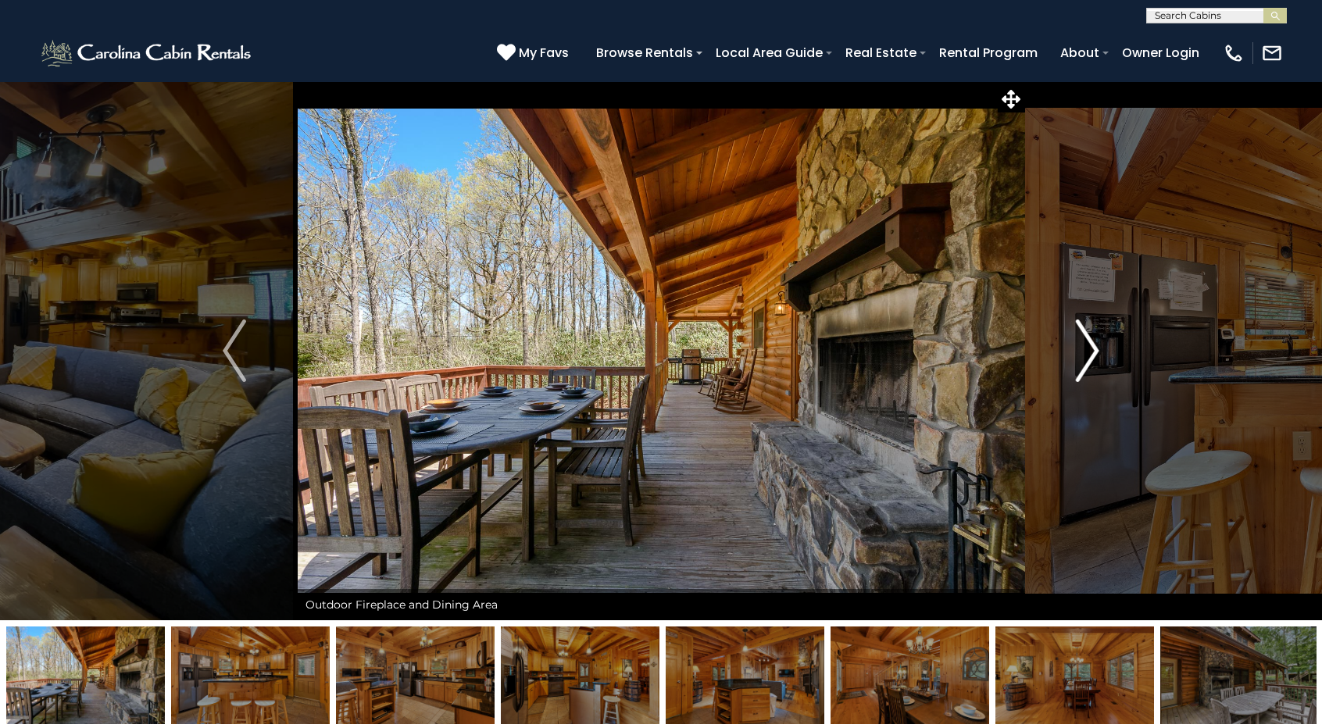
click at [1088, 352] on img "Next" at bounding box center [1087, 351] width 23 height 63
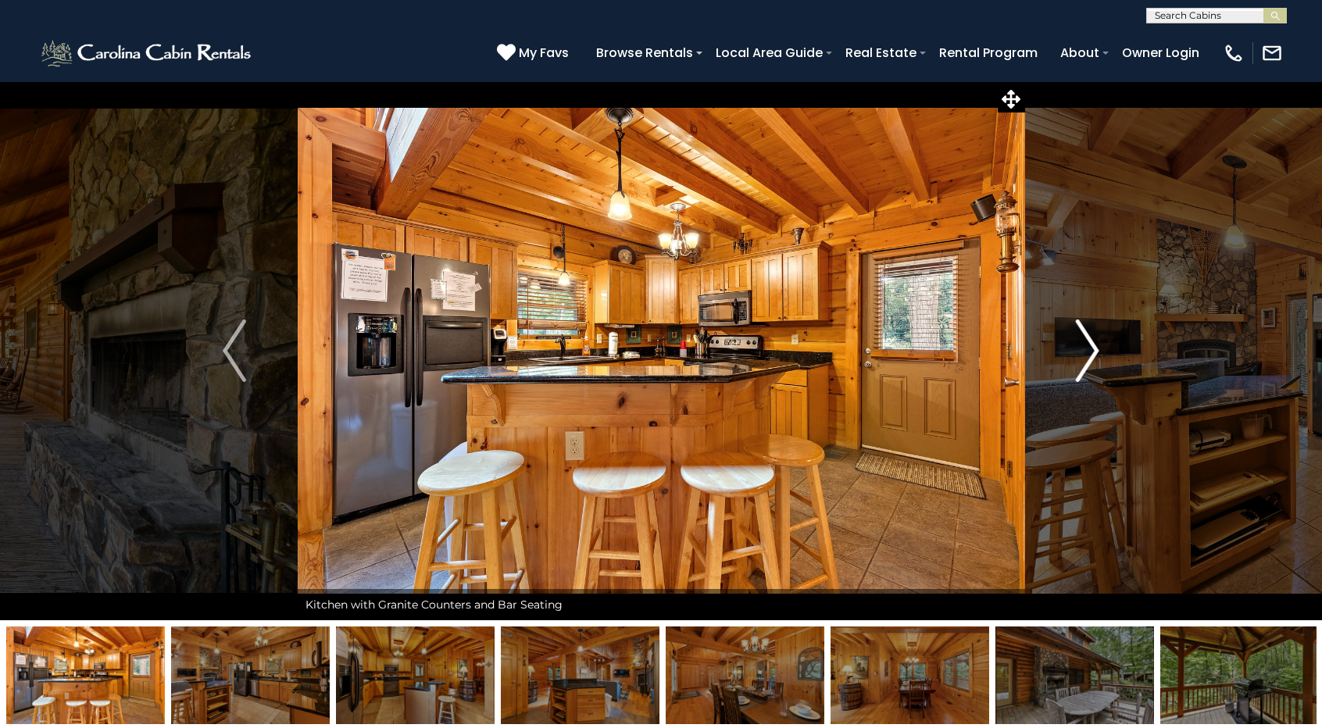
click at [1088, 352] on img "Next" at bounding box center [1087, 351] width 23 height 63
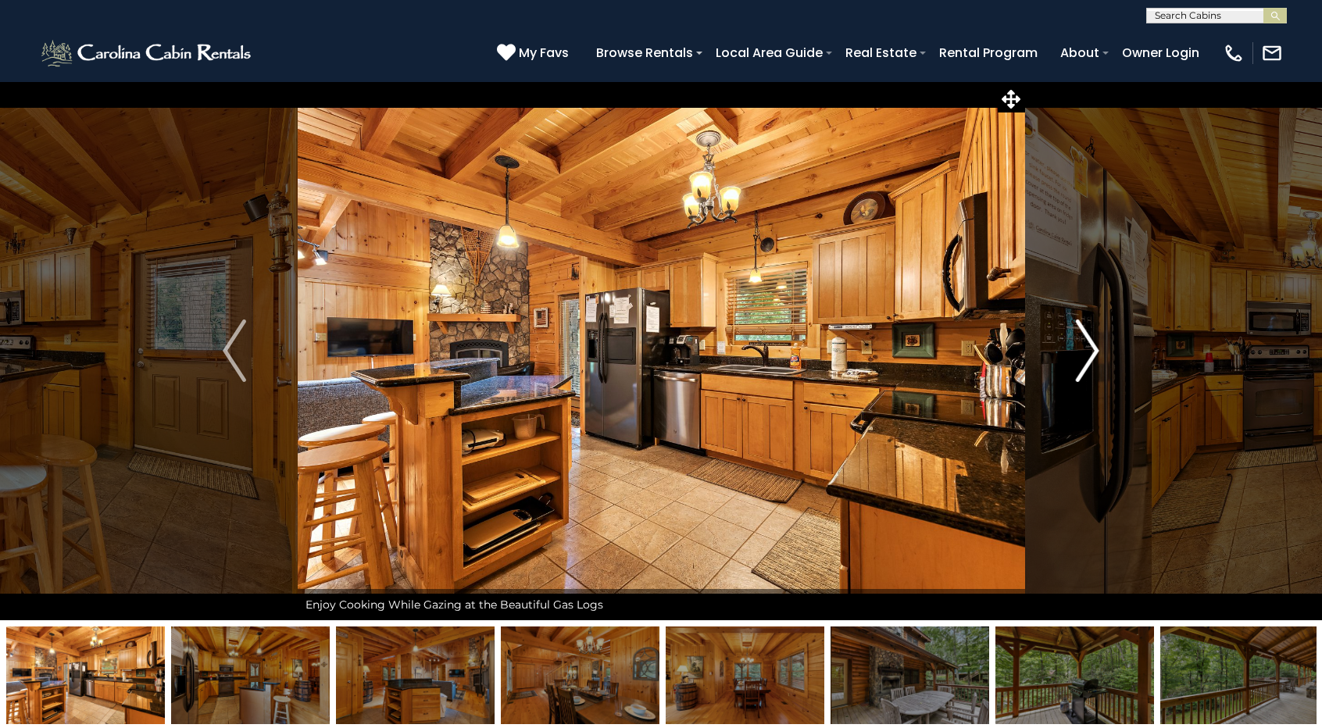
click at [1088, 352] on img "Next" at bounding box center [1087, 351] width 23 height 63
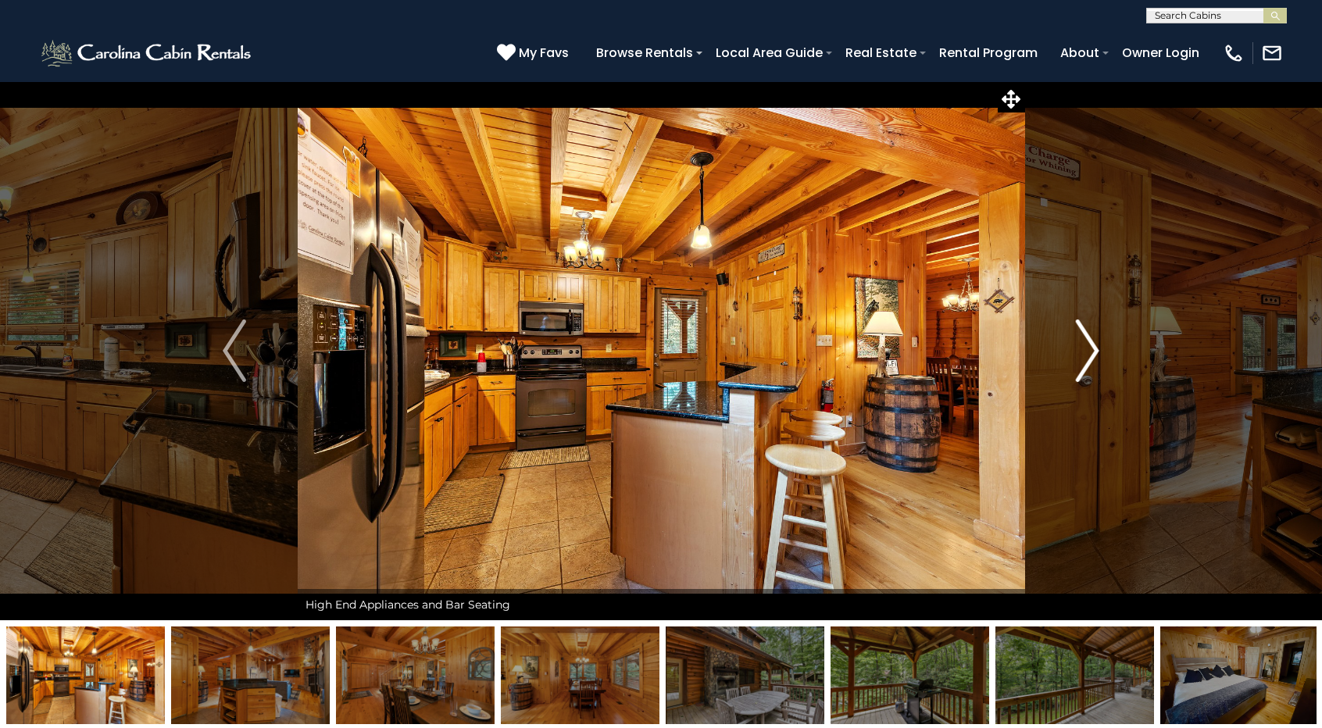
click at [1088, 352] on img "Next" at bounding box center [1087, 351] width 23 height 63
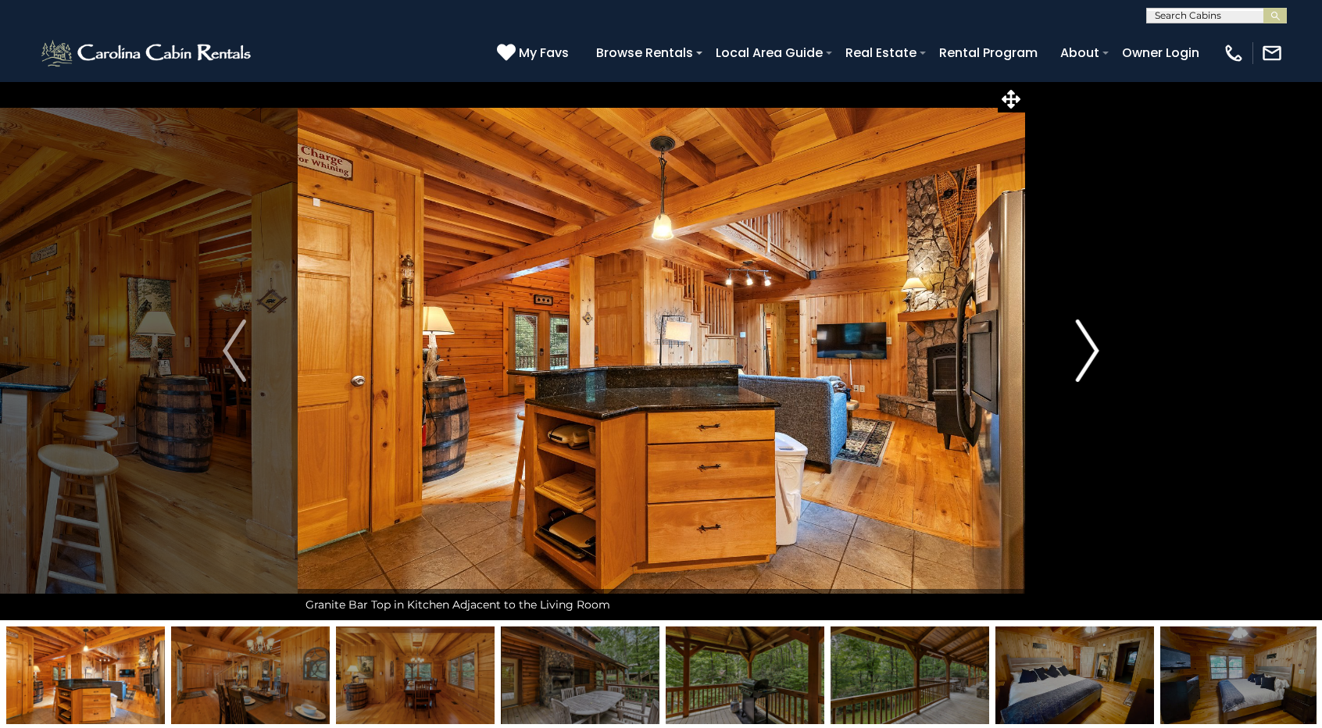
click at [1088, 352] on img "Next" at bounding box center [1087, 351] width 23 height 63
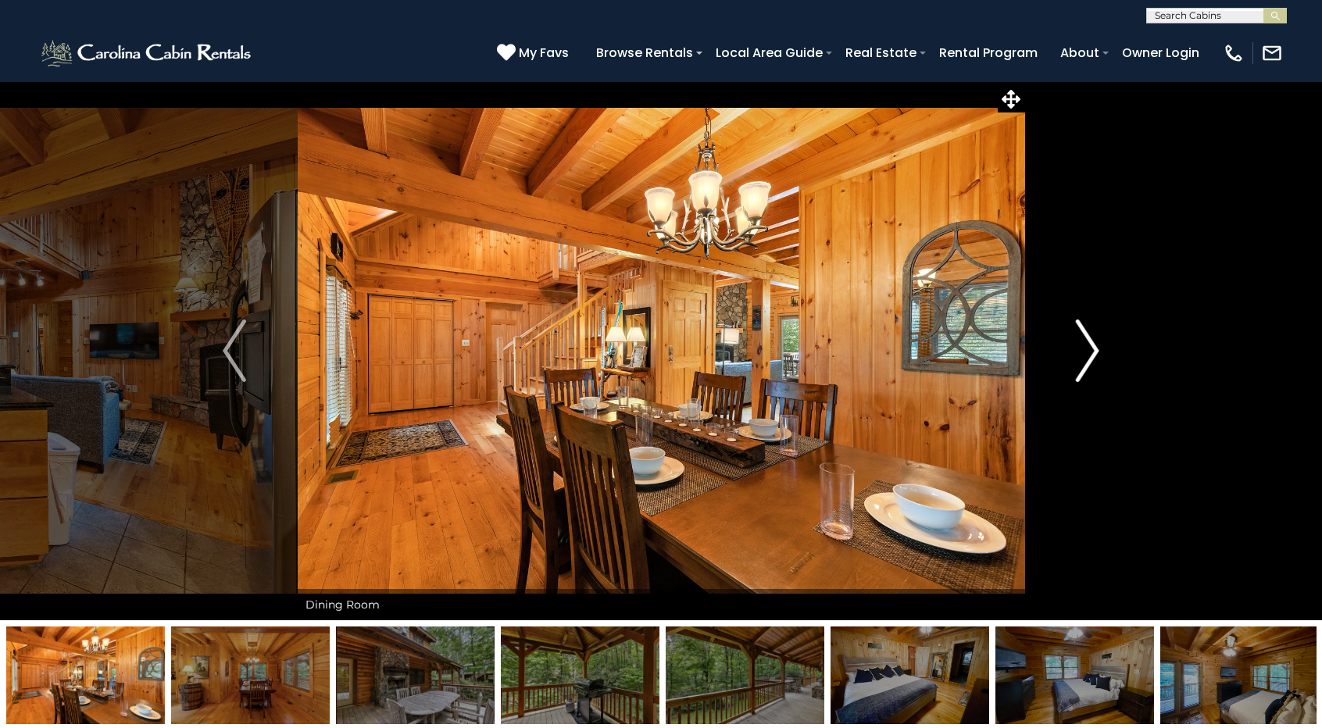
click at [1088, 352] on img "Next" at bounding box center [1087, 351] width 23 height 63
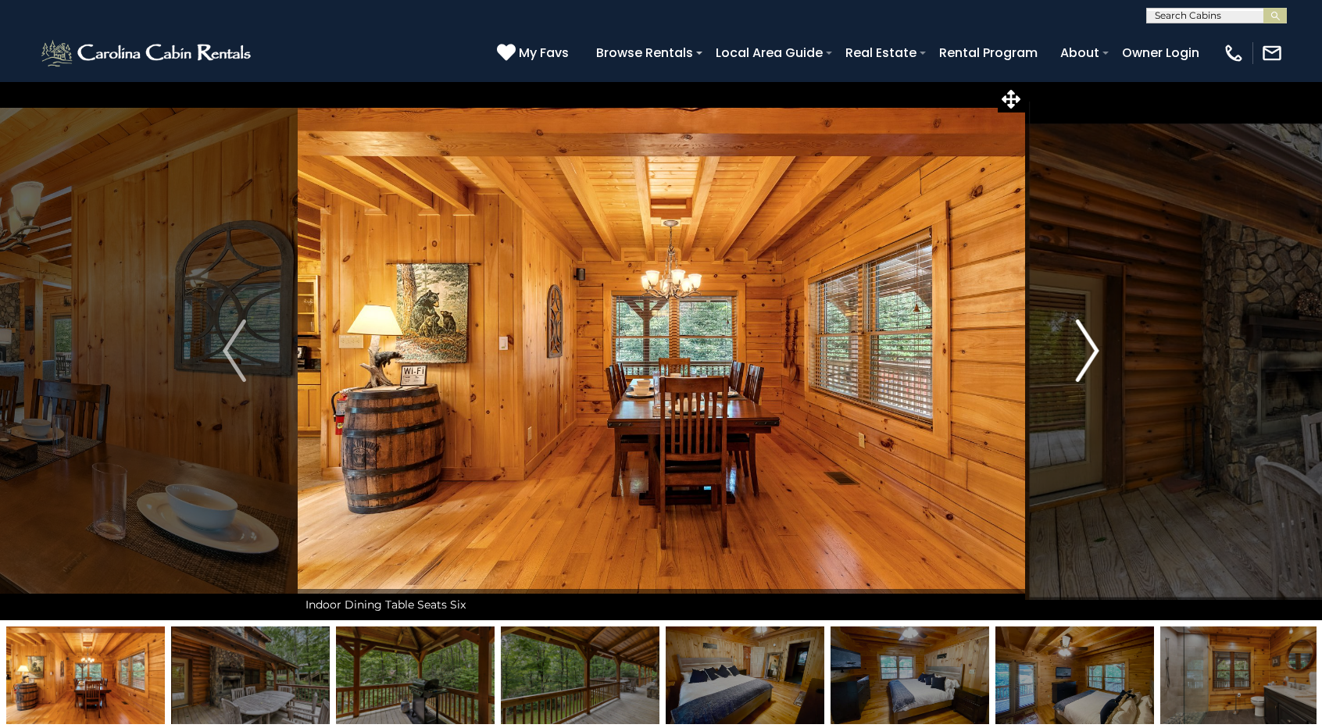
click at [1088, 352] on img "Next" at bounding box center [1087, 351] width 23 height 63
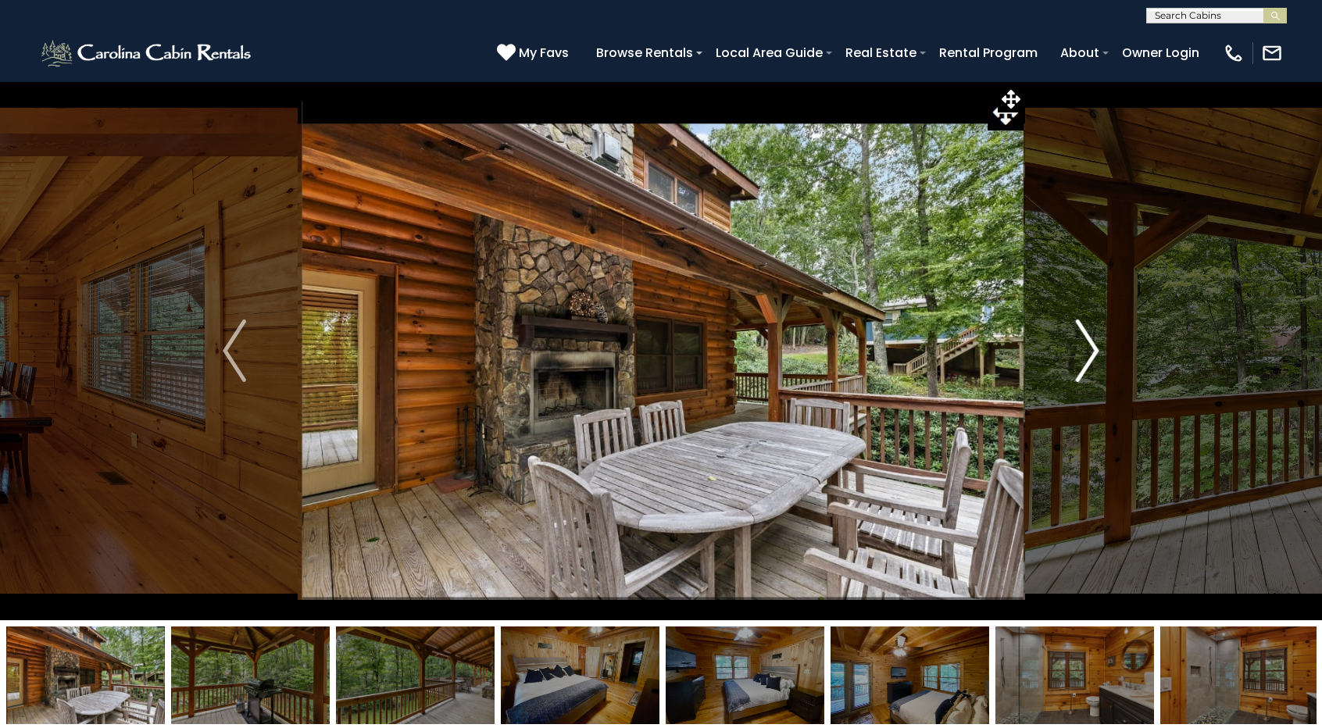
click at [1088, 352] on img "Next" at bounding box center [1087, 351] width 23 height 63
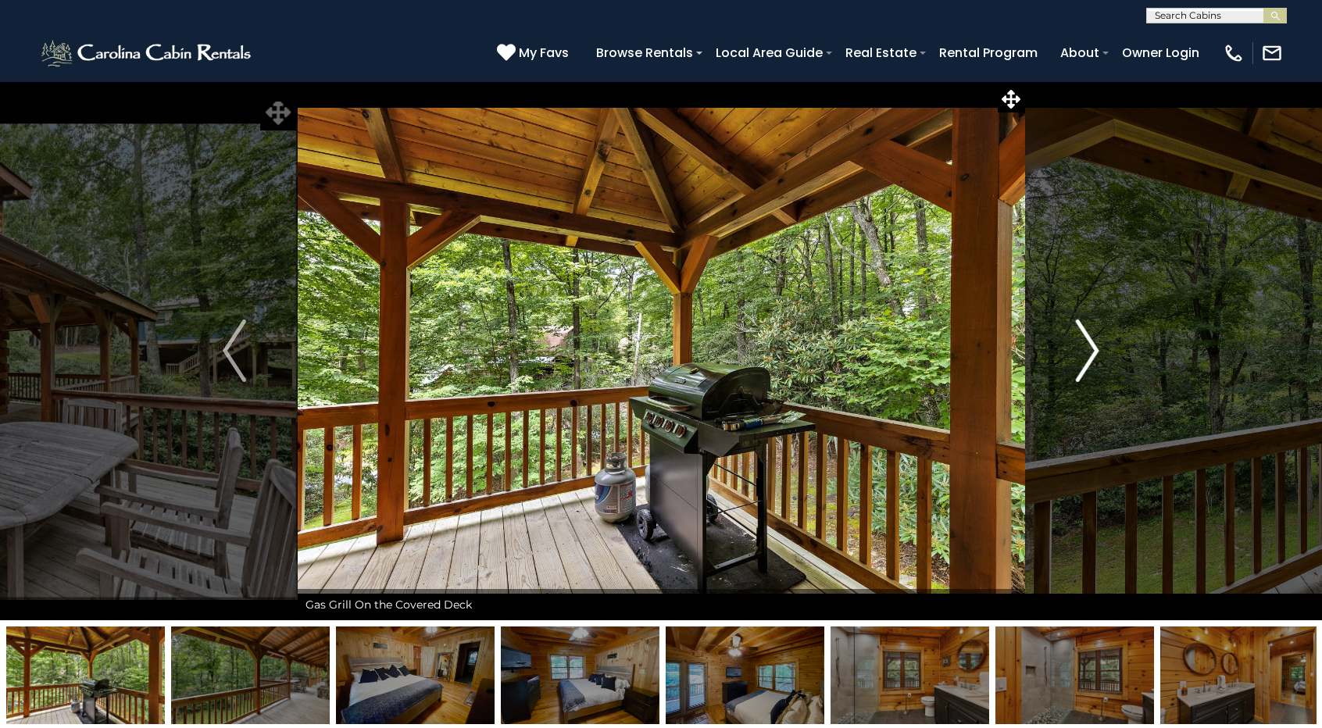
click at [1088, 352] on img "Next" at bounding box center [1087, 351] width 23 height 63
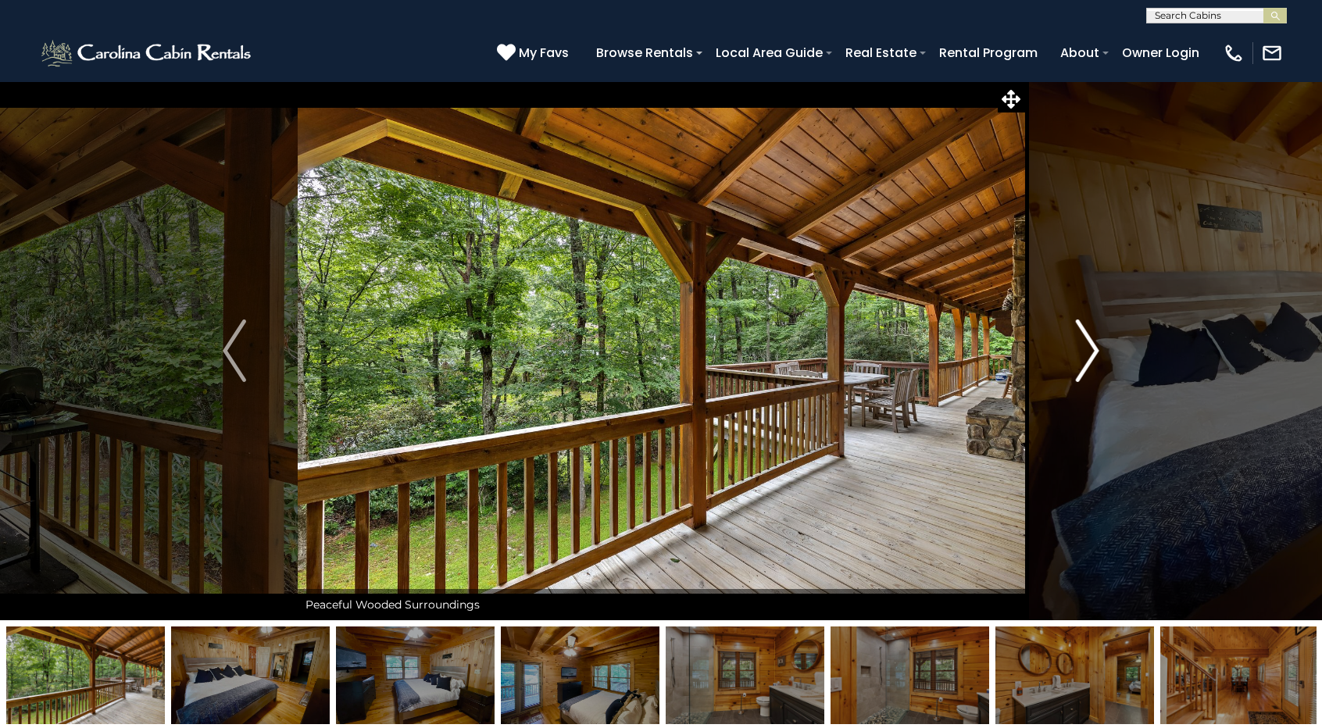
click at [1088, 352] on img "Next" at bounding box center [1087, 351] width 23 height 63
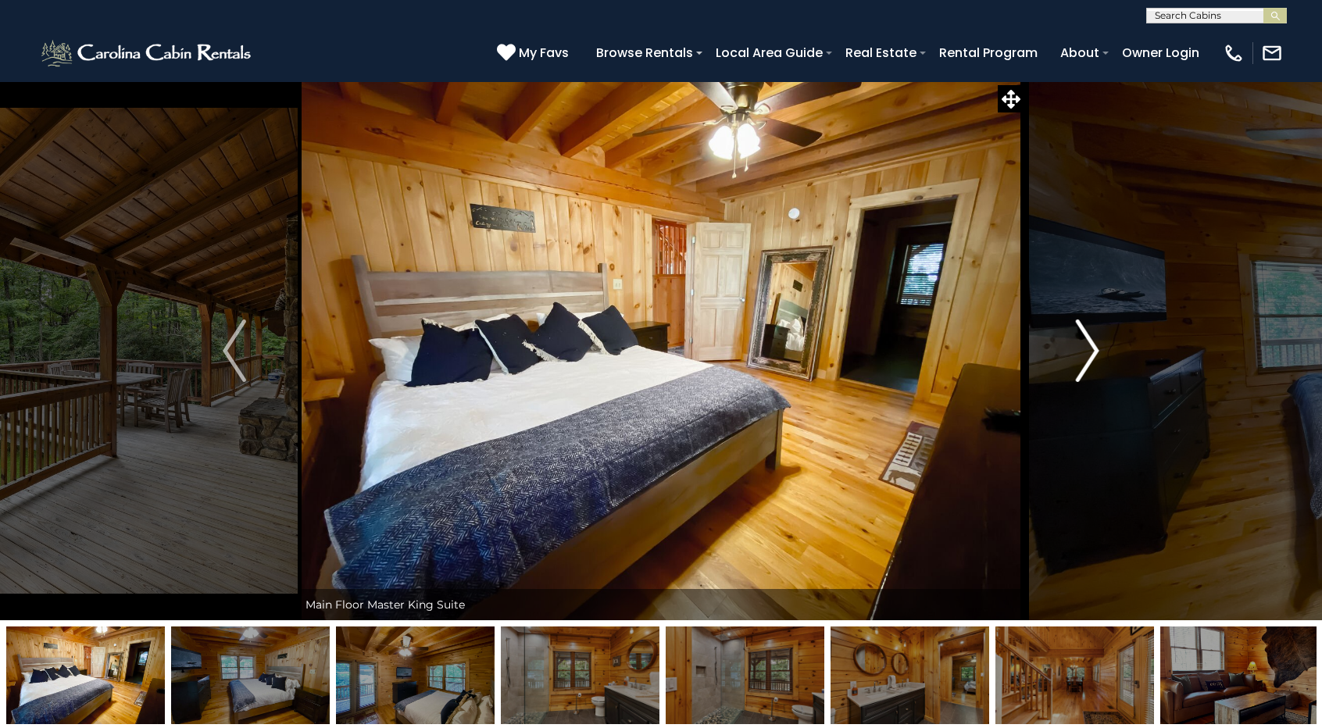
click at [1088, 352] on img "Next" at bounding box center [1087, 351] width 23 height 63
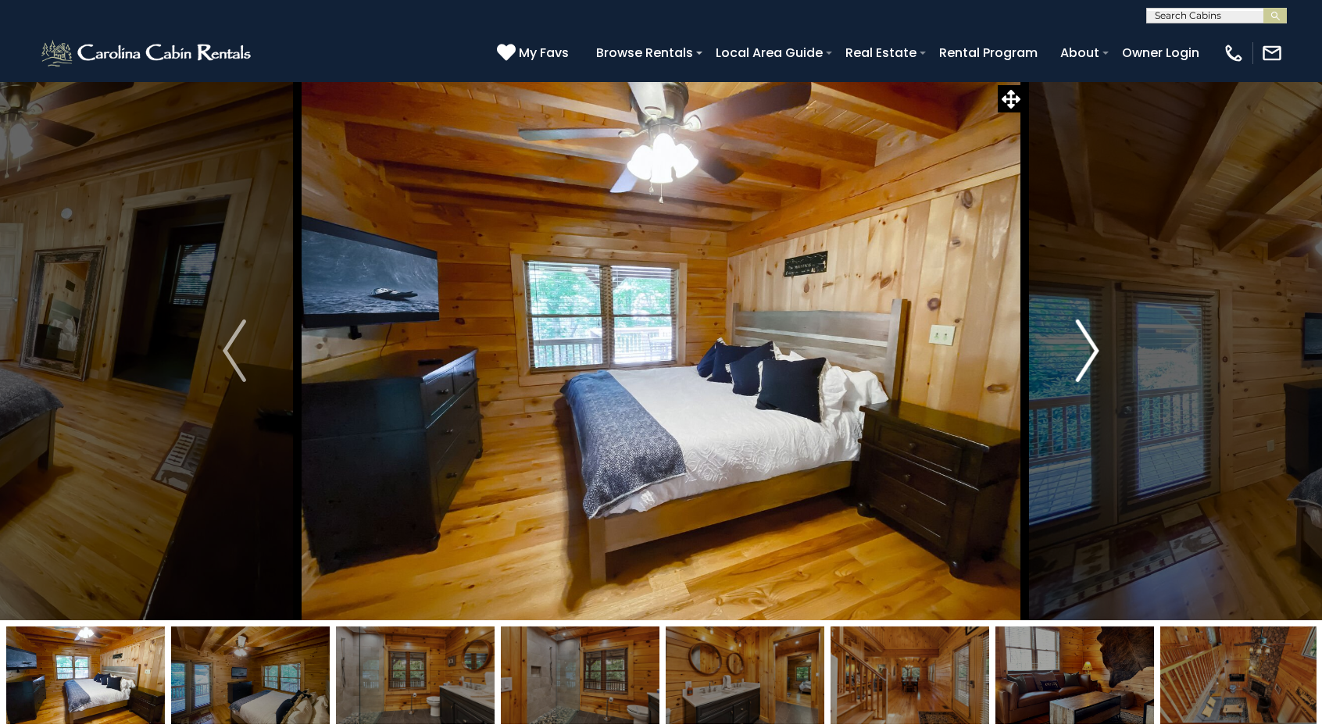
click at [1088, 352] on img "Next" at bounding box center [1087, 351] width 23 height 63
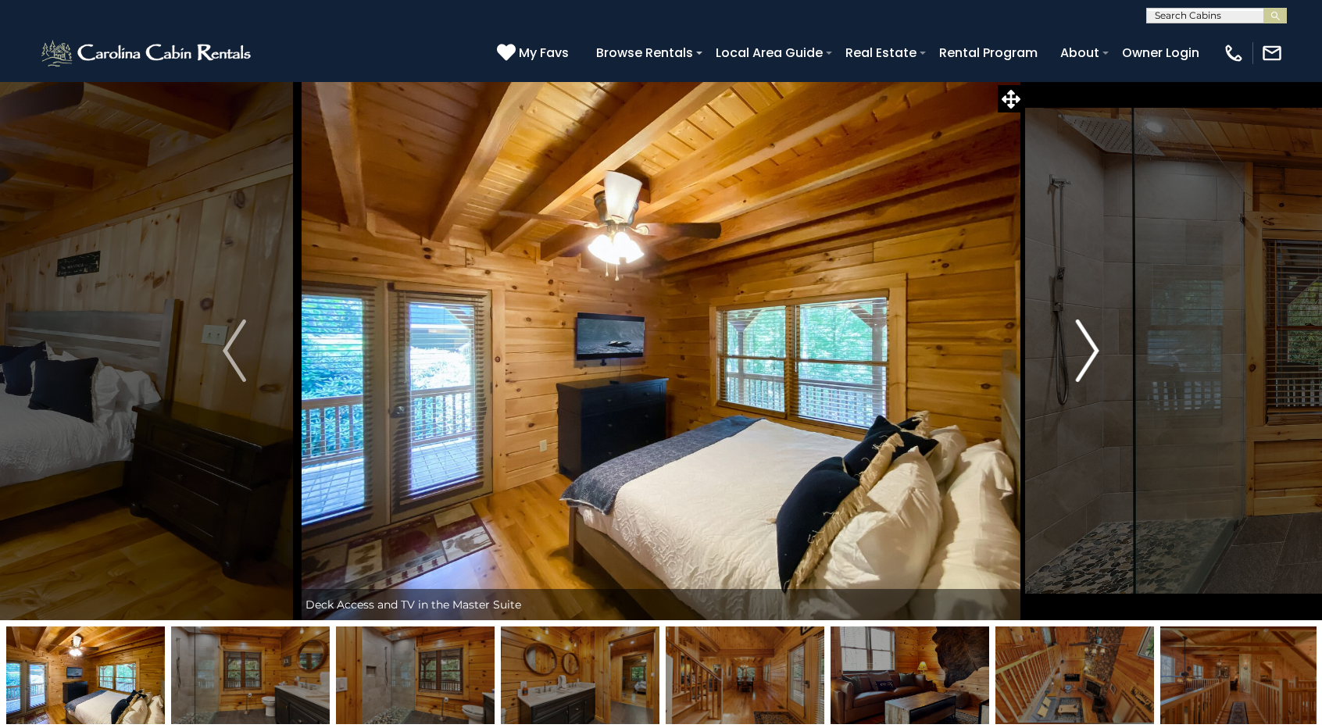
click at [1088, 352] on img "Next" at bounding box center [1087, 351] width 23 height 63
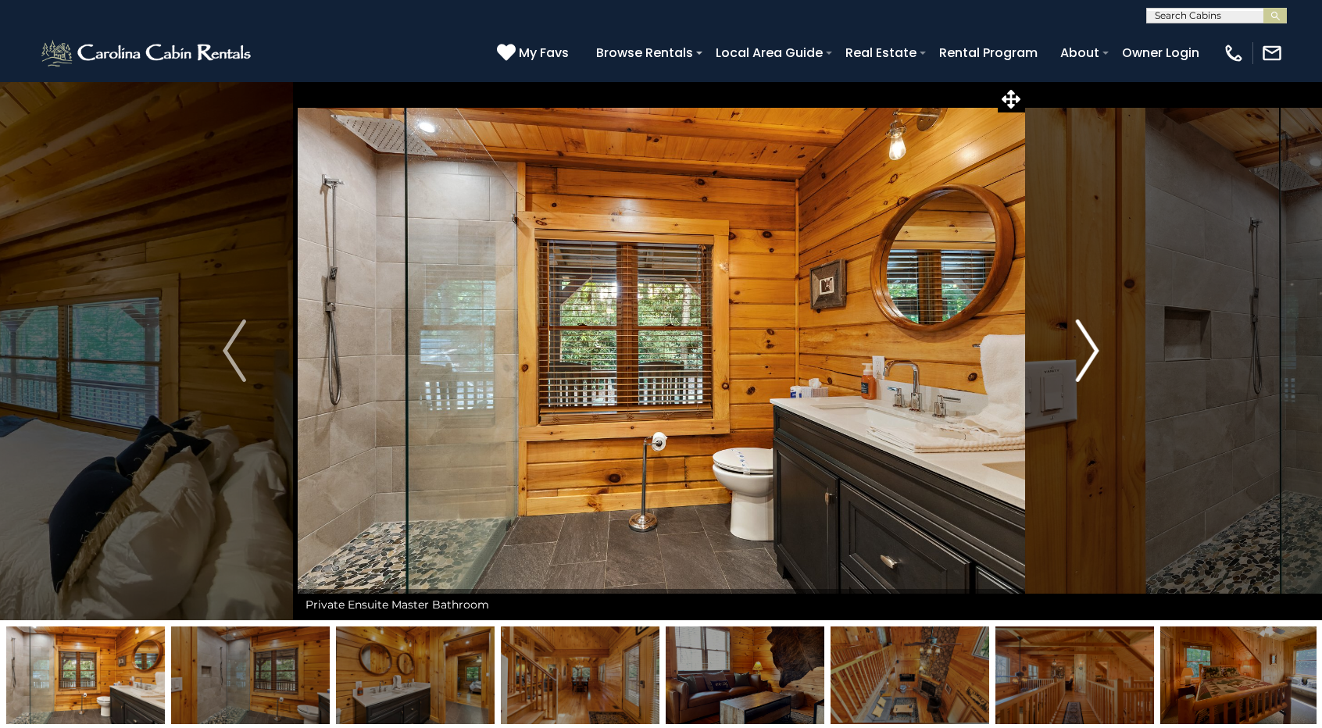
click at [1088, 352] on img "Next" at bounding box center [1087, 351] width 23 height 63
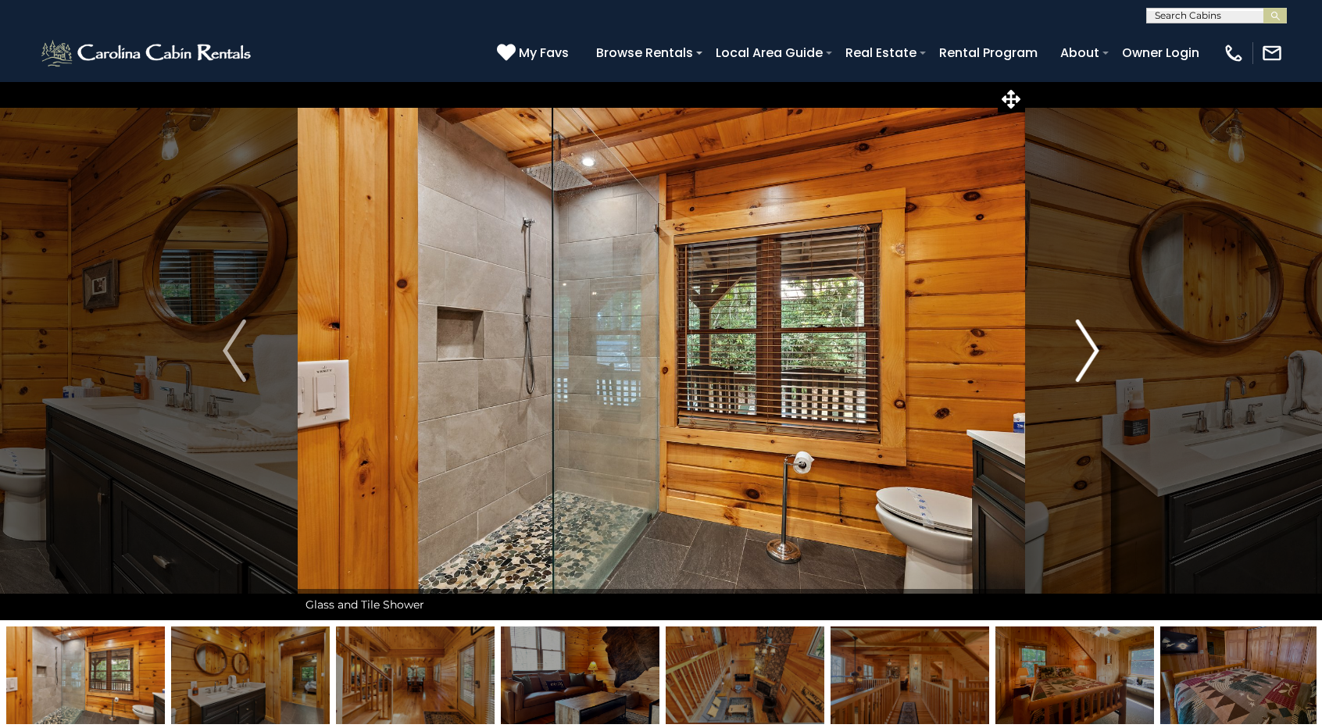
click at [1088, 352] on img "Next" at bounding box center [1087, 351] width 23 height 63
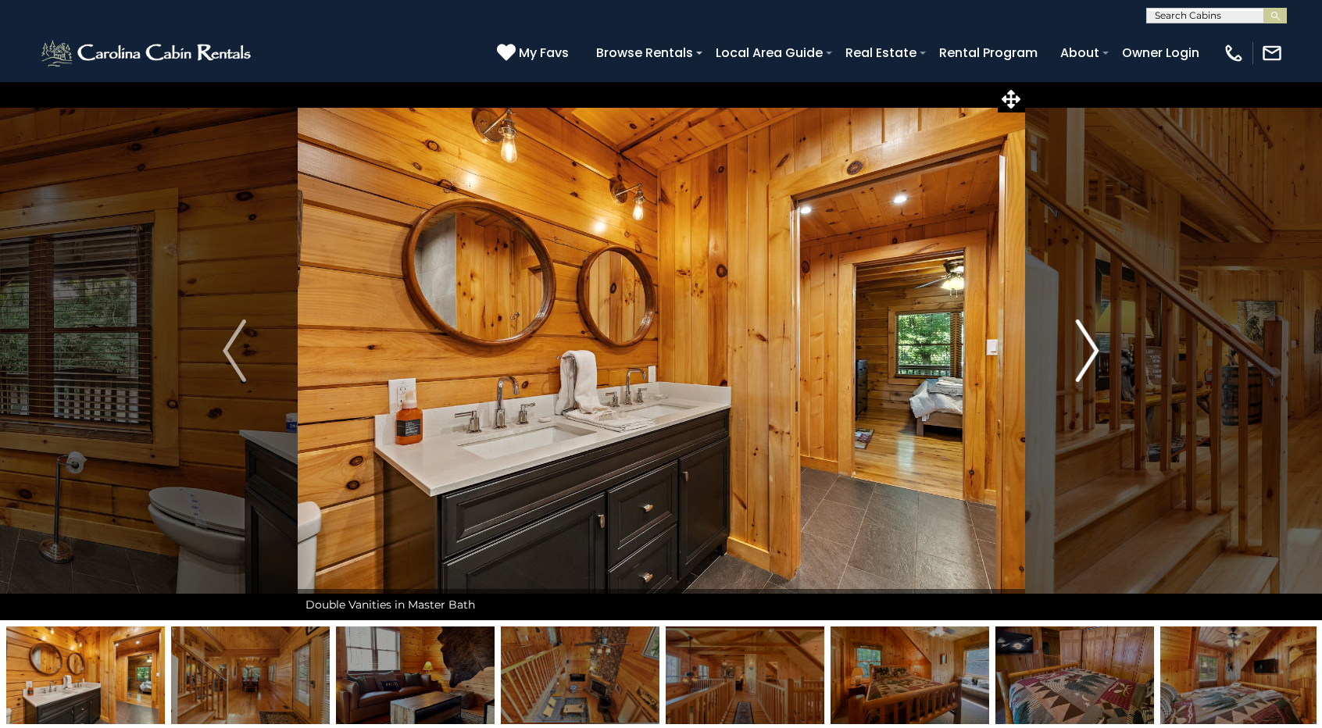
click at [1088, 352] on img "Next" at bounding box center [1087, 351] width 23 height 63
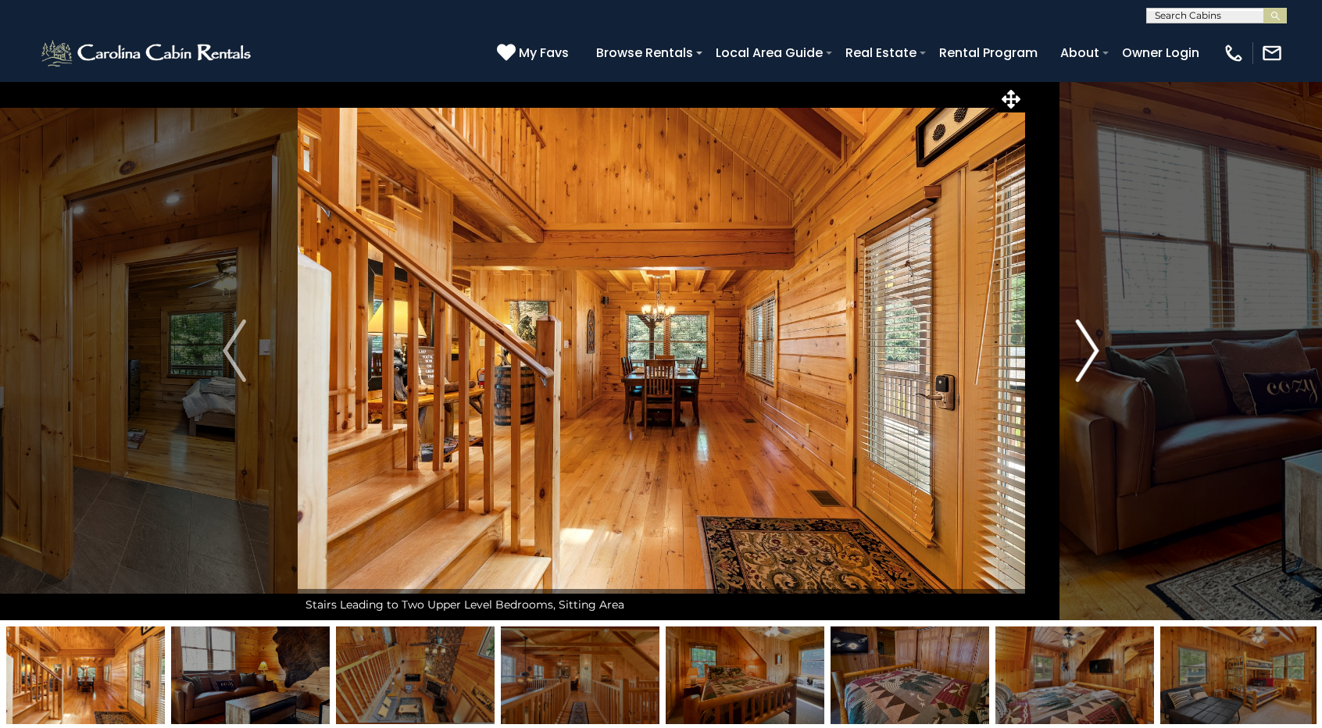
click at [1088, 352] on img "Next" at bounding box center [1087, 351] width 23 height 63
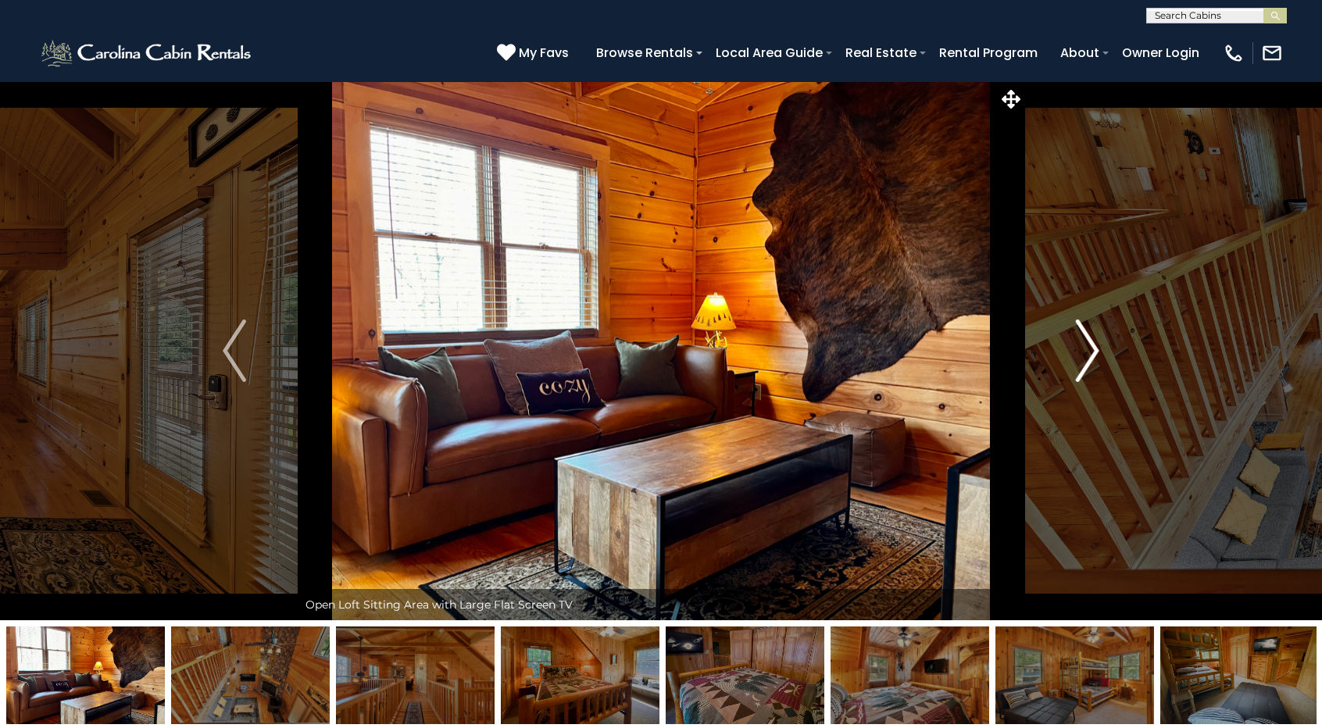
click at [1088, 352] on img "Next" at bounding box center [1087, 351] width 23 height 63
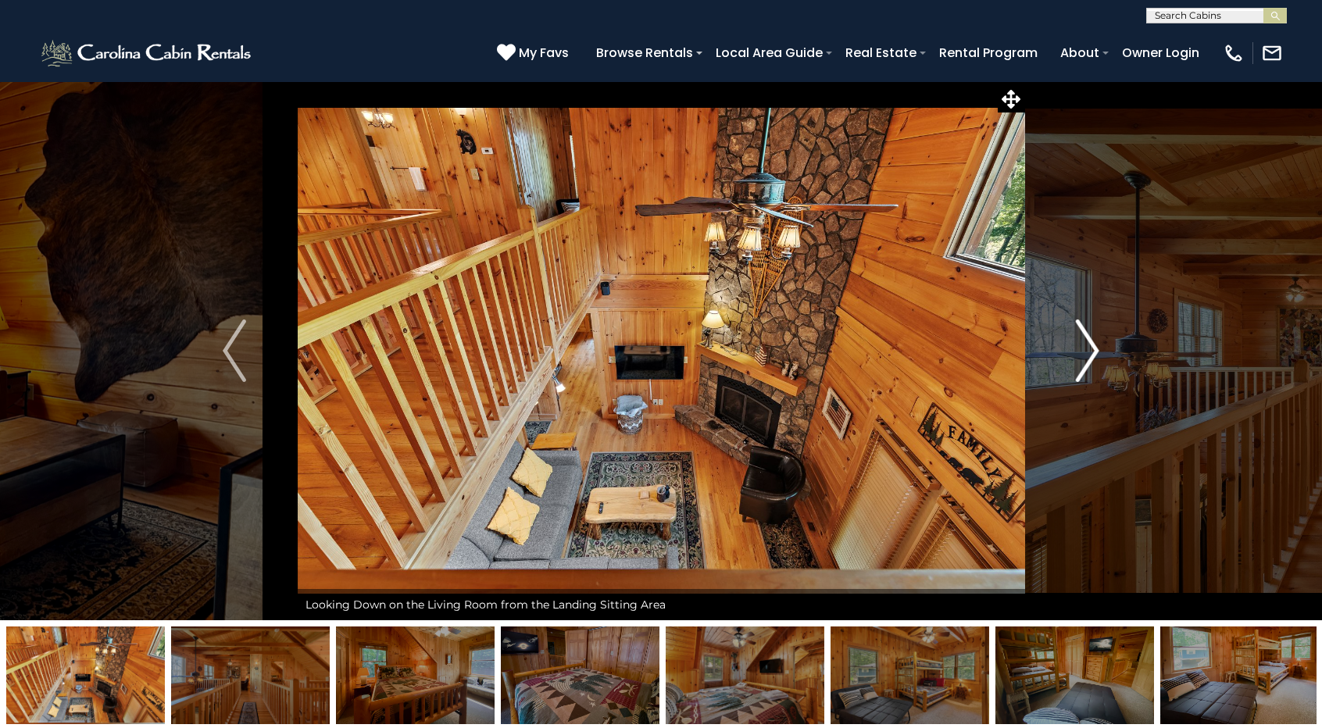
click at [1088, 352] on img "Next" at bounding box center [1087, 351] width 23 height 63
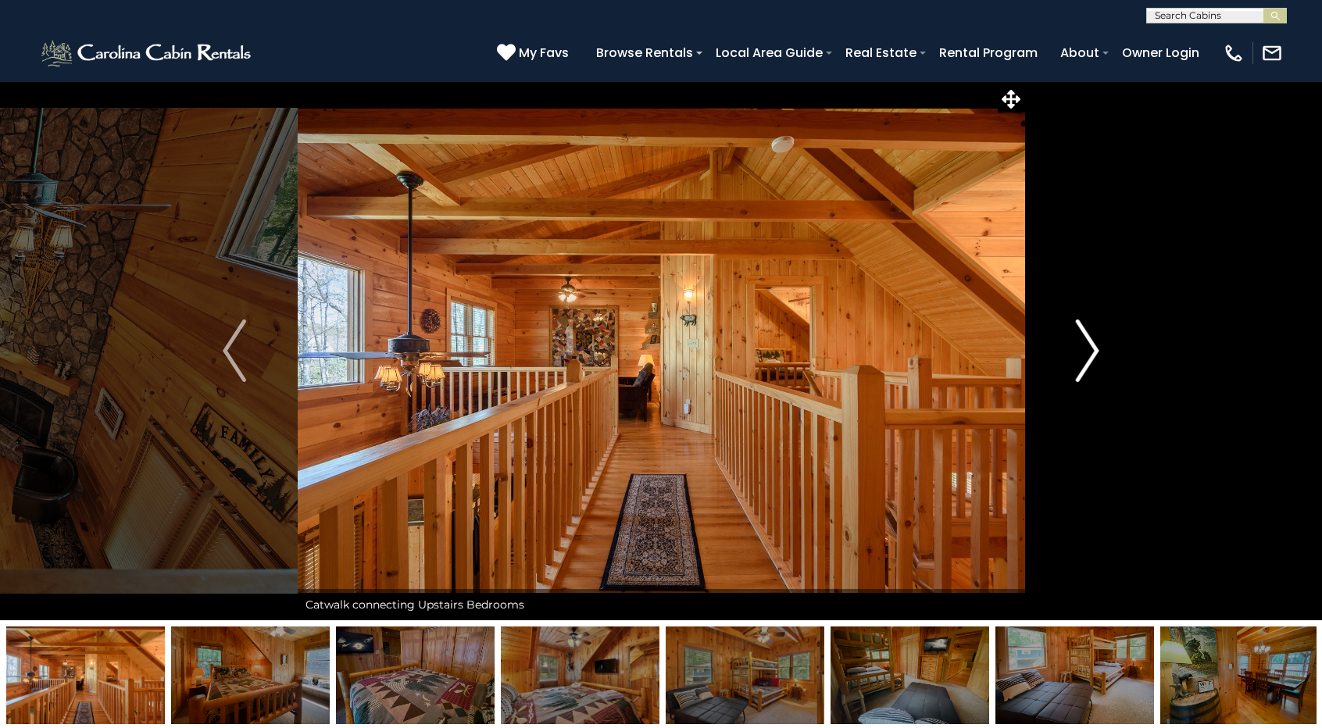
click at [1088, 352] on img "Next" at bounding box center [1087, 351] width 23 height 63
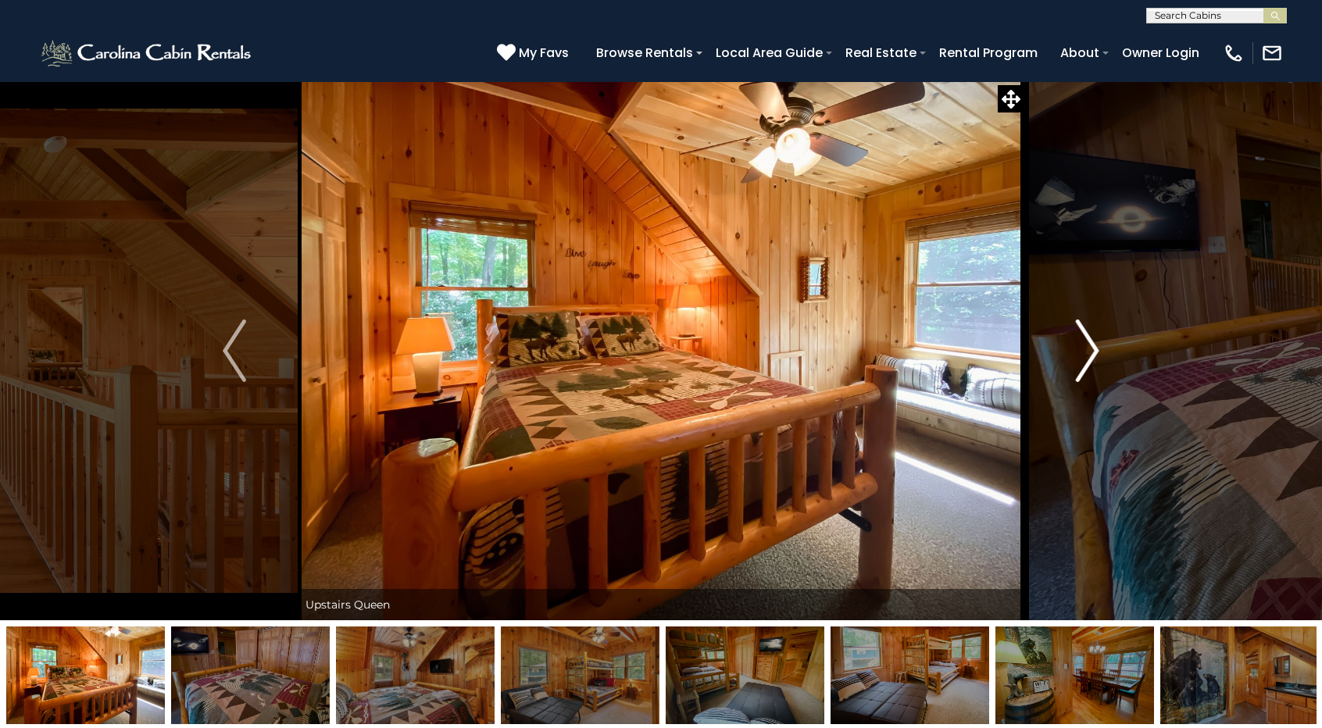
click at [1105, 343] on button "Next" at bounding box center [1087, 350] width 127 height 539
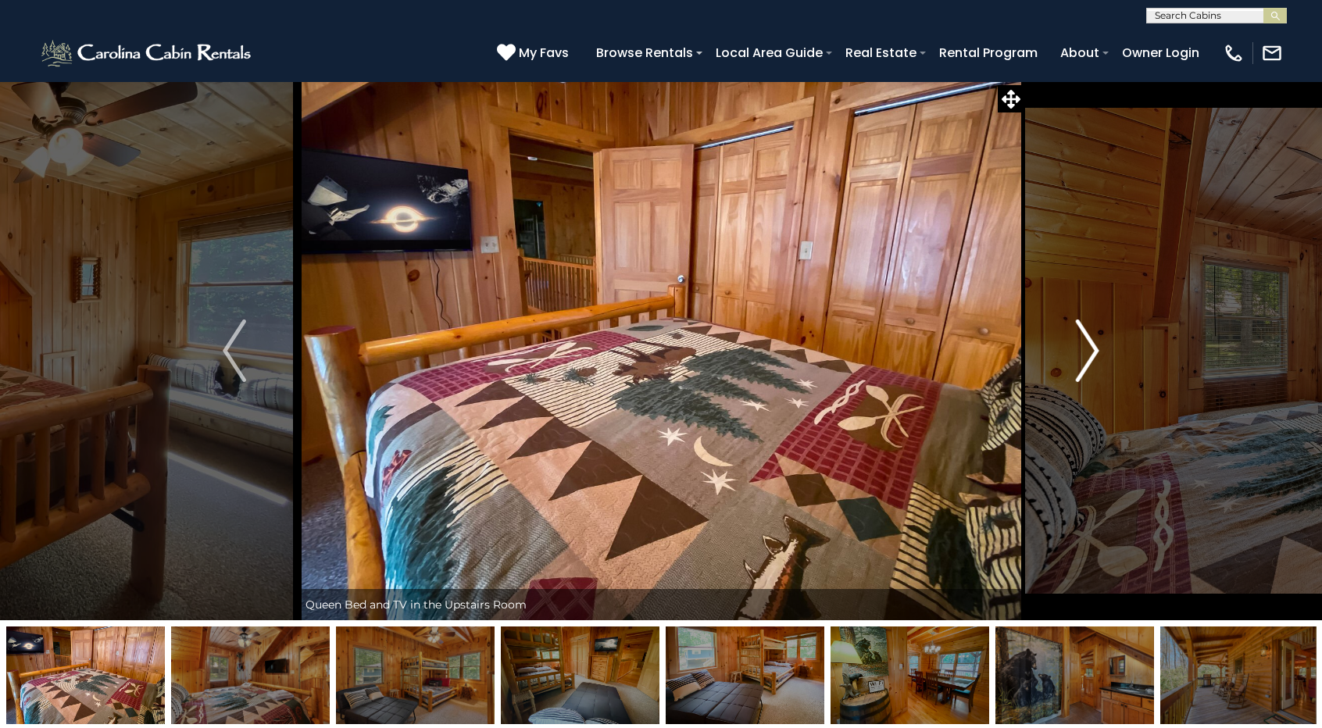
click at [1105, 343] on button "Next" at bounding box center [1087, 350] width 127 height 539
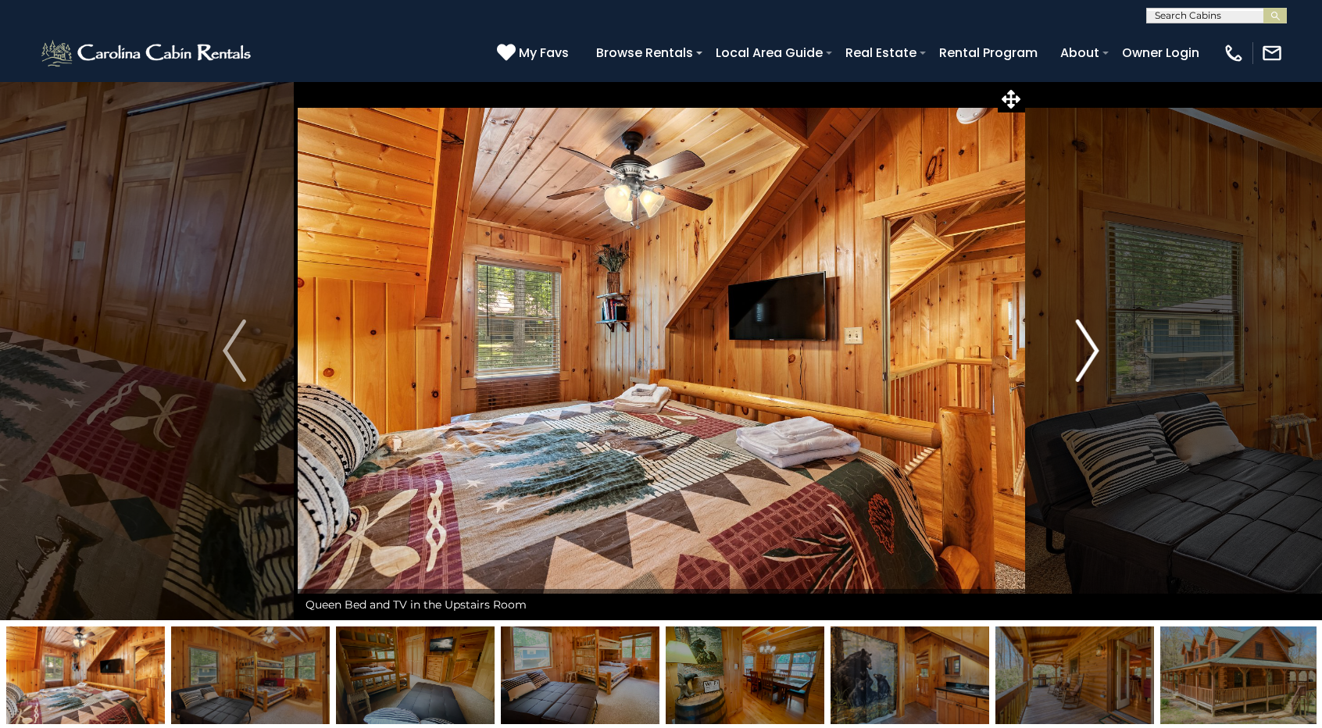
click at [1105, 343] on button "Next" at bounding box center [1087, 350] width 127 height 539
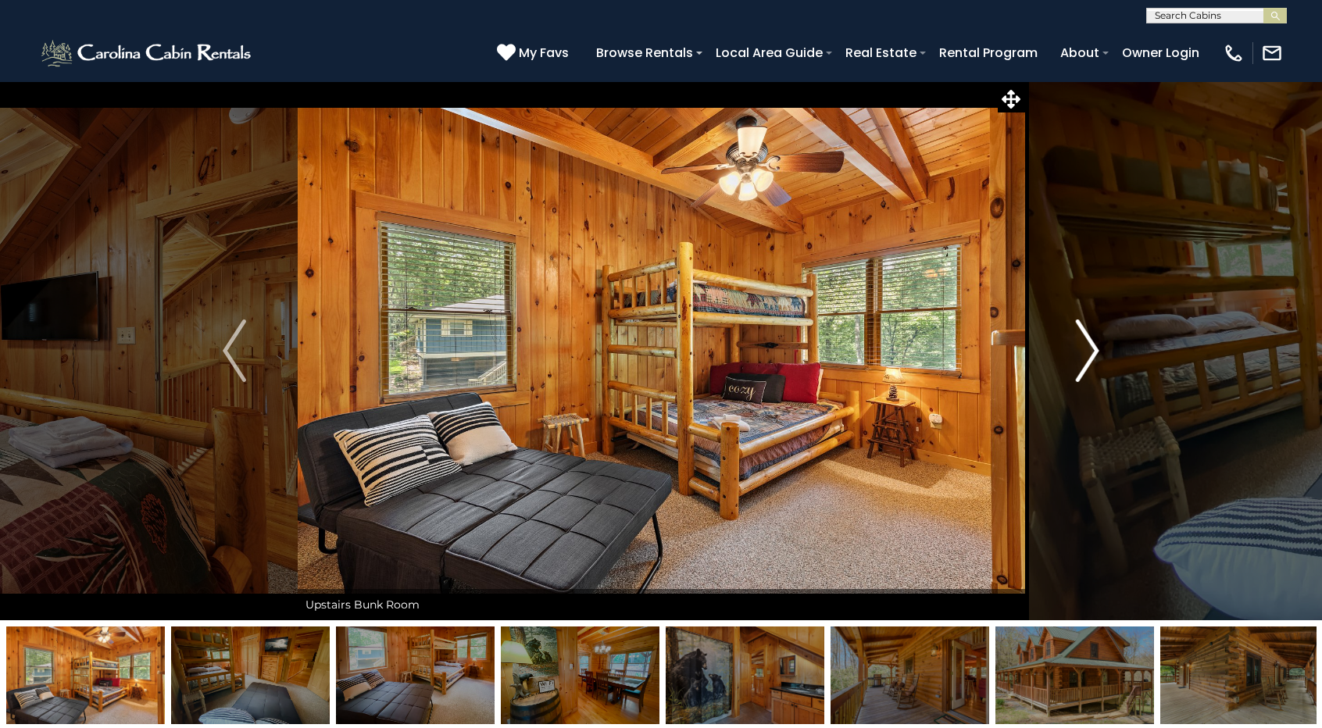
click at [1105, 343] on button "Next" at bounding box center [1087, 350] width 127 height 539
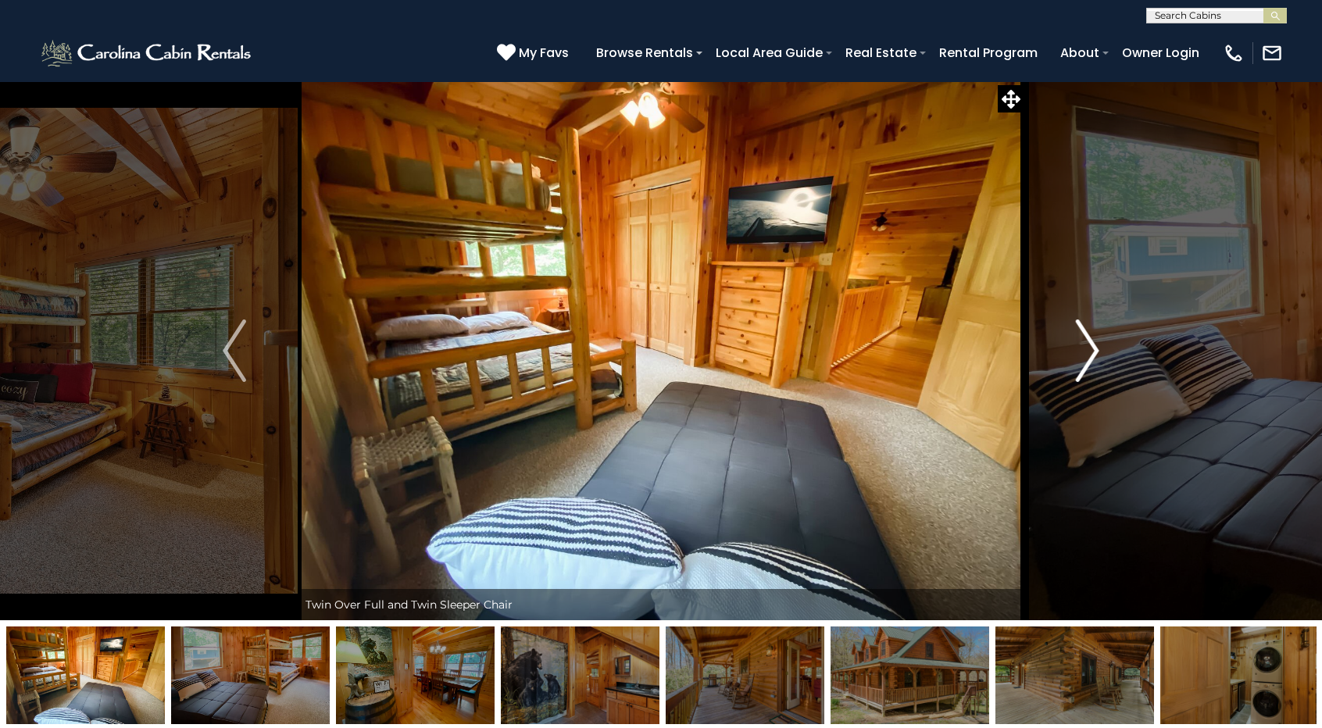
click at [1105, 343] on button "Next" at bounding box center [1087, 350] width 127 height 539
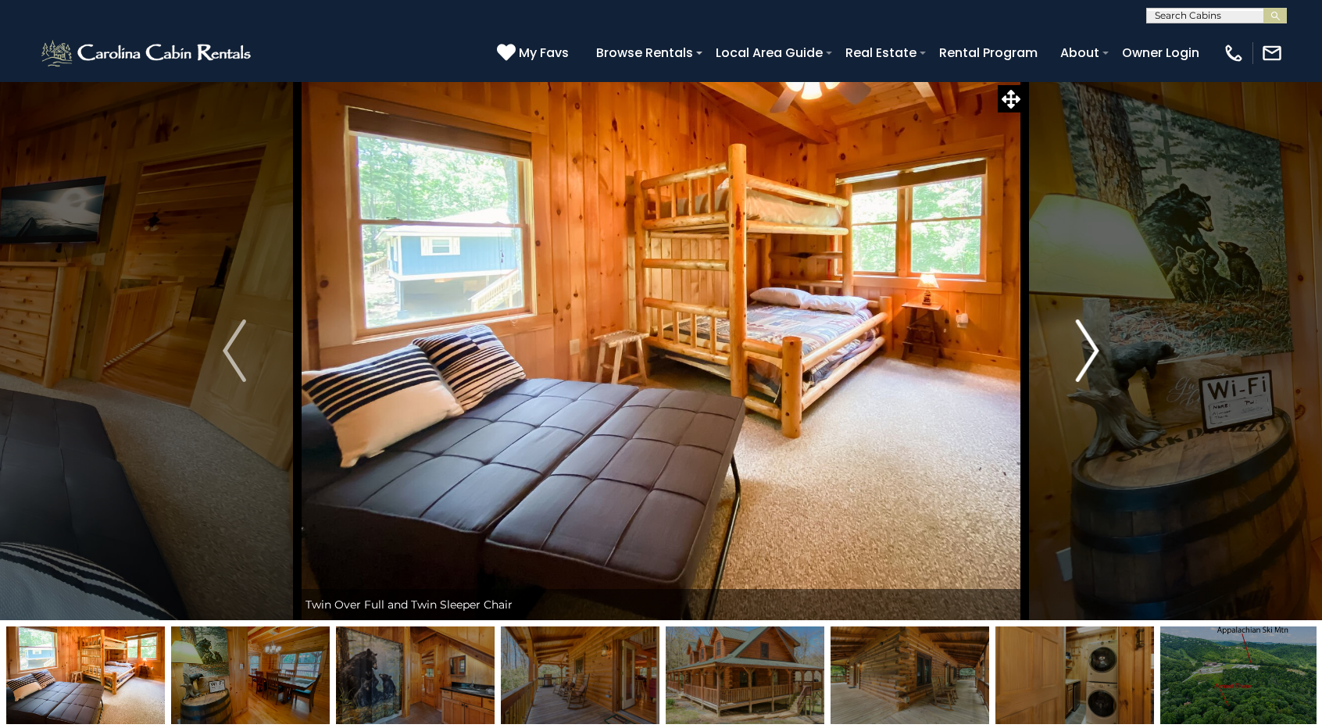
click at [1105, 343] on button "Next" at bounding box center [1087, 350] width 127 height 539
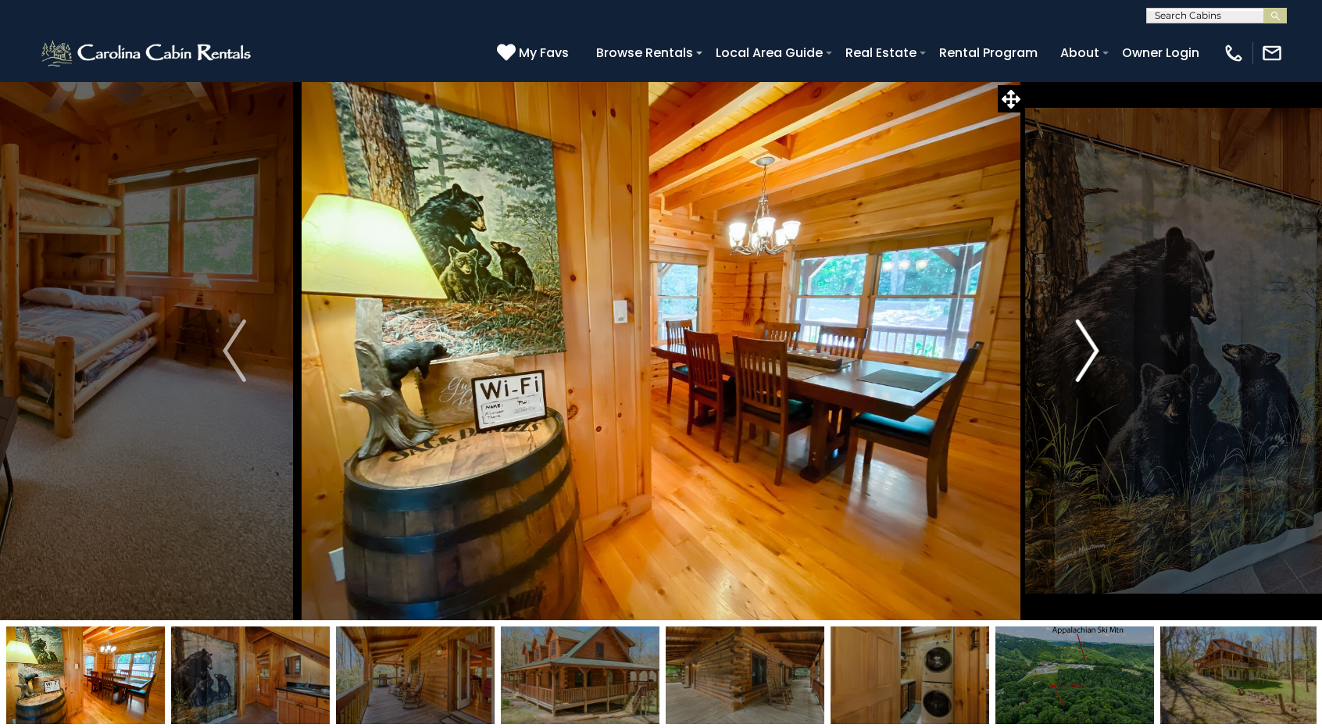
click at [1105, 343] on button "Next" at bounding box center [1087, 350] width 127 height 539
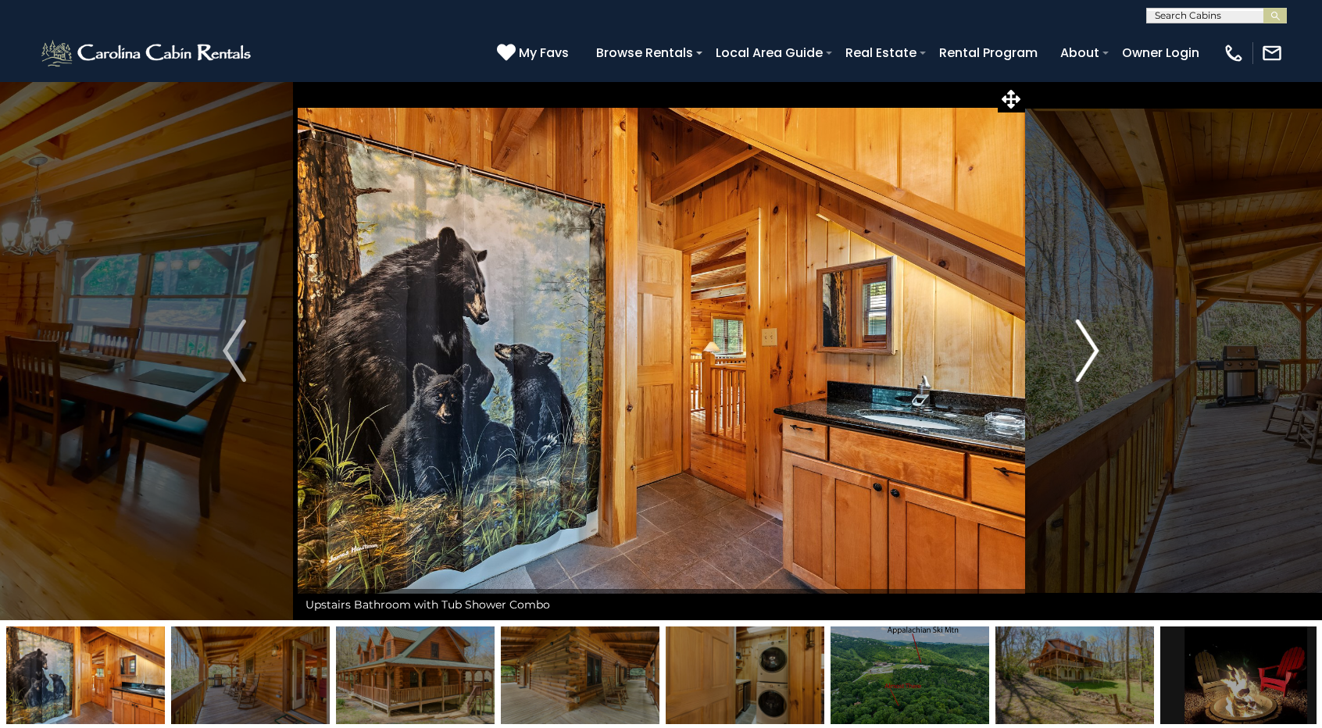
click at [1105, 343] on button "Next" at bounding box center [1087, 350] width 127 height 539
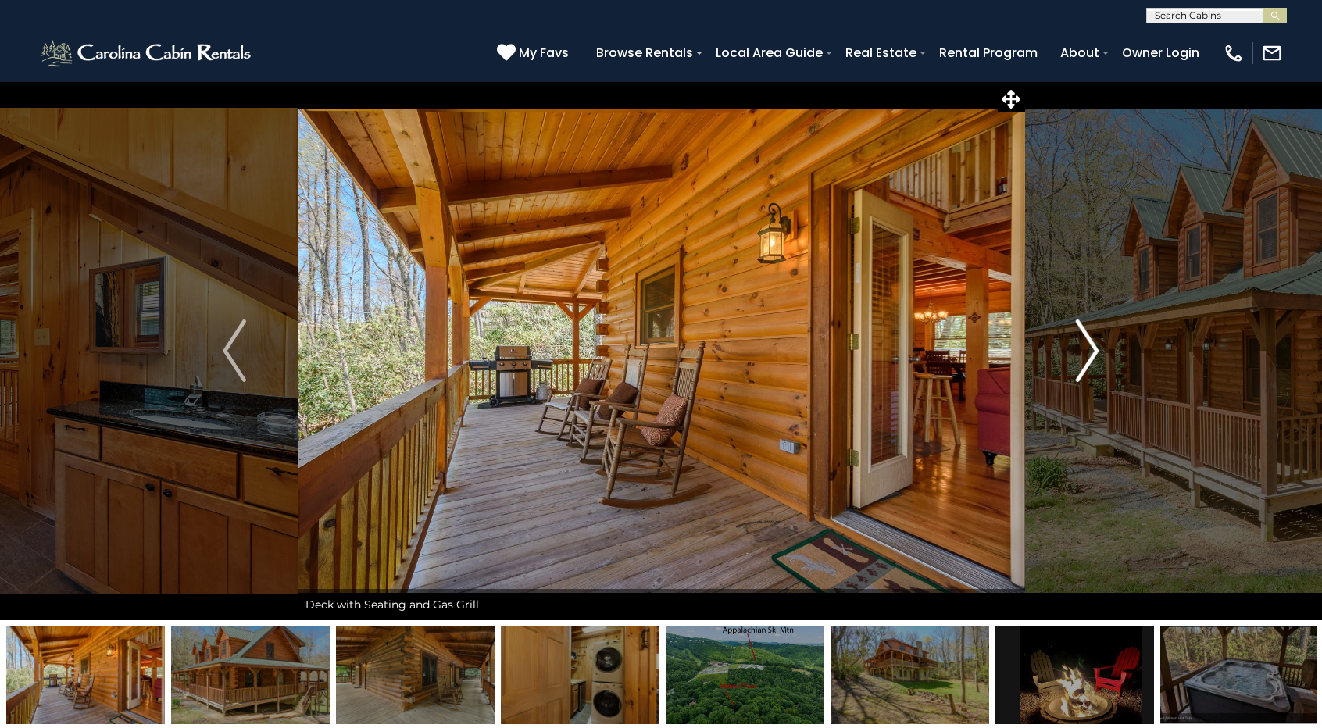
click at [1105, 343] on button "Next" at bounding box center [1087, 350] width 127 height 539
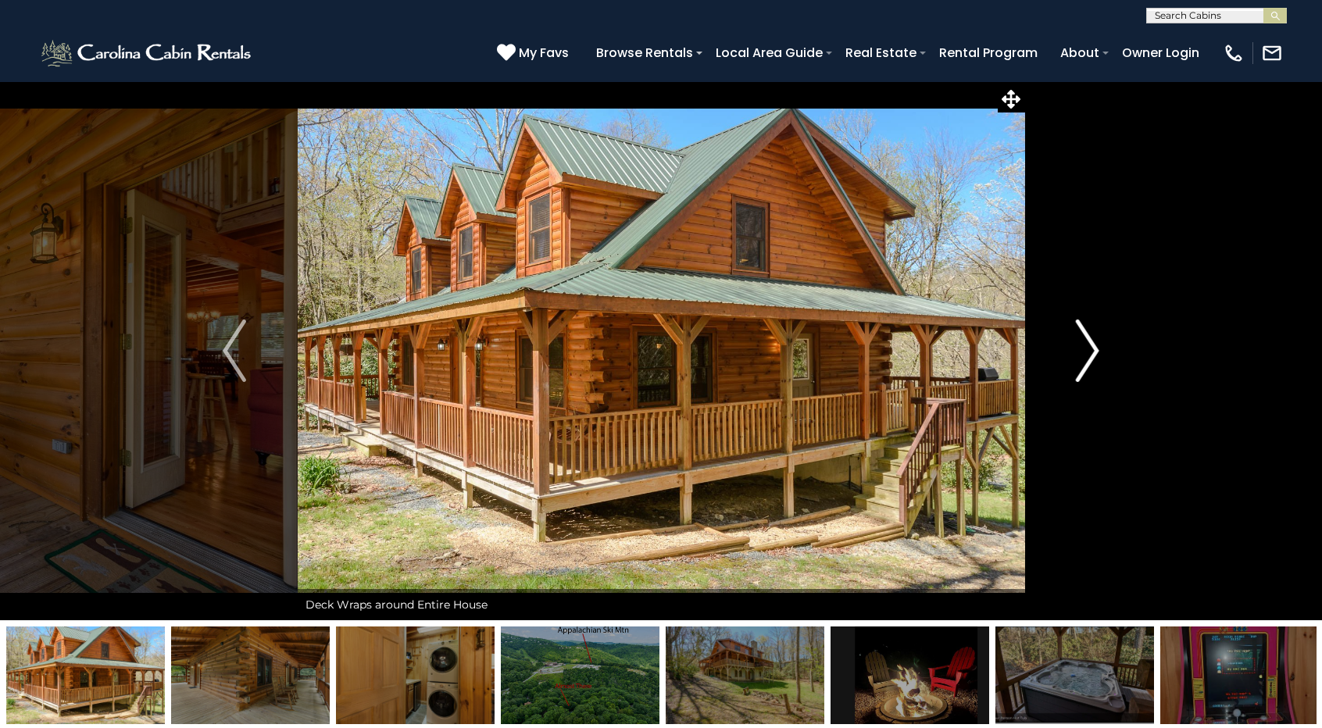
click at [1105, 343] on button "Next" at bounding box center [1087, 350] width 127 height 539
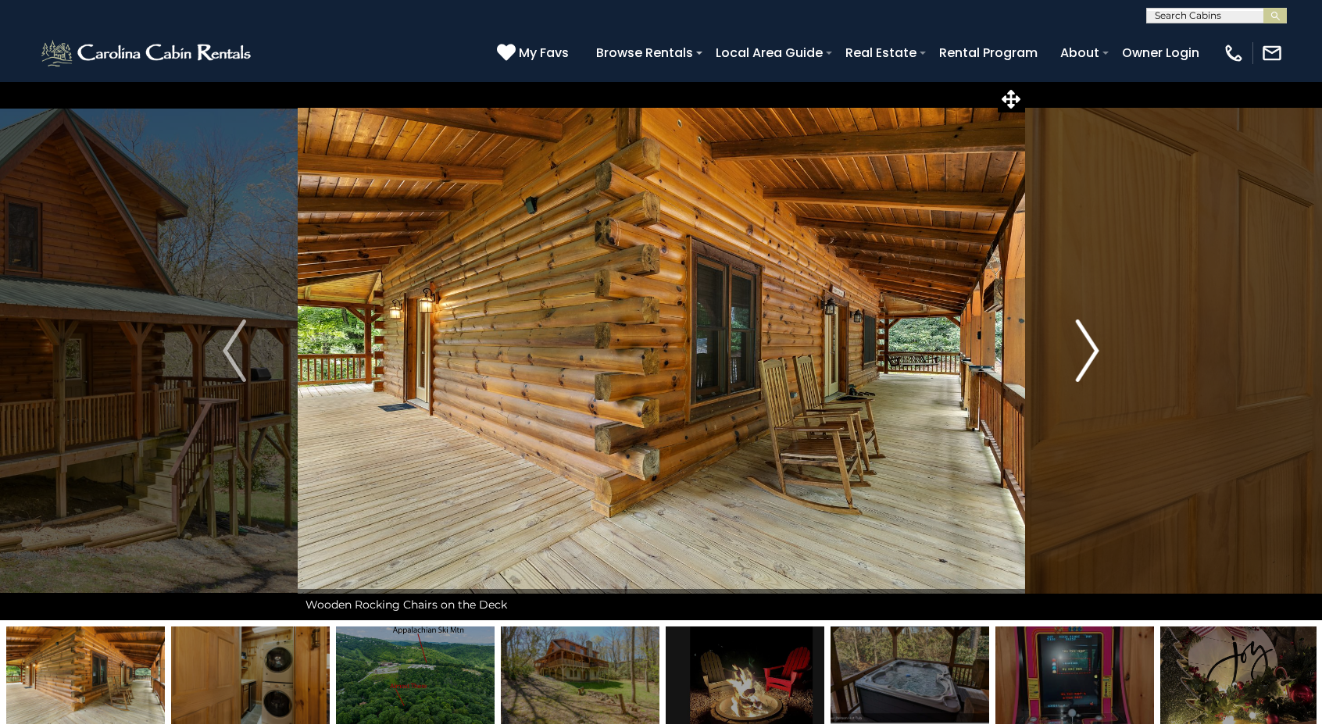
click at [1105, 343] on button "Next" at bounding box center [1087, 350] width 127 height 539
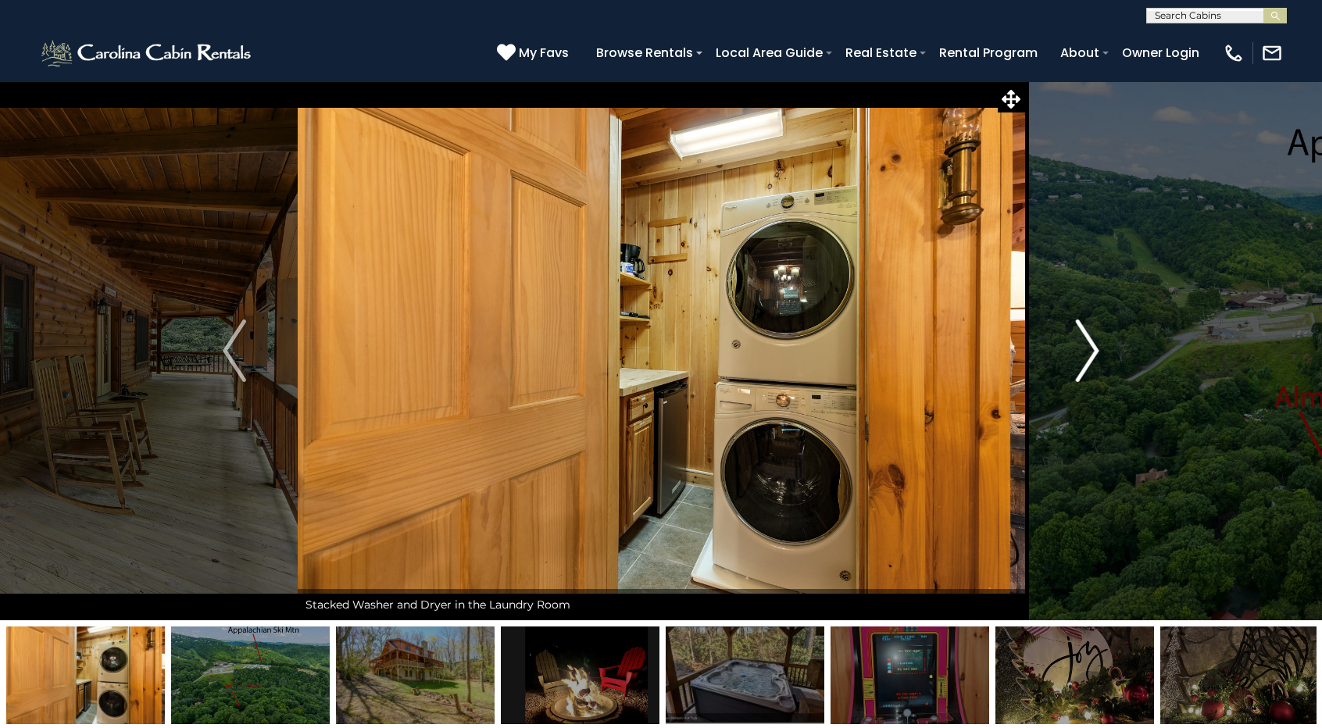
click at [1105, 343] on button "Next" at bounding box center [1087, 350] width 127 height 539
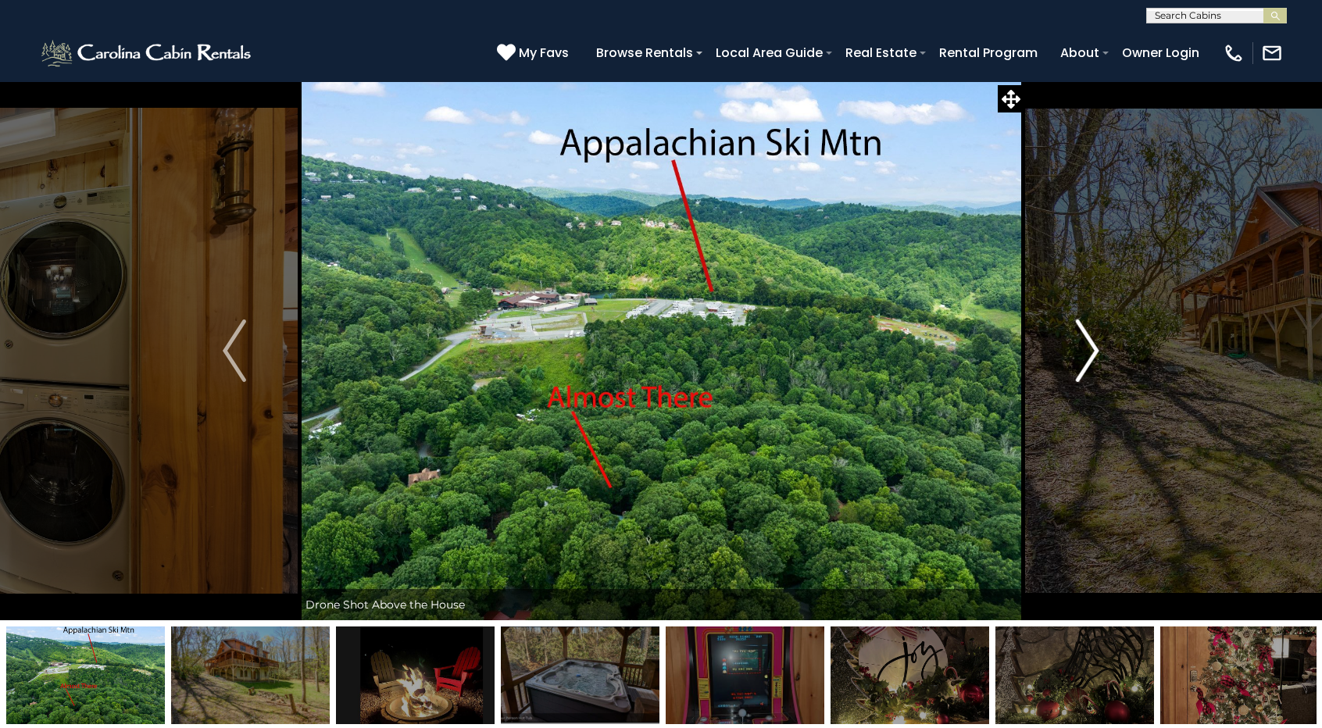
click at [1105, 343] on button "Next" at bounding box center [1087, 350] width 127 height 539
